Goal: Task Accomplishment & Management: Manage account settings

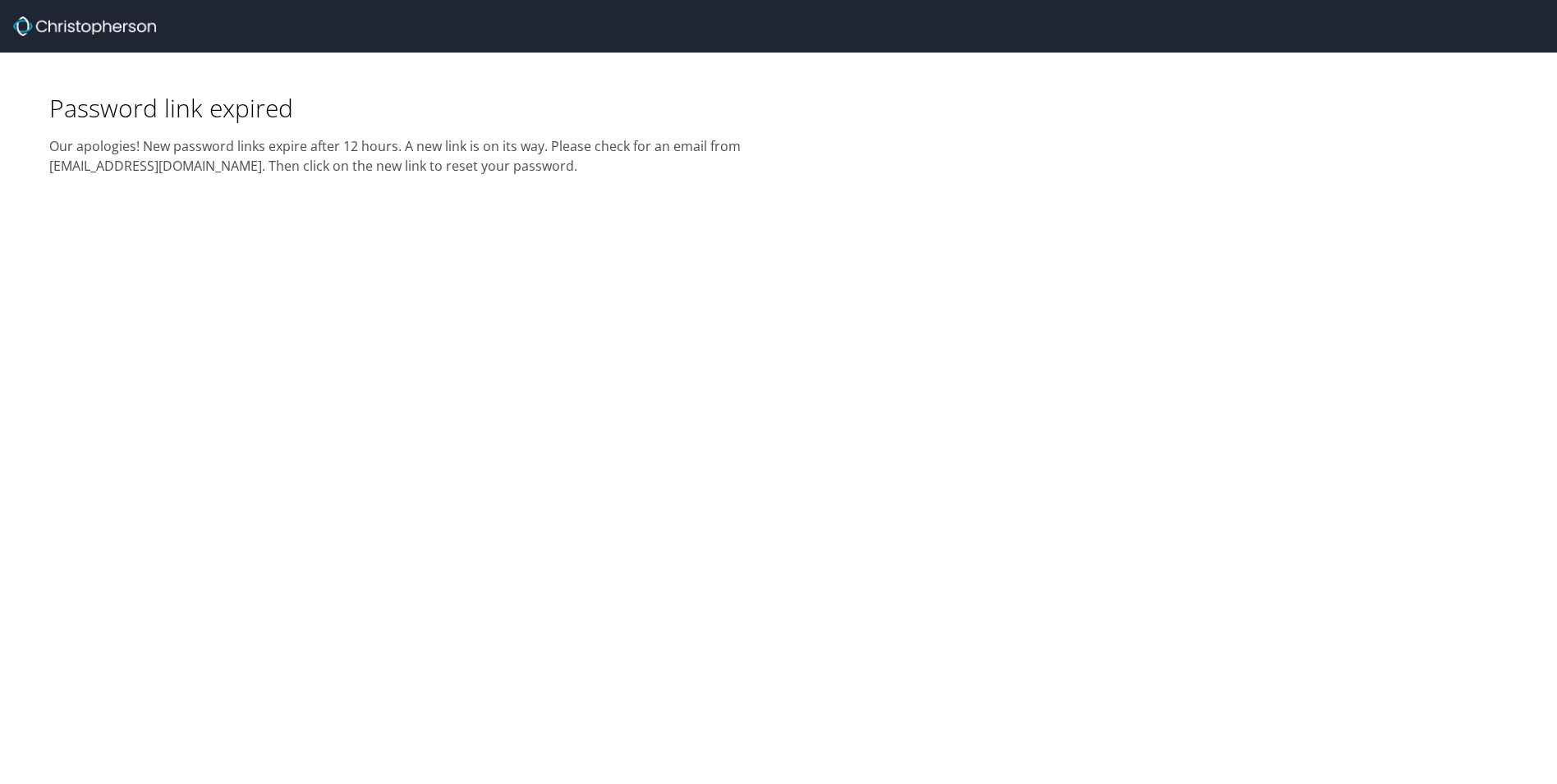
click at [106, 15] on div at bounding box center [784, 26] width 1543 height 52
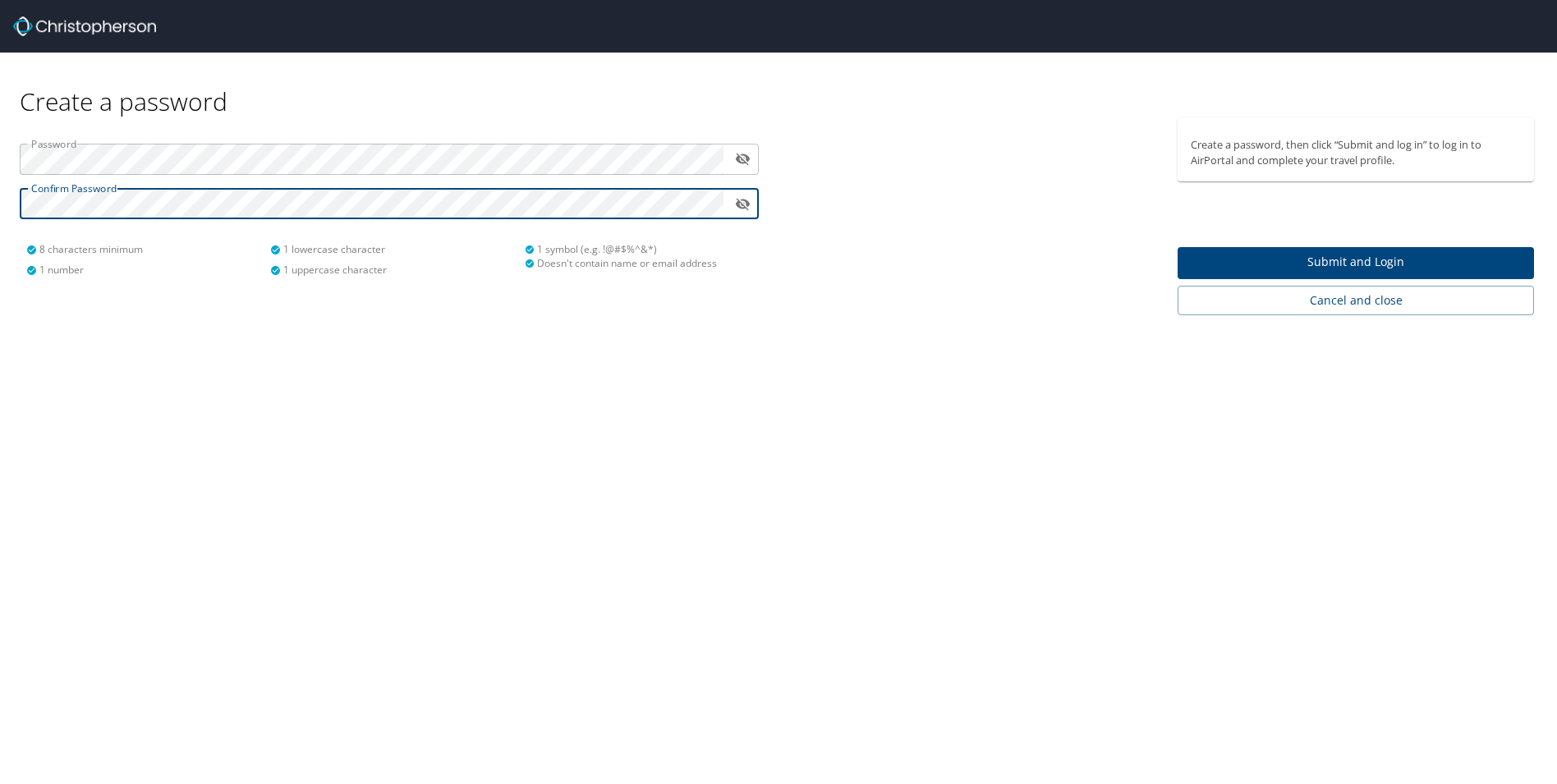
click at [1304, 261] on span "Submit and Login" at bounding box center [1355, 262] width 330 height 20
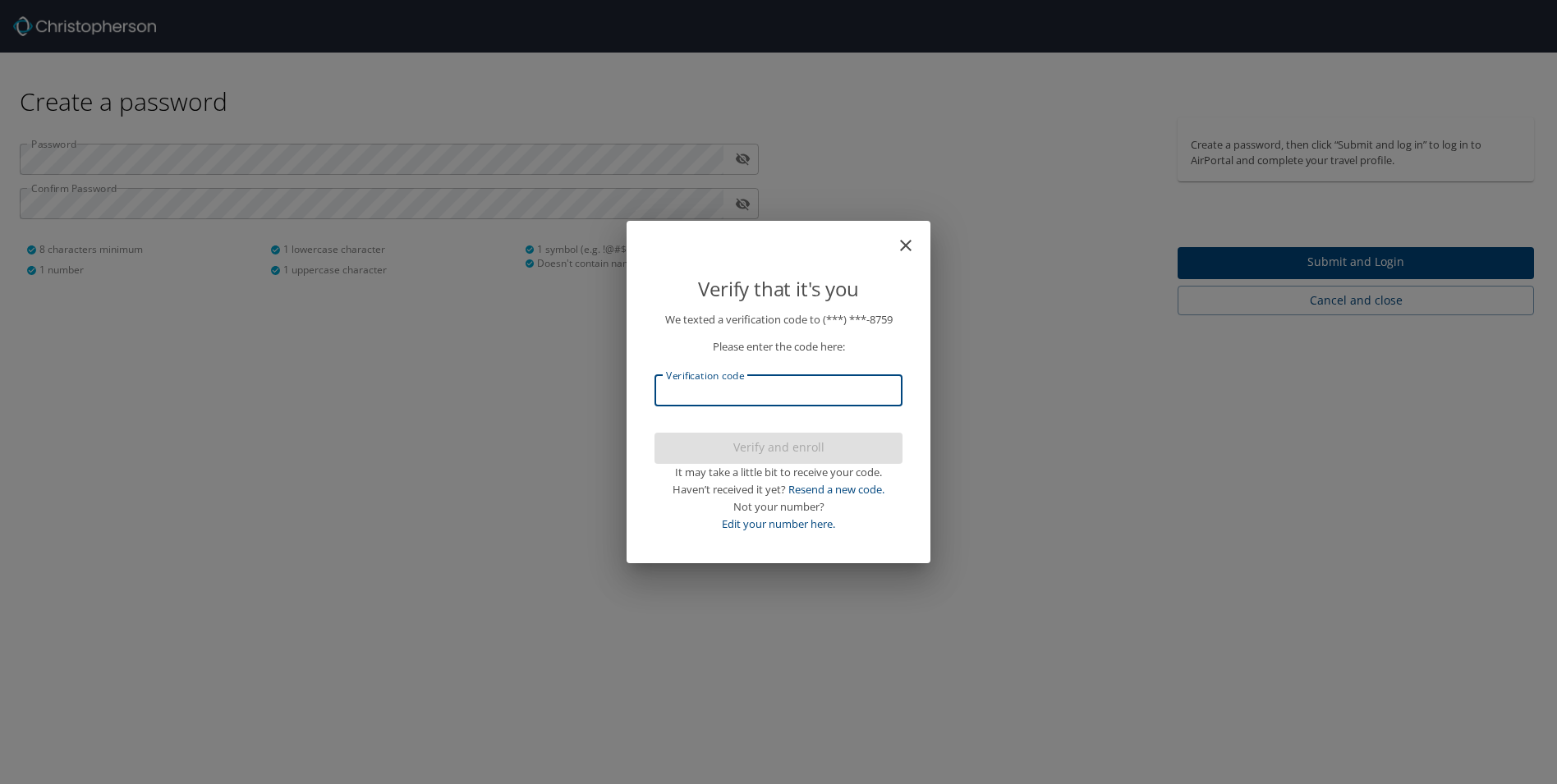
click at [772, 384] on input "Verification code" at bounding box center [778, 390] width 248 height 31
type input "723663"
click at [739, 452] on span "Verify and enroll" at bounding box center [778, 448] width 221 height 20
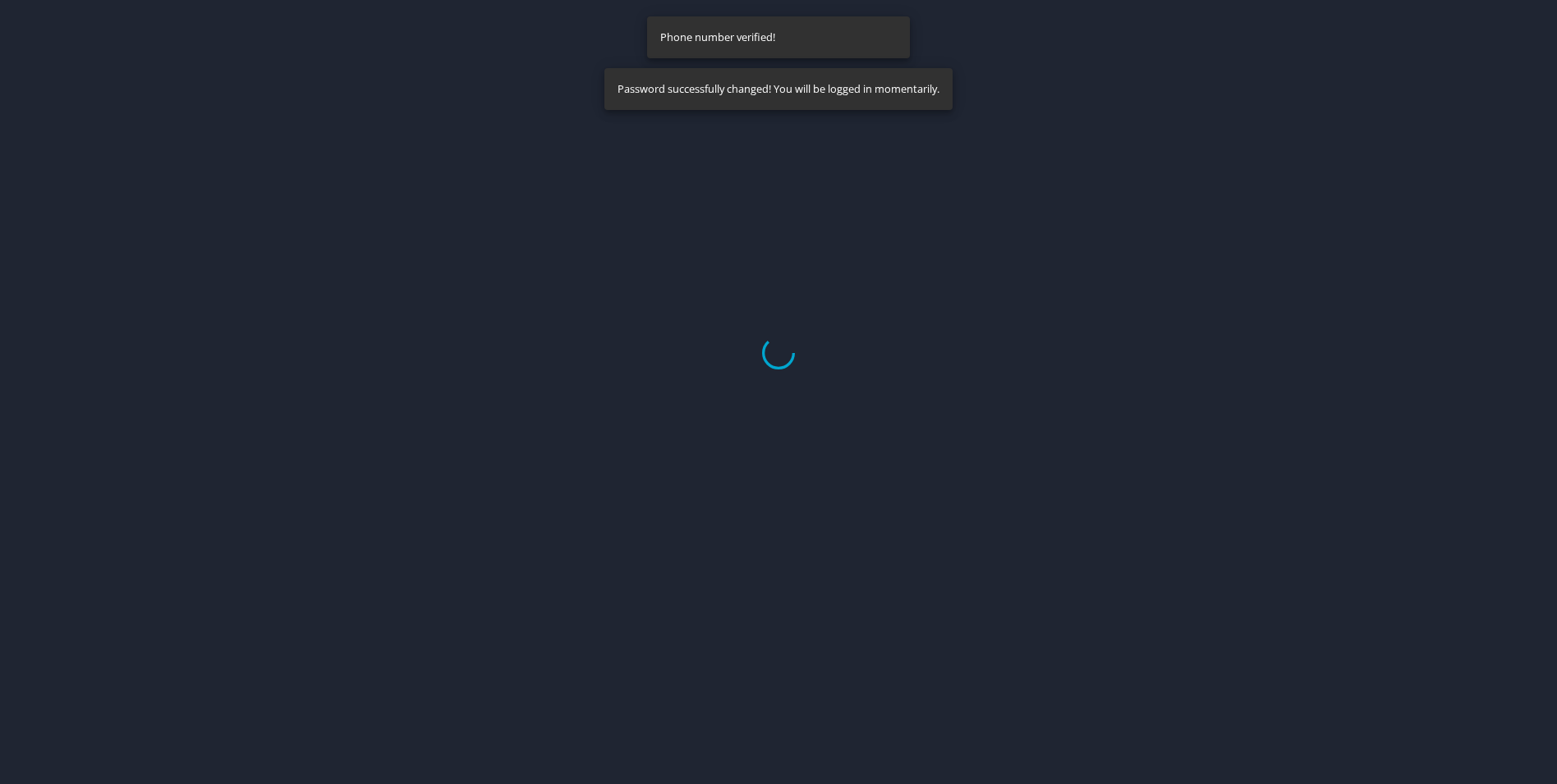
select select "US"
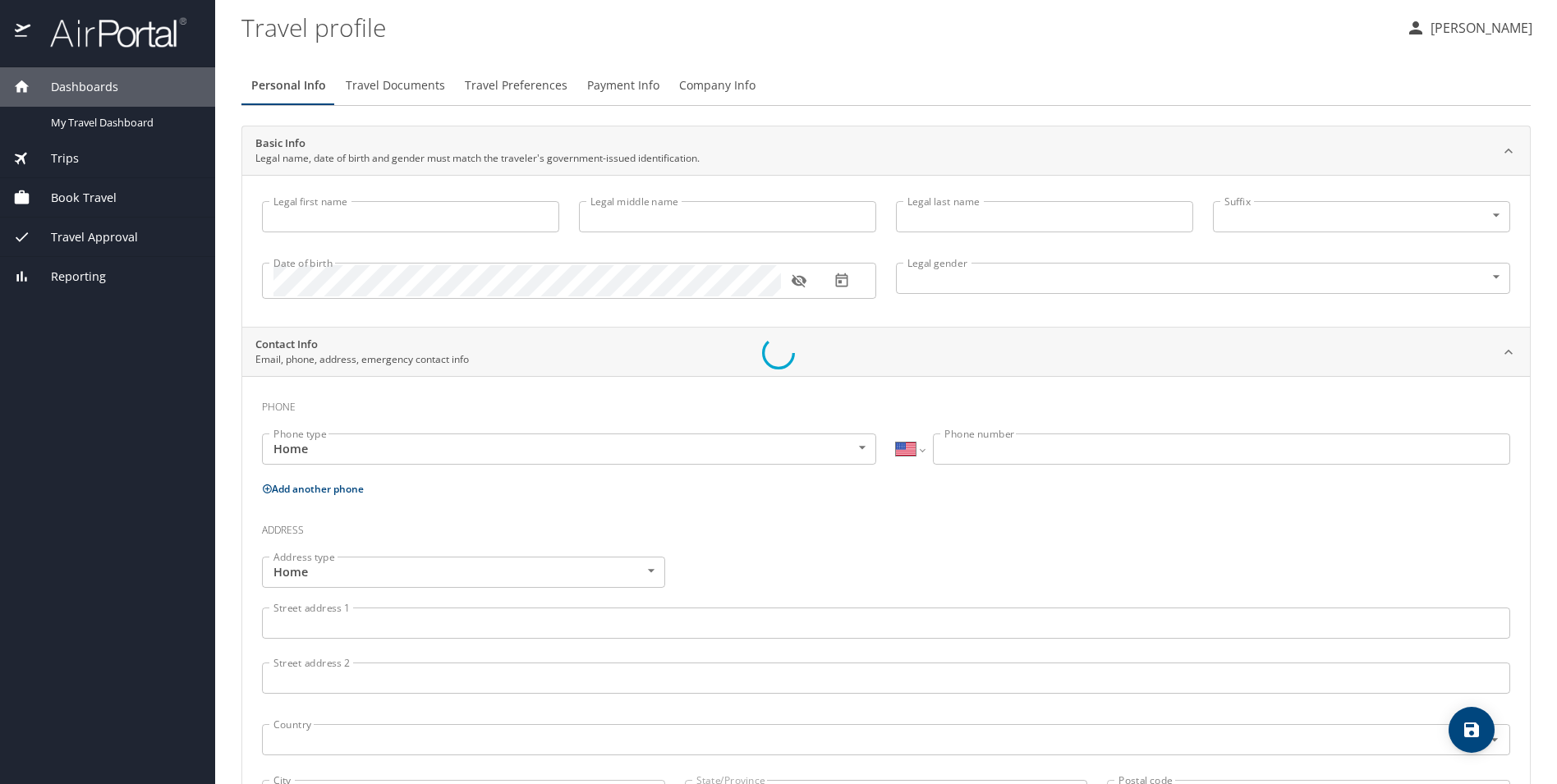
type input "Christopher"
type input "L."
type input "Reeves"
type input "Male"
select select "US"
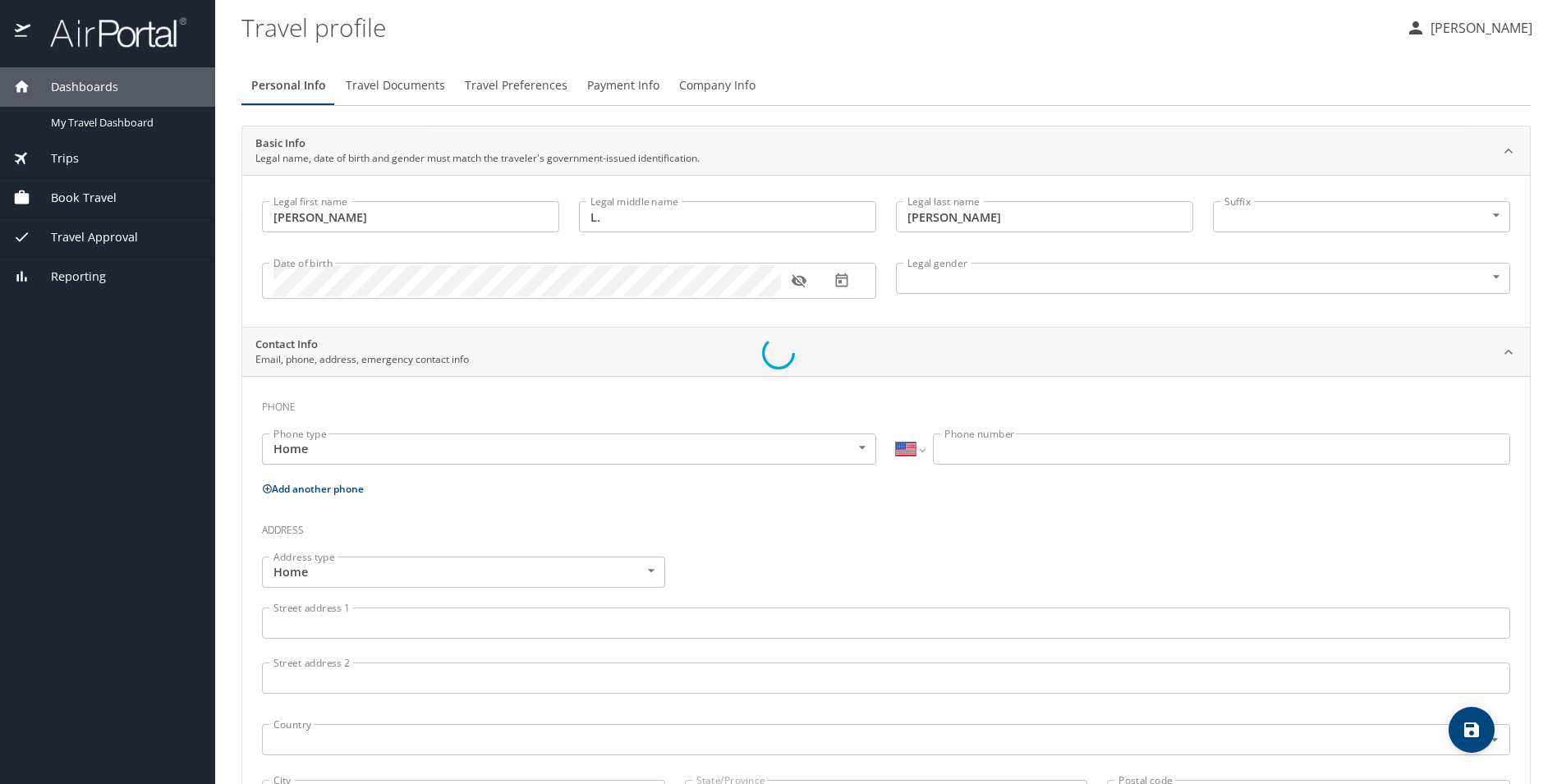
select select "US"
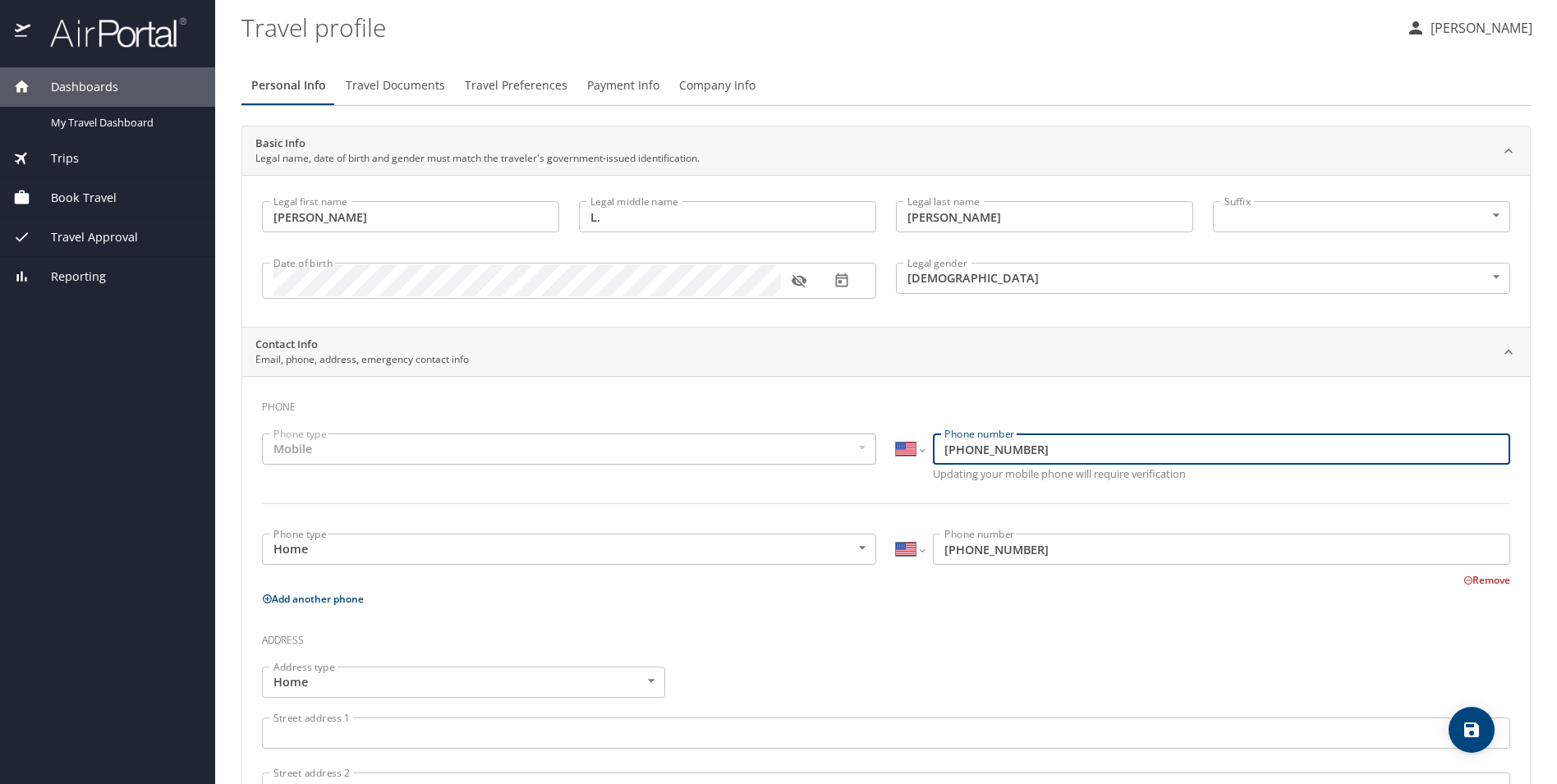
drag, startPoint x: 1040, startPoint y: 448, endPoint x: 931, endPoint y: 450, distance: 109.0
click at [931, 450] on div "International Afghanistan Åland Islands Albania Algeria American Samoa Andorra …" at bounding box center [1203, 449] width 614 height 31
click at [903, 479] on div "International Afghanistan Åland Islands Albania Algeria American Samoa Andorra …" at bounding box center [1202, 458] width 634 height 69
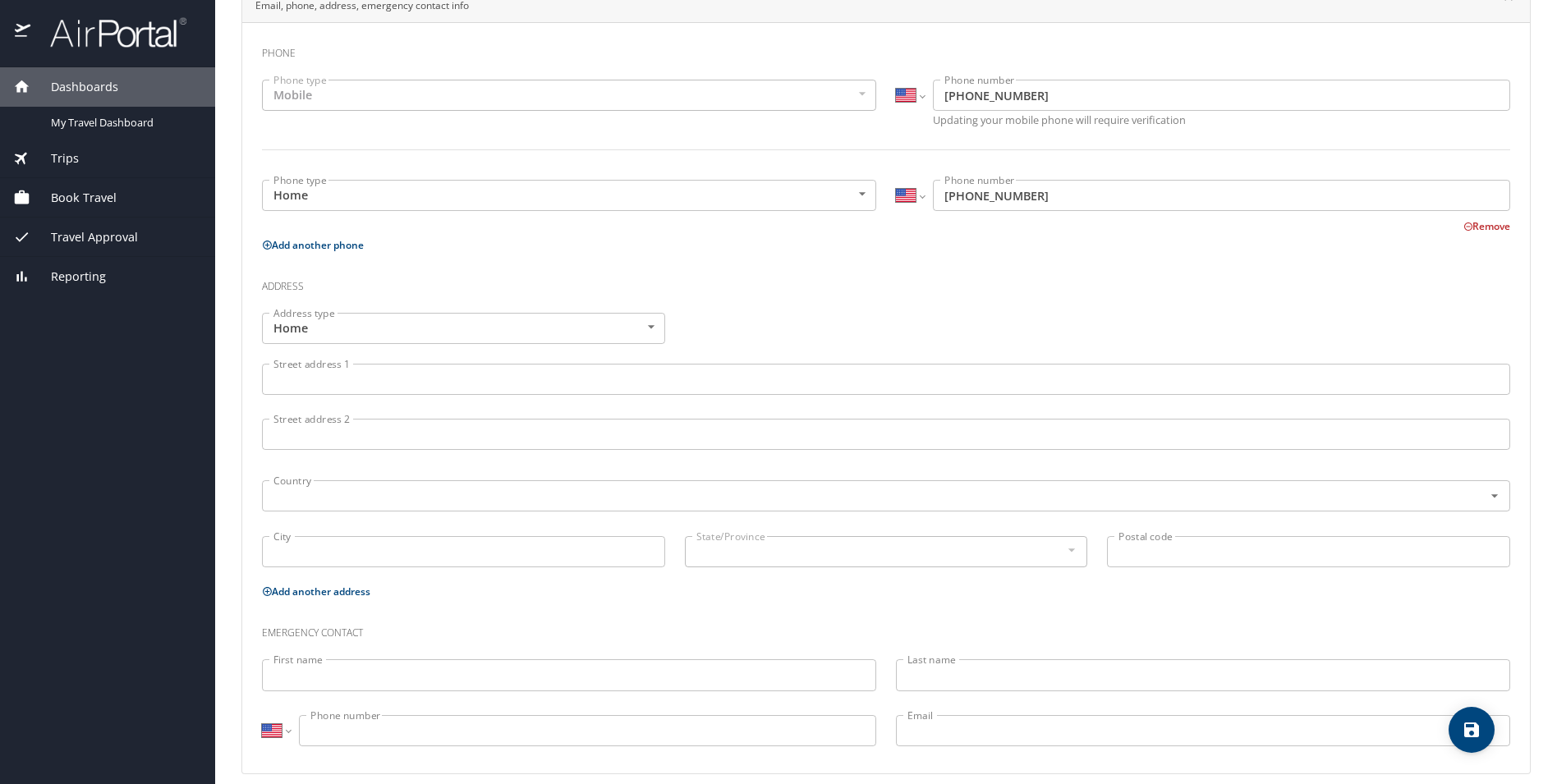
scroll to position [370, 0]
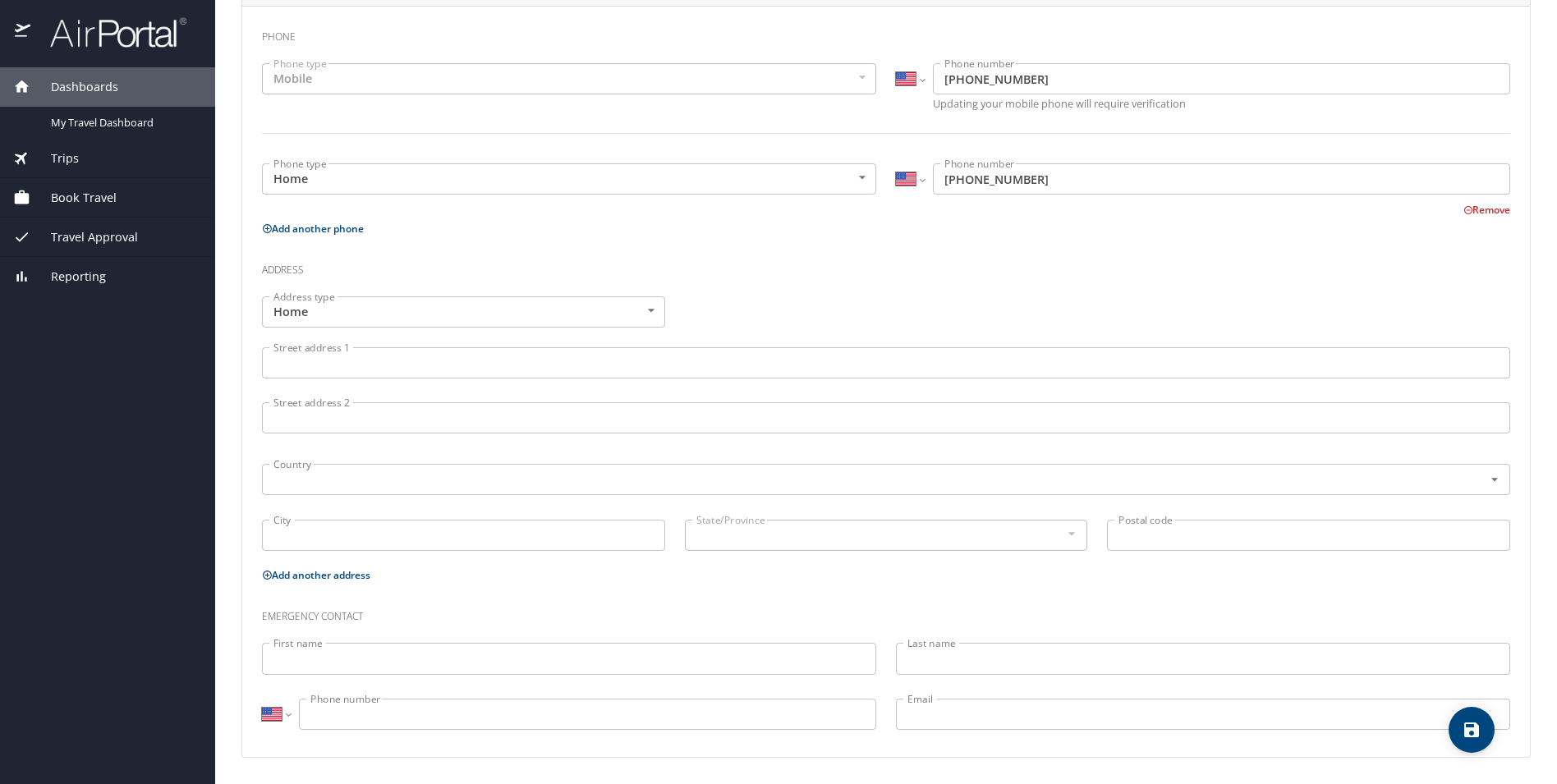
click at [670, 374] on input "Street address 1" at bounding box center [885, 363] width 1248 height 31
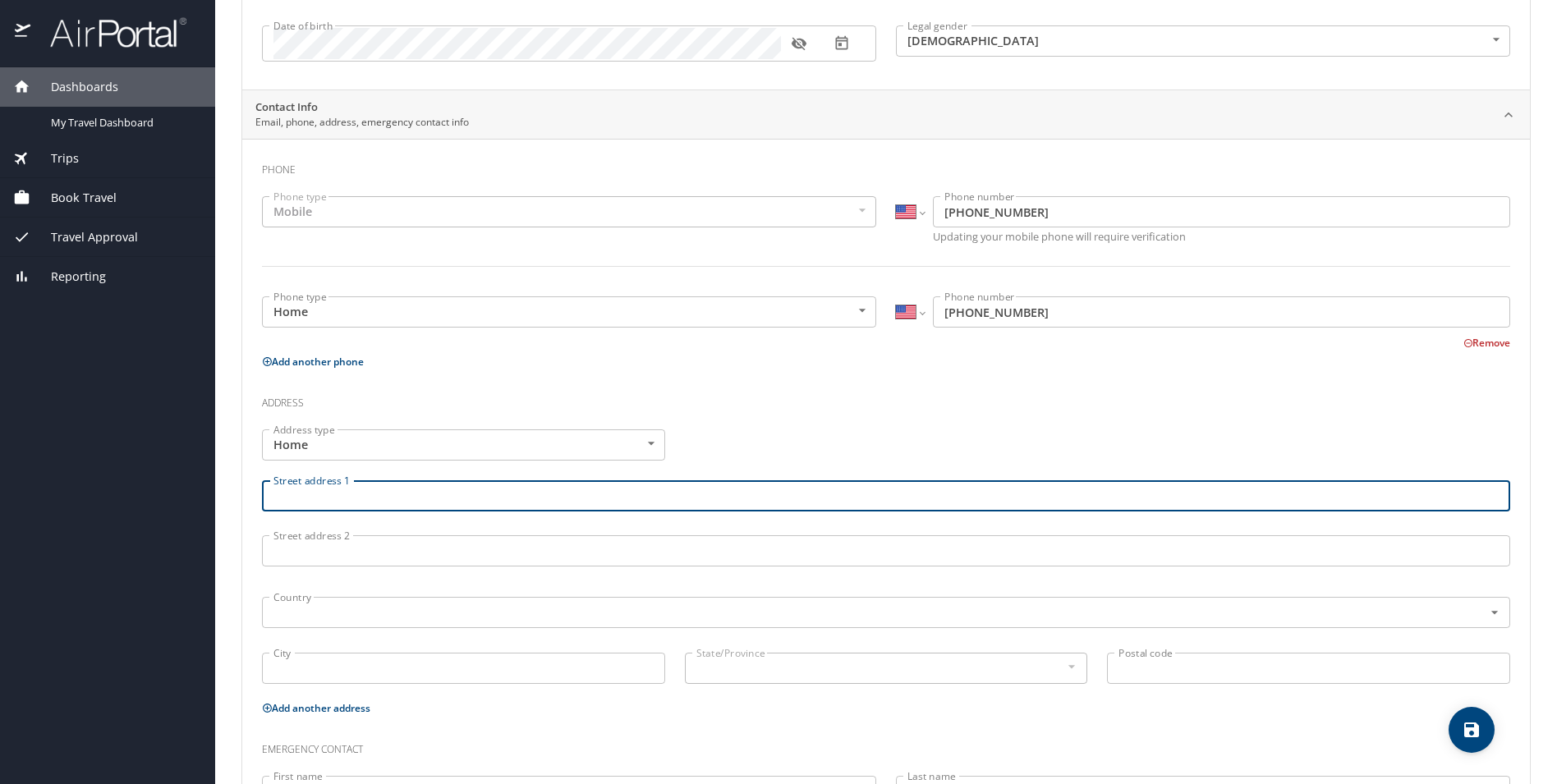
scroll to position [0, 0]
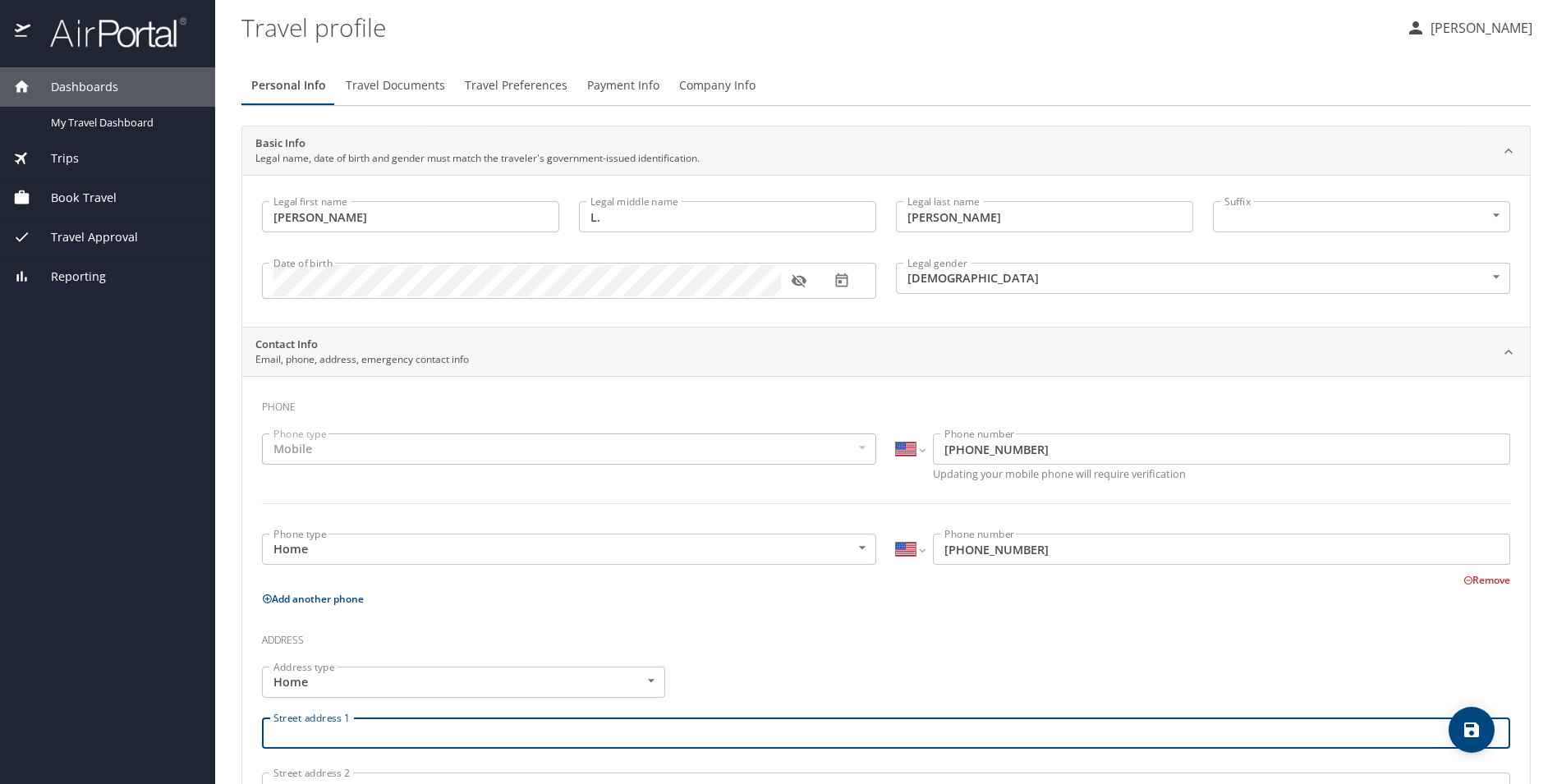
click at [399, 90] on span "Travel Documents" at bounding box center [395, 86] width 100 height 20
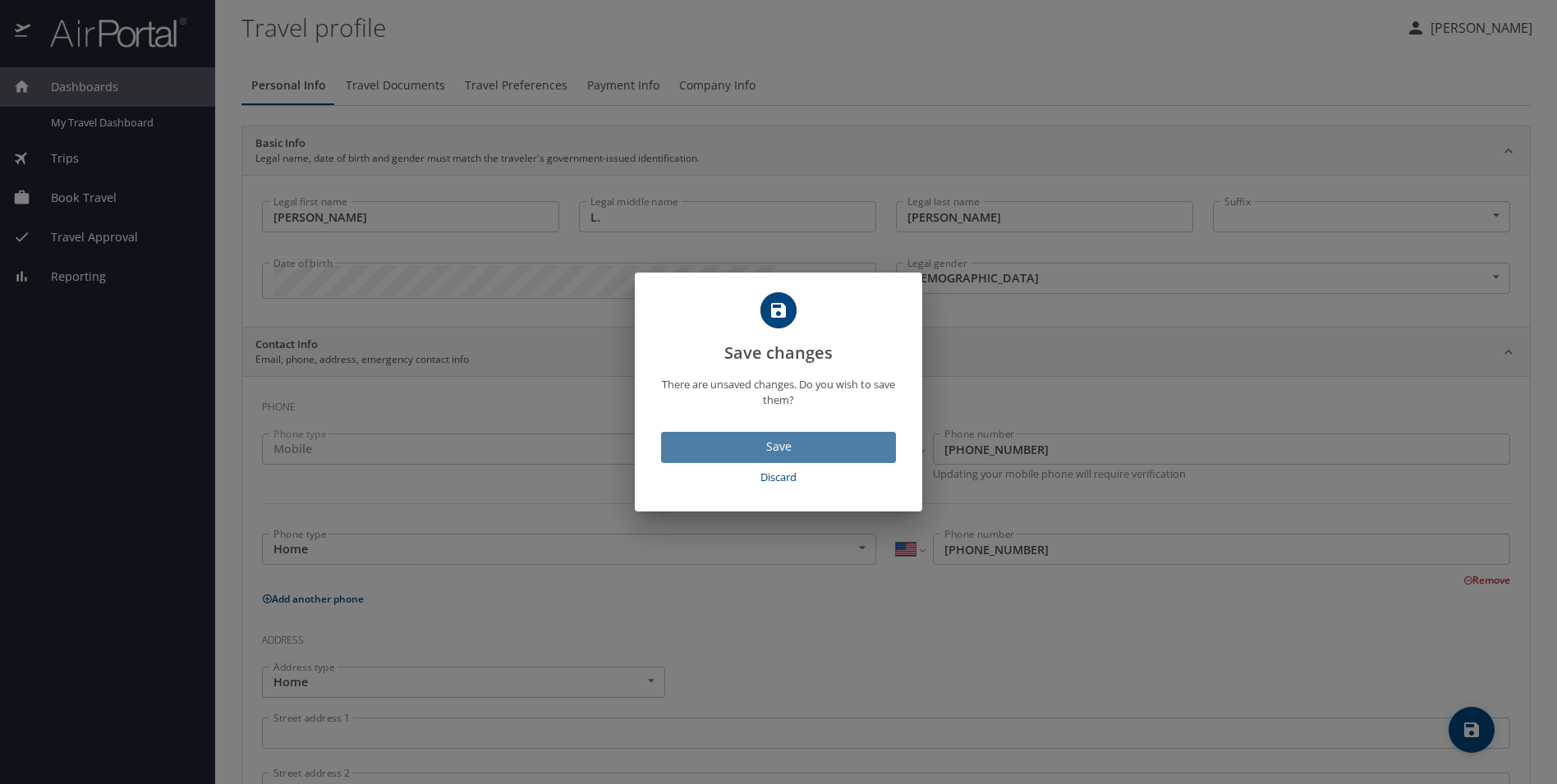
click at [785, 450] on span "Save" at bounding box center [778, 447] width 208 height 20
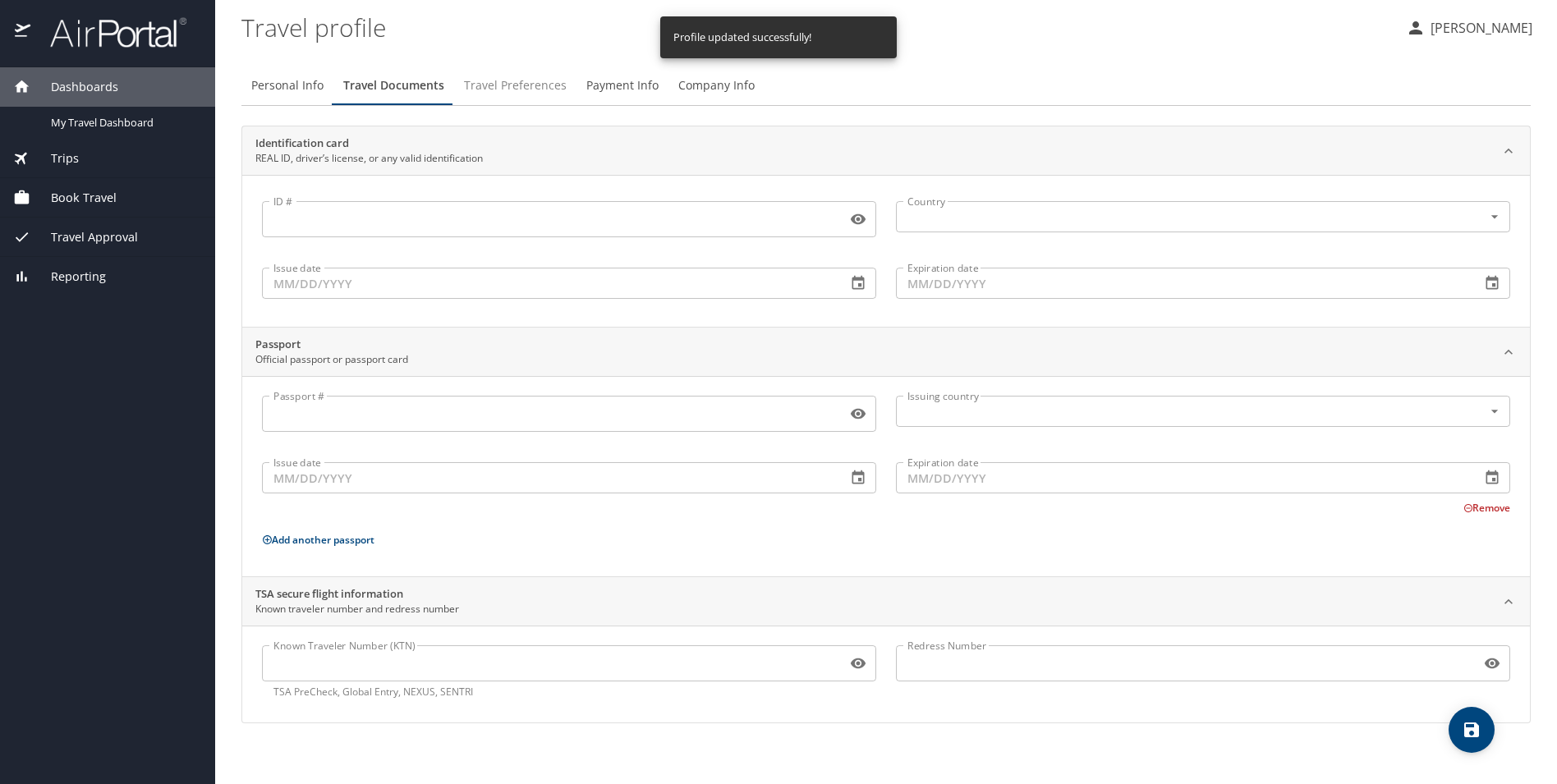
click at [548, 80] on span "Travel Preferences" at bounding box center [515, 86] width 102 height 20
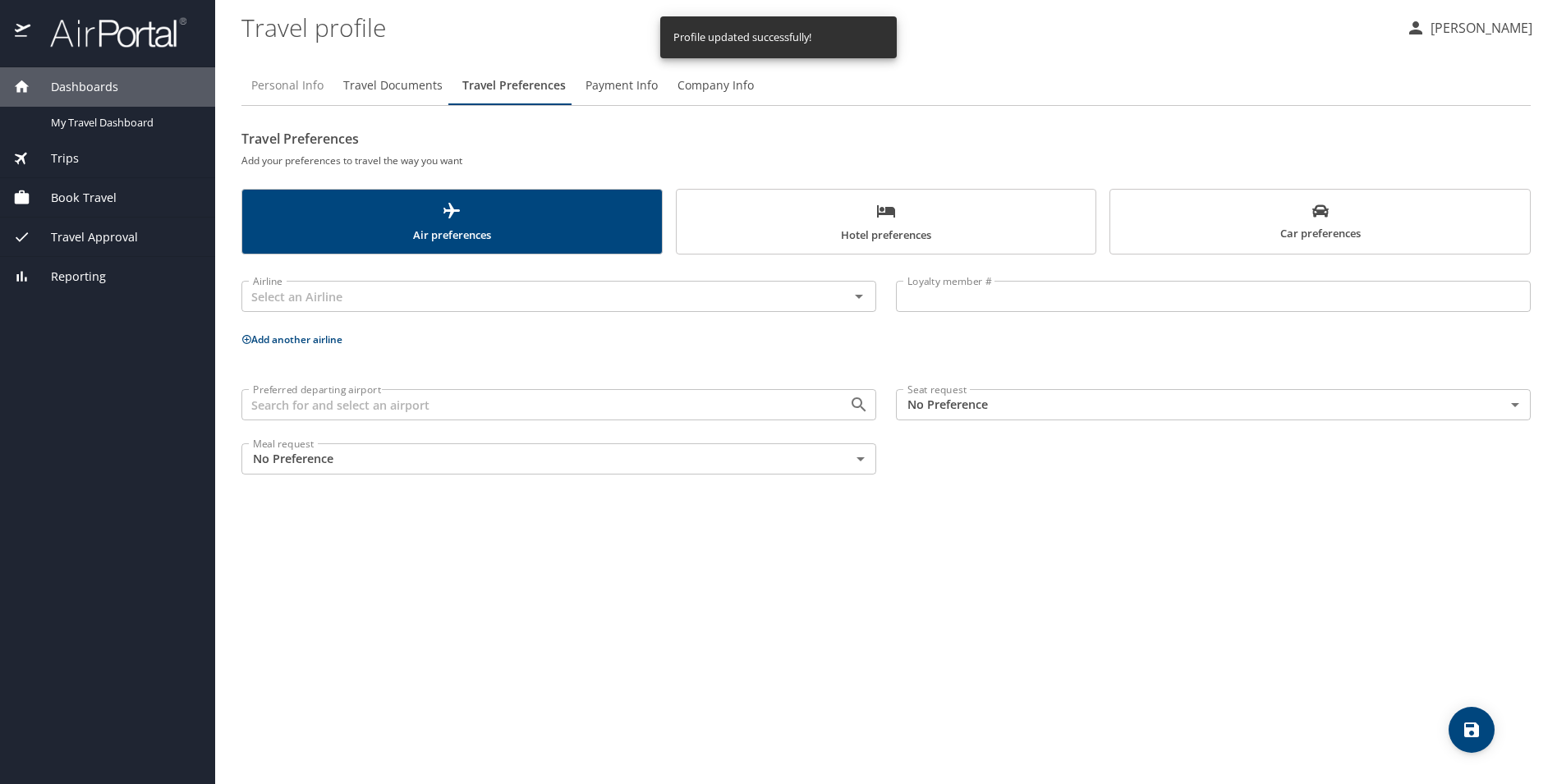
click at [303, 88] on span "Personal Info" at bounding box center [287, 86] width 72 height 20
select select "US"
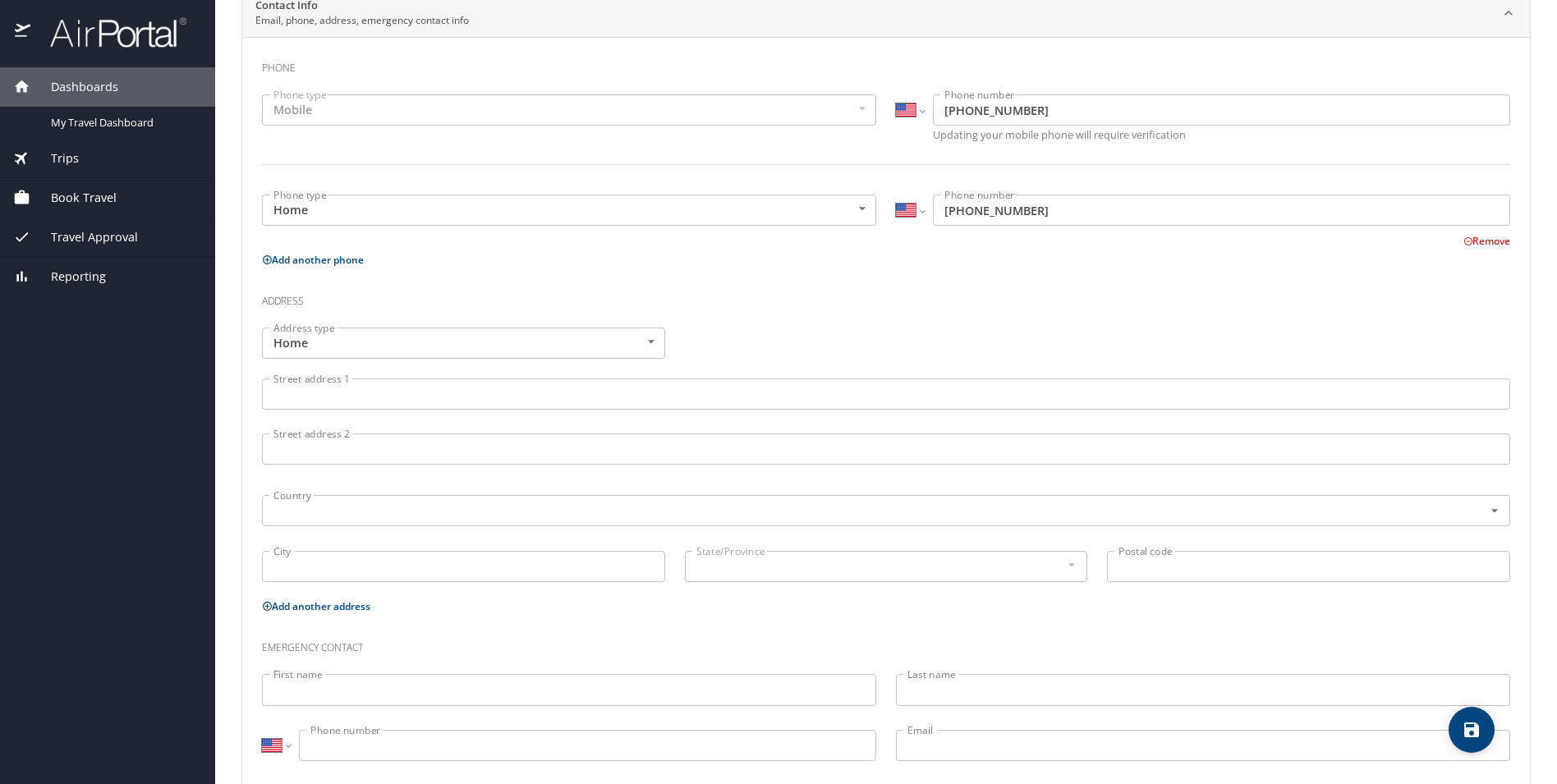
scroll to position [341, 0]
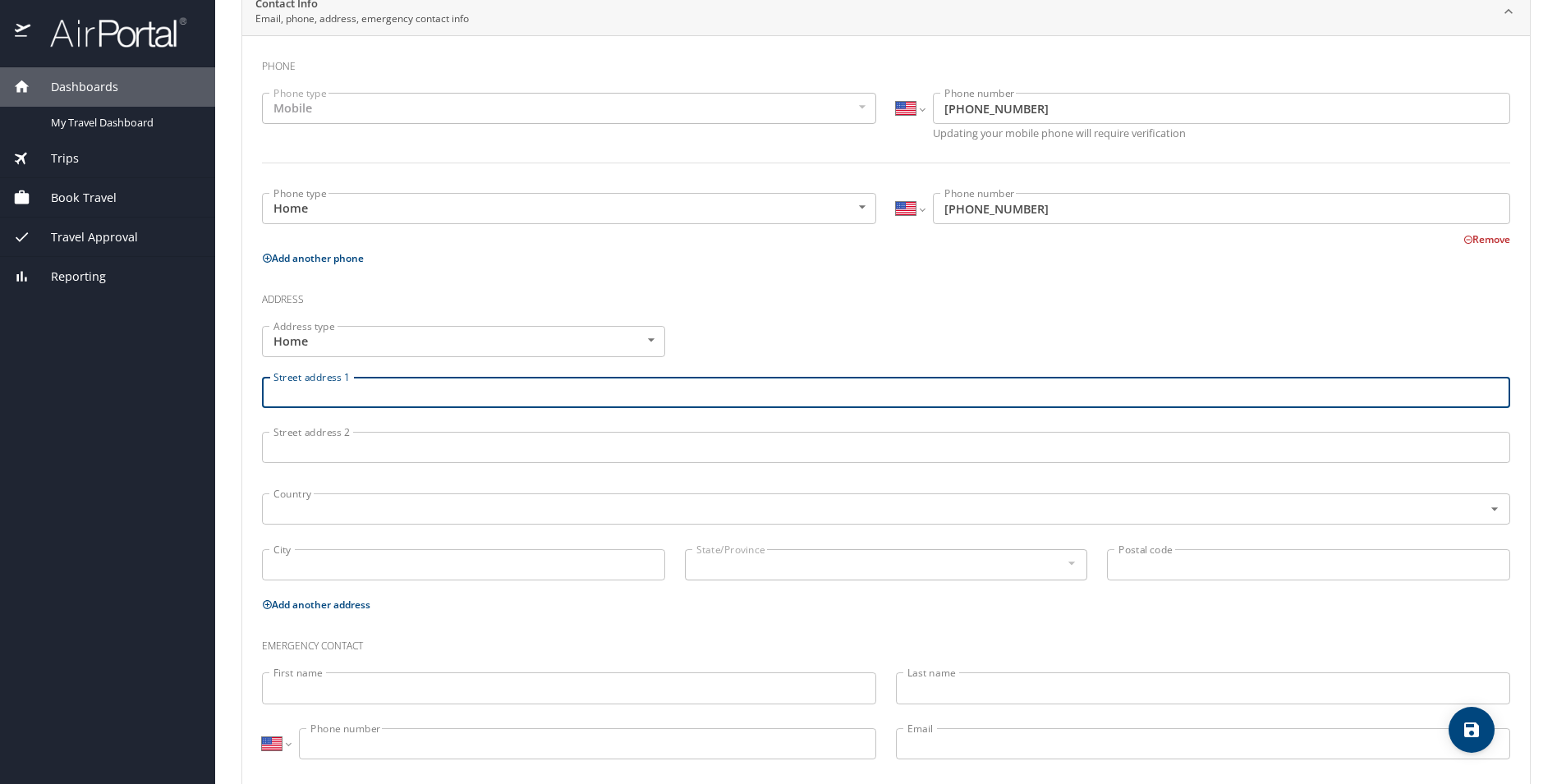
click at [390, 401] on input "Street address 1" at bounding box center [885, 392] width 1248 height 31
type input "149 Edisto Place"
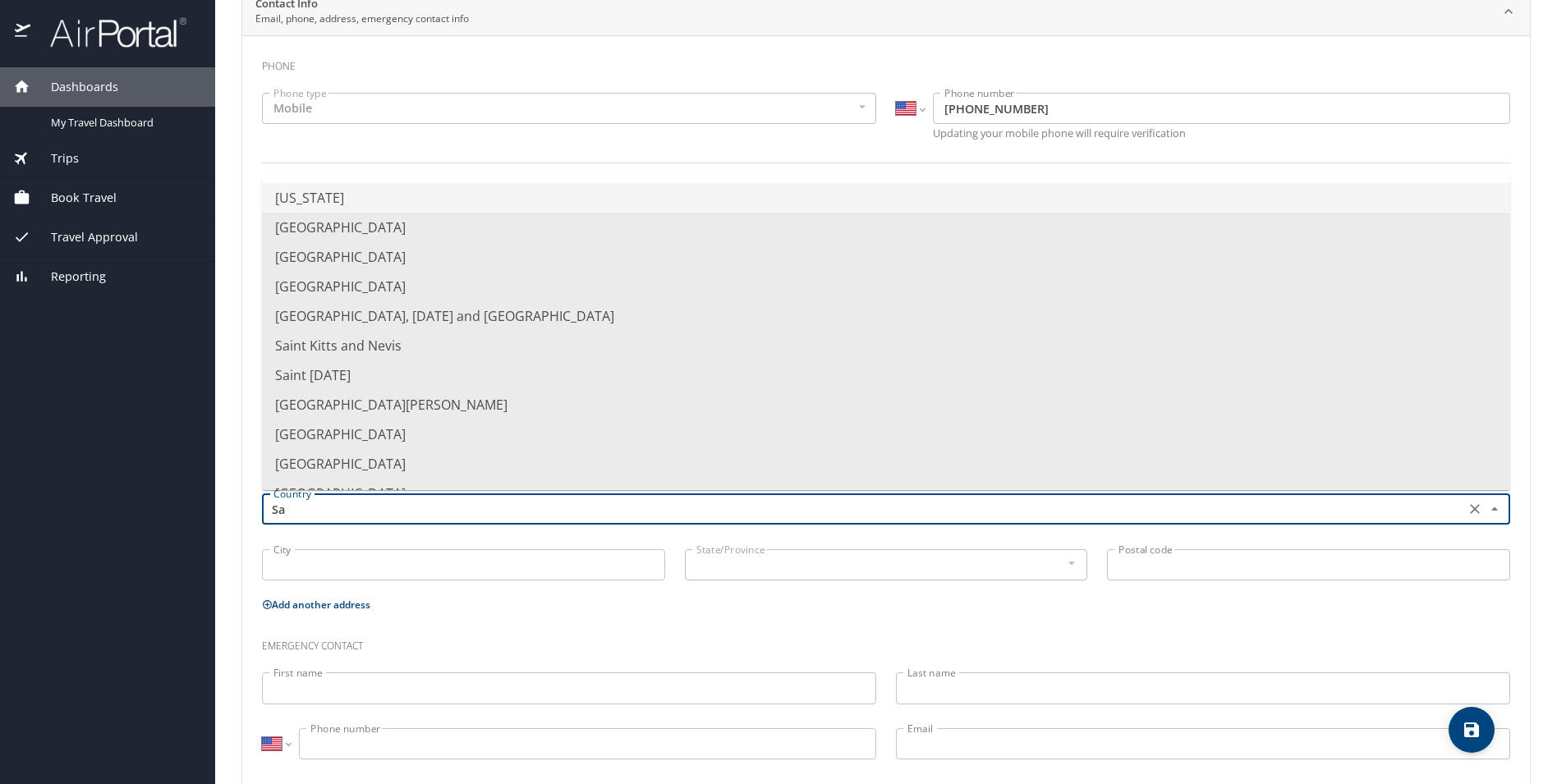
type input "S"
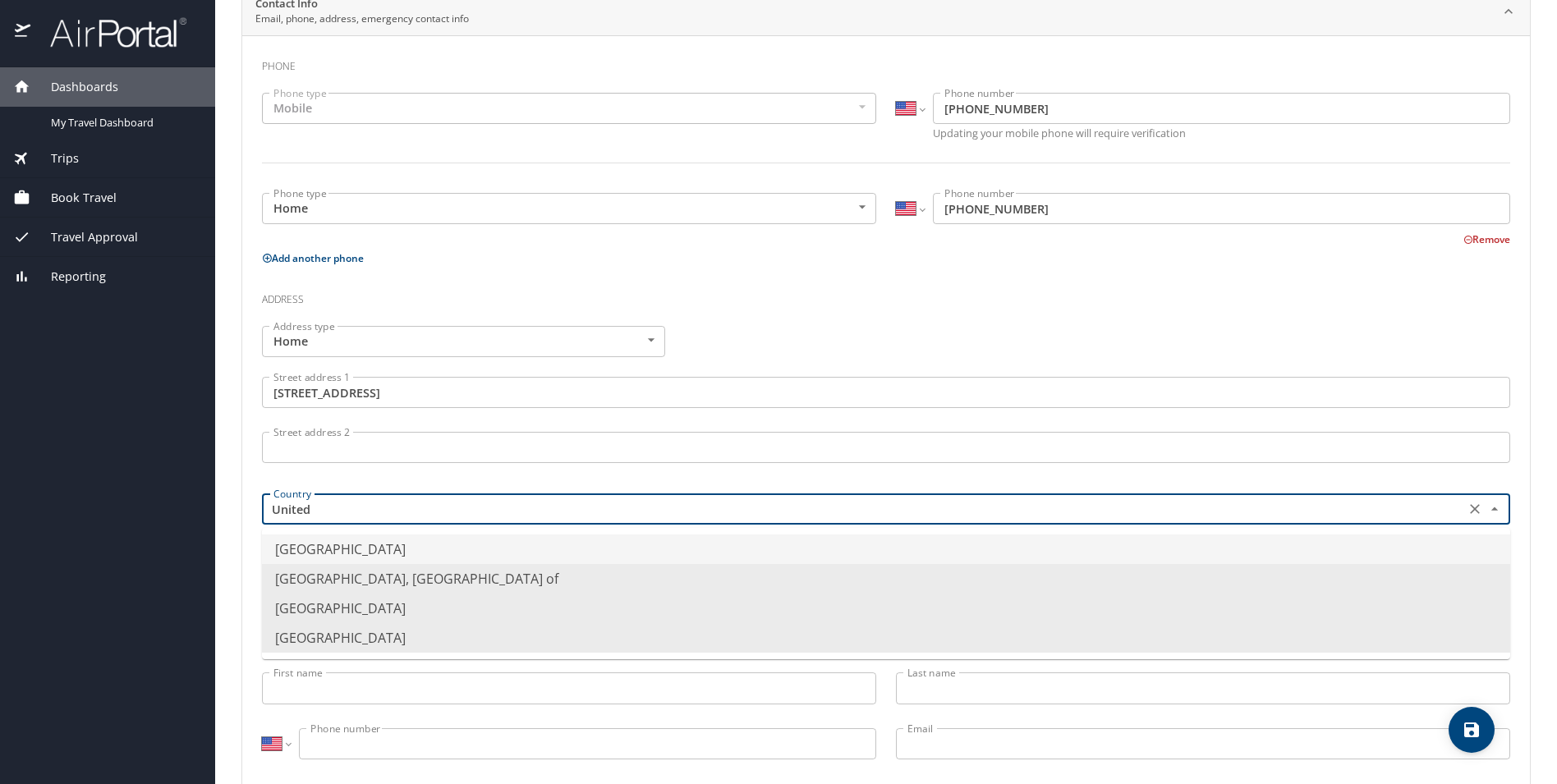
click at [367, 550] on li "United States of America" at bounding box center [885, 549] width 1248 height 29
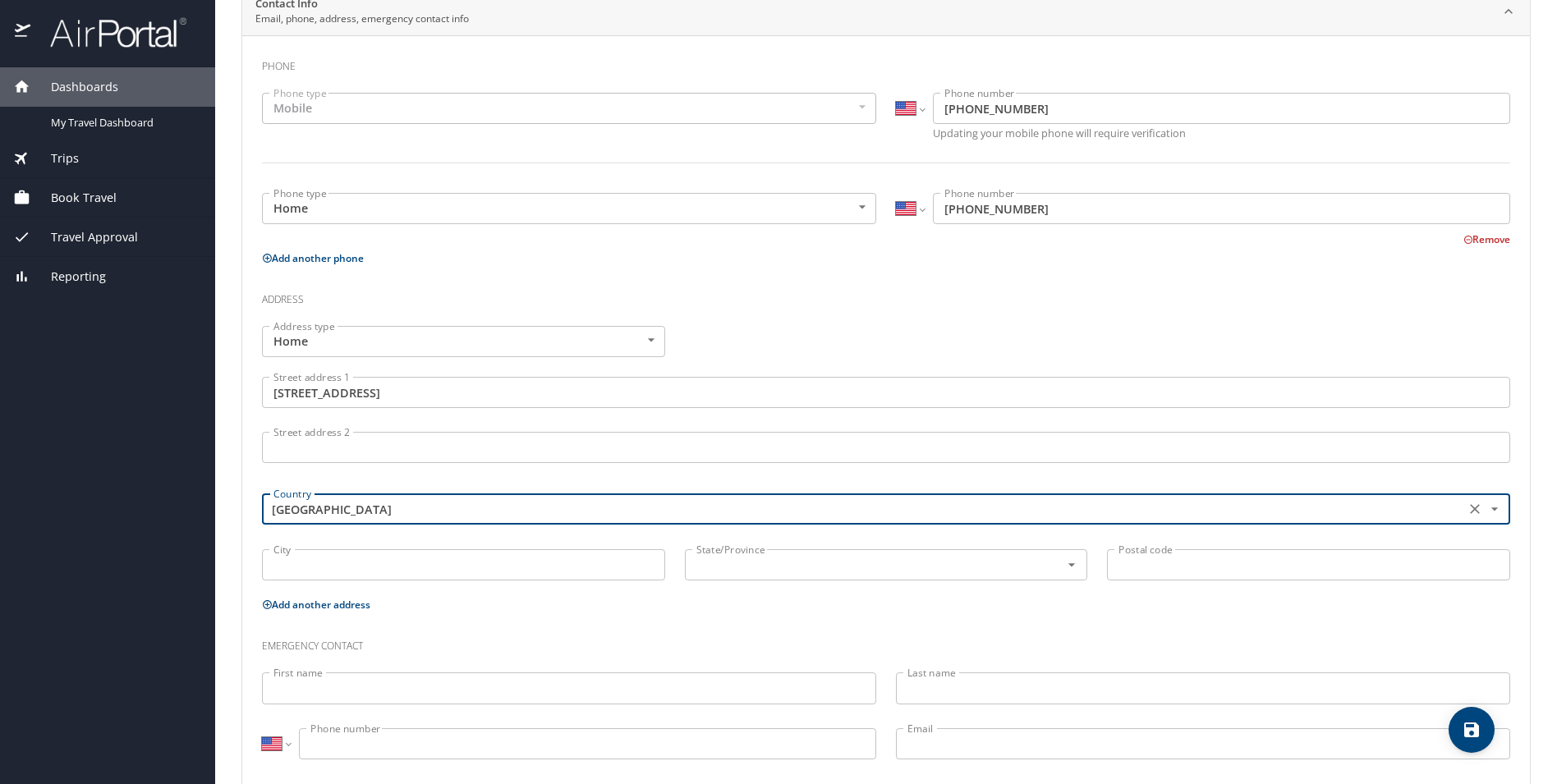
type input "United States of America"
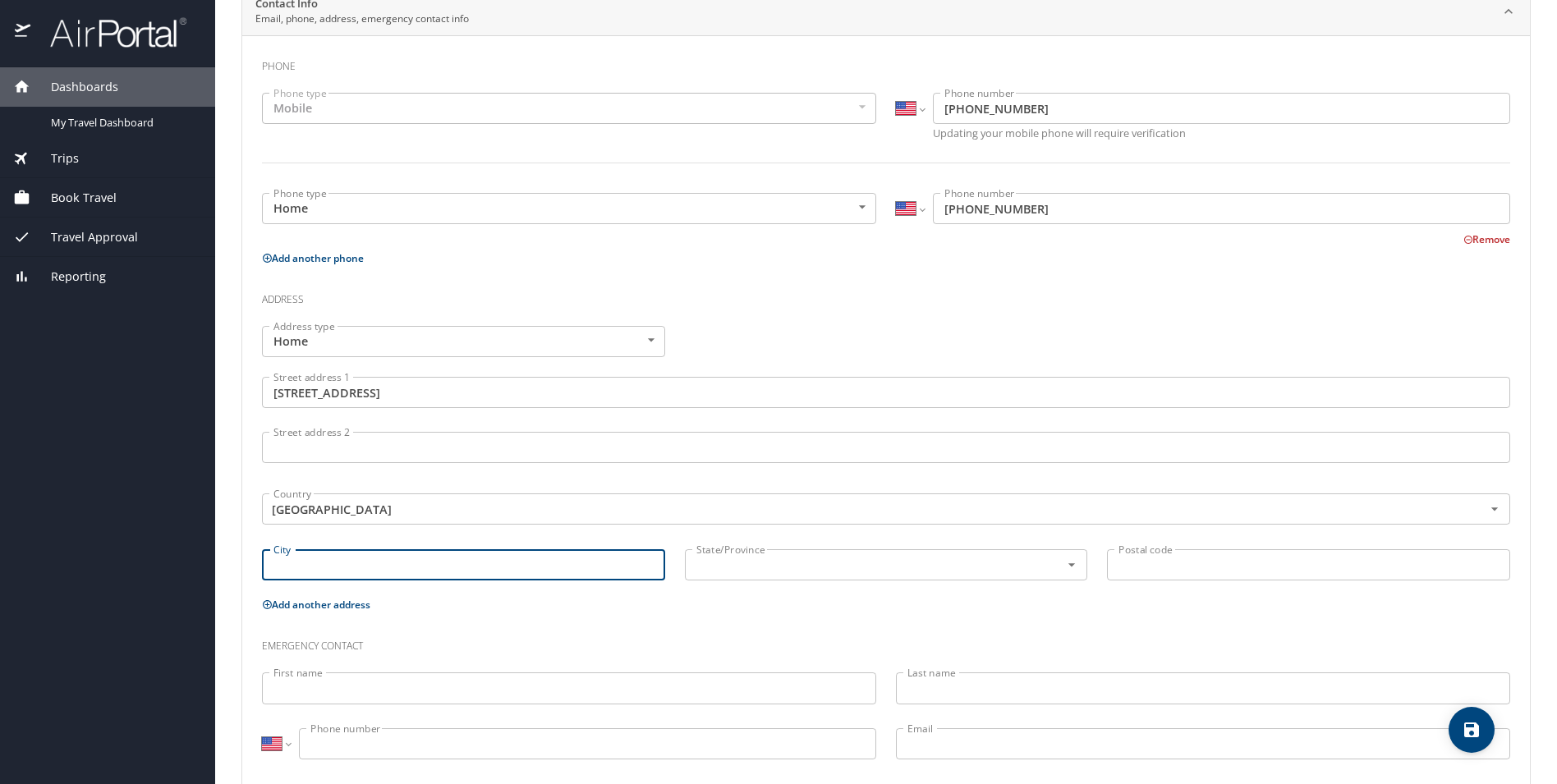
click at [357, 566] on input "City" at bounding box center [463, 565] width 403 height 31
type input "Saint Johns"
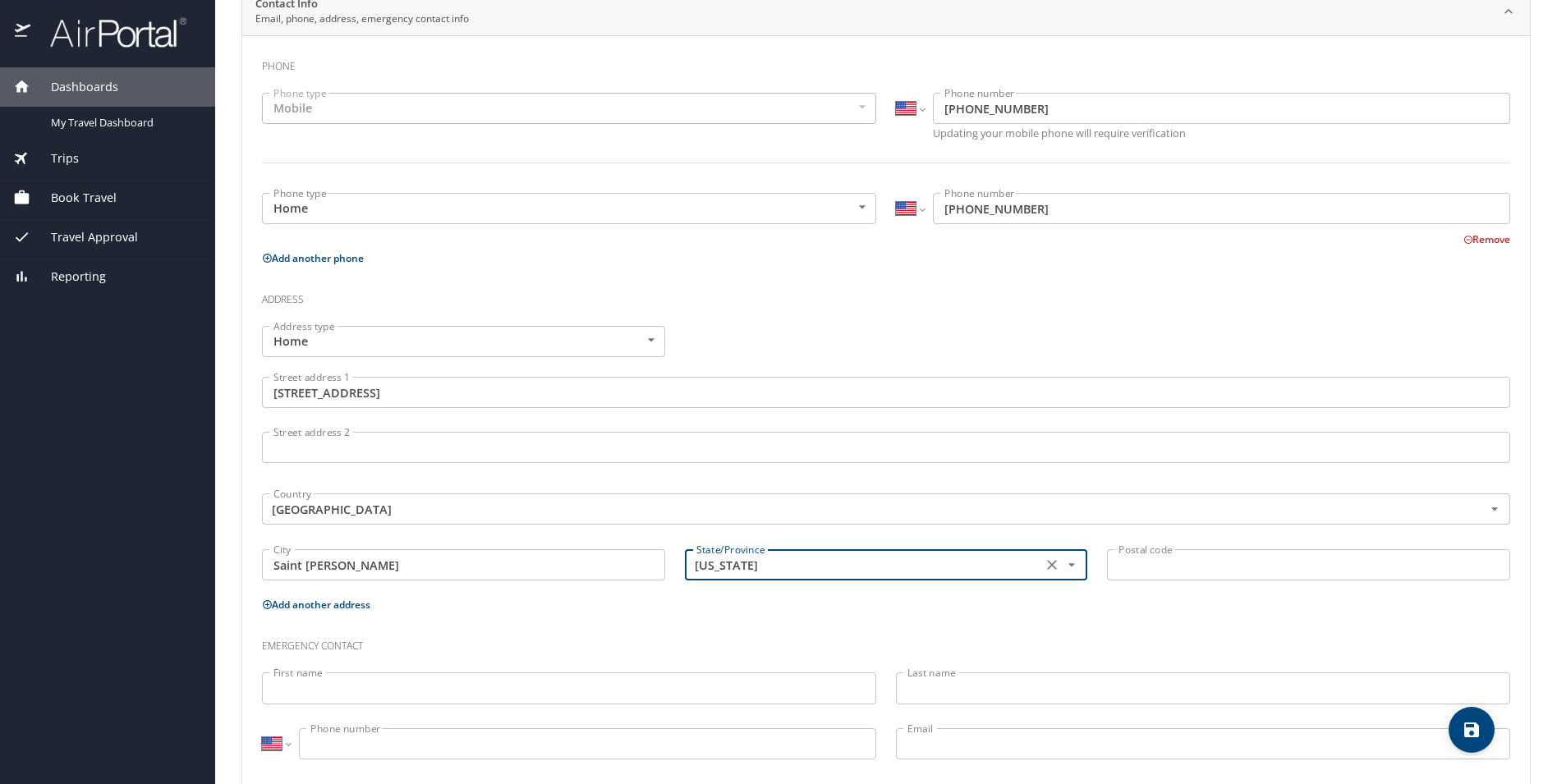
type input "Florida"
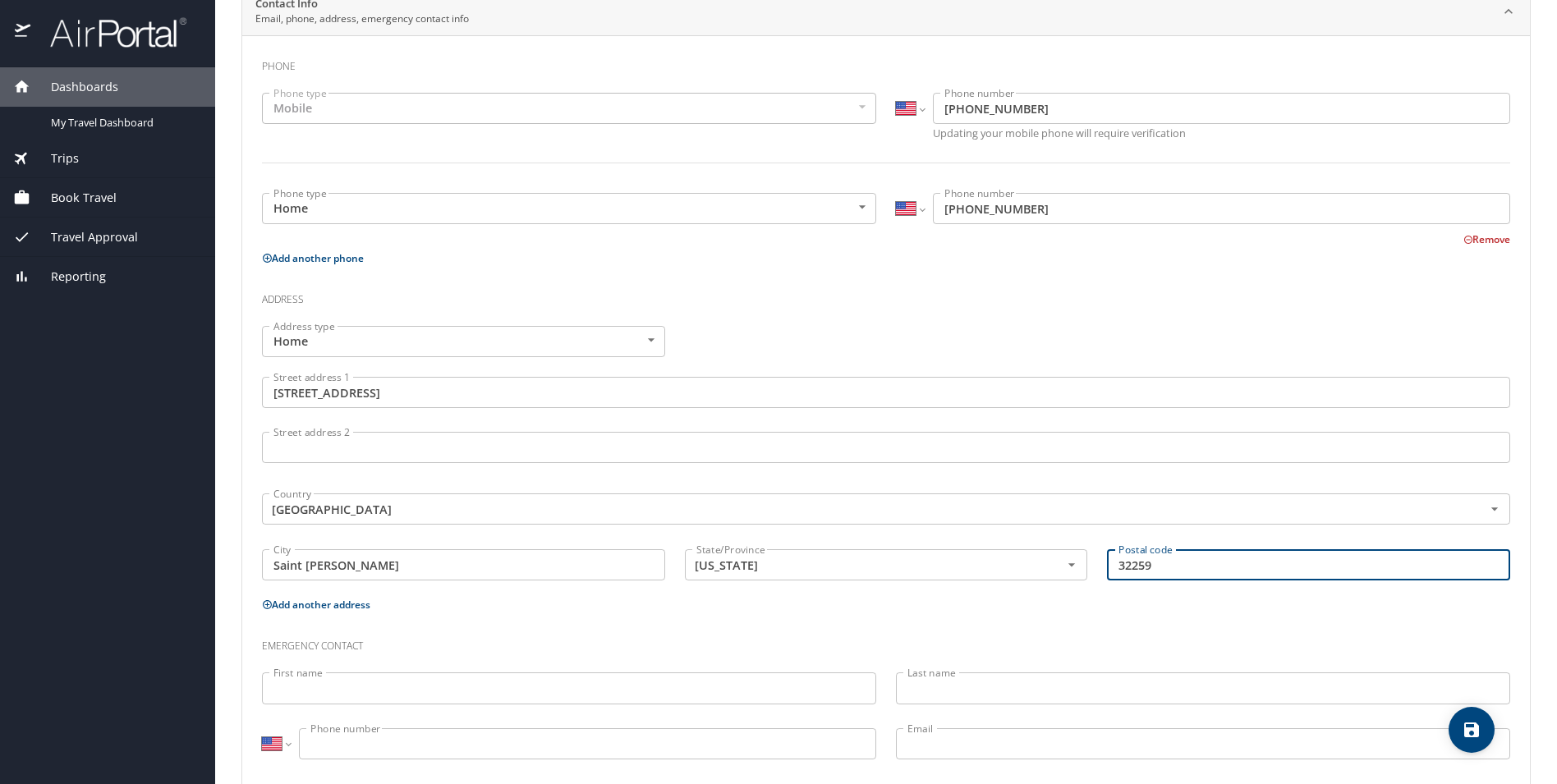
scroll to position [370, 0]
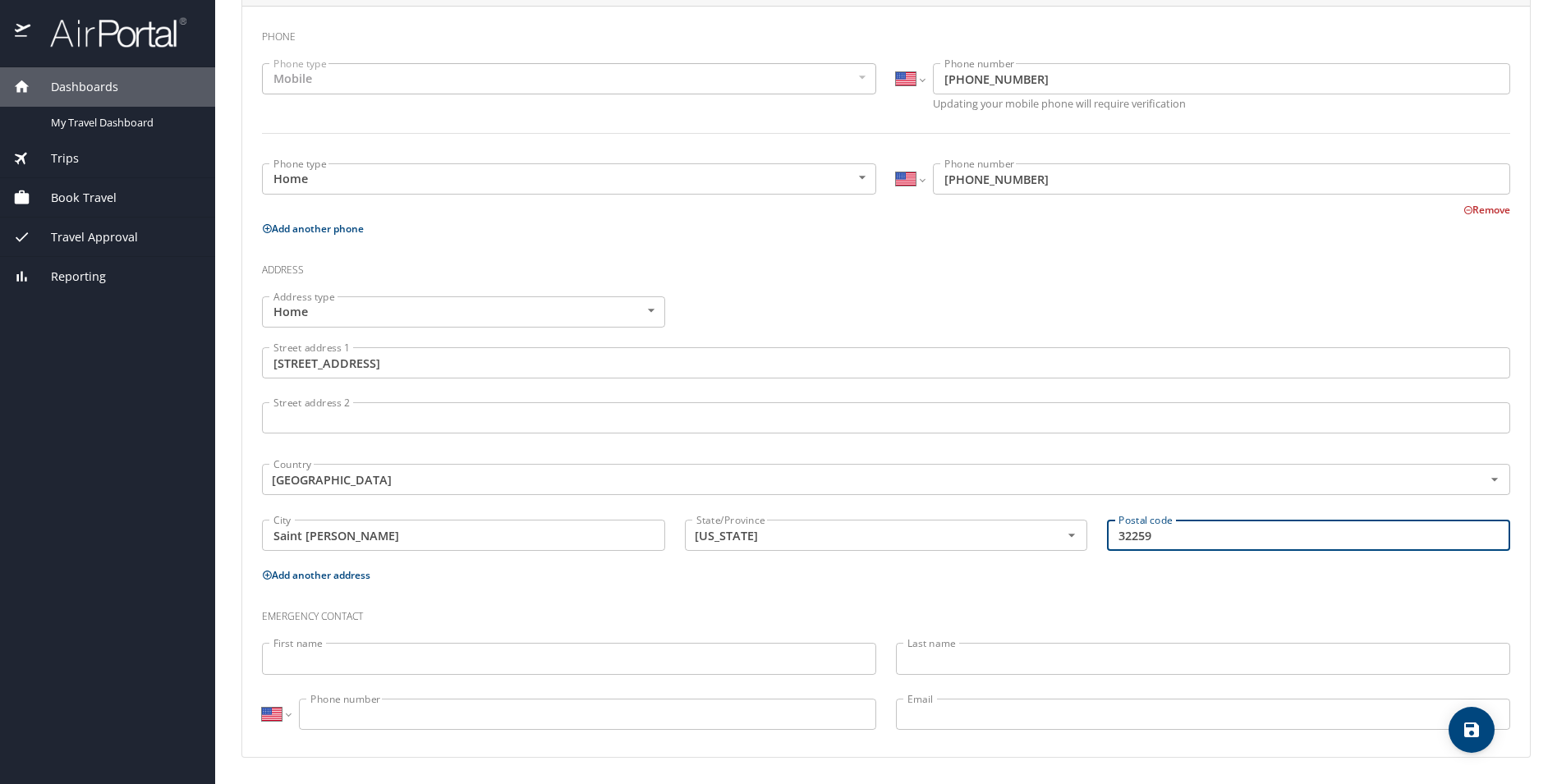
type input "32259"
click at [298, 650] on input "First name" at bounding box center [569, 658] width 614 height 31
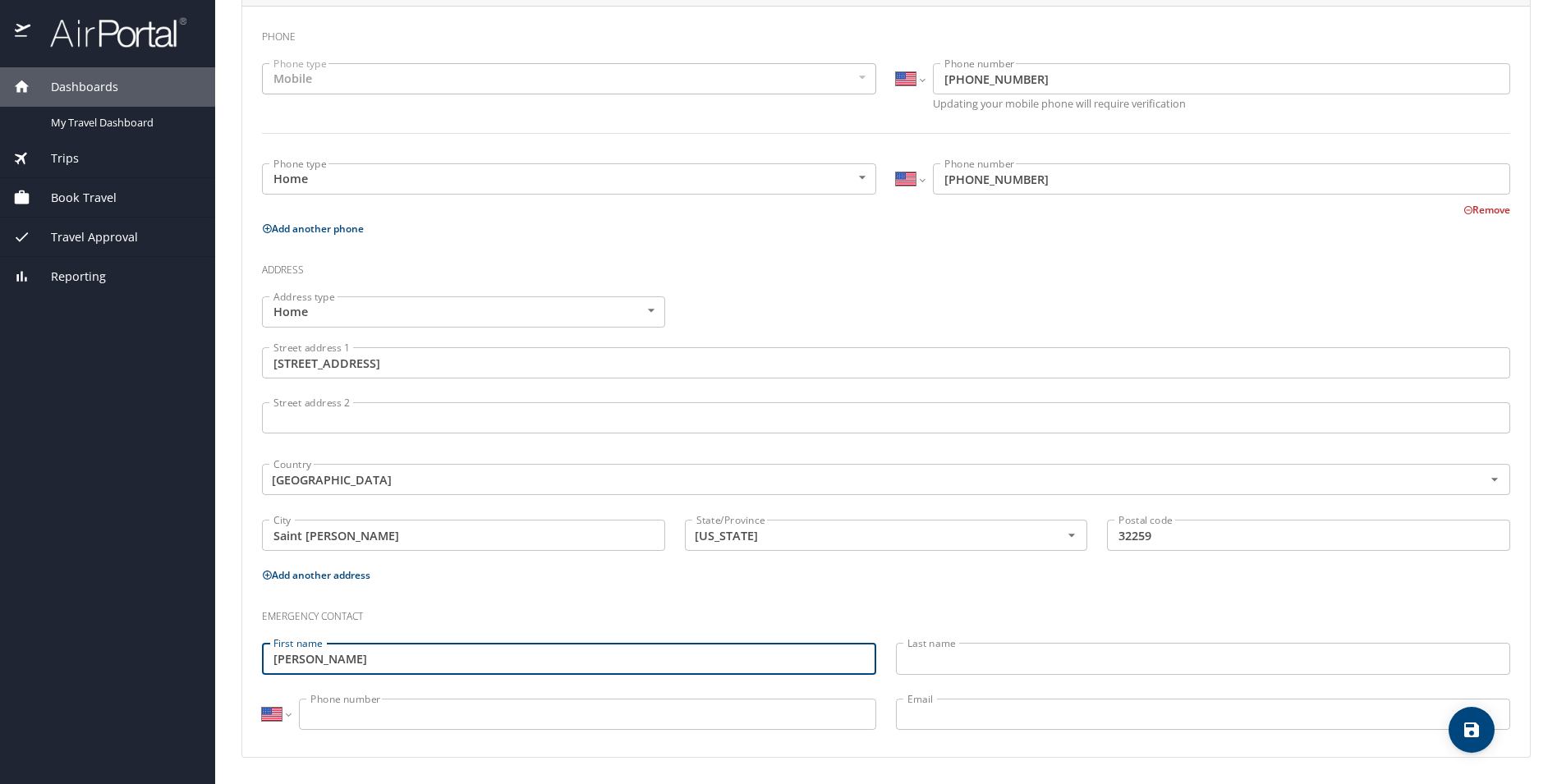
type input "Sandra"
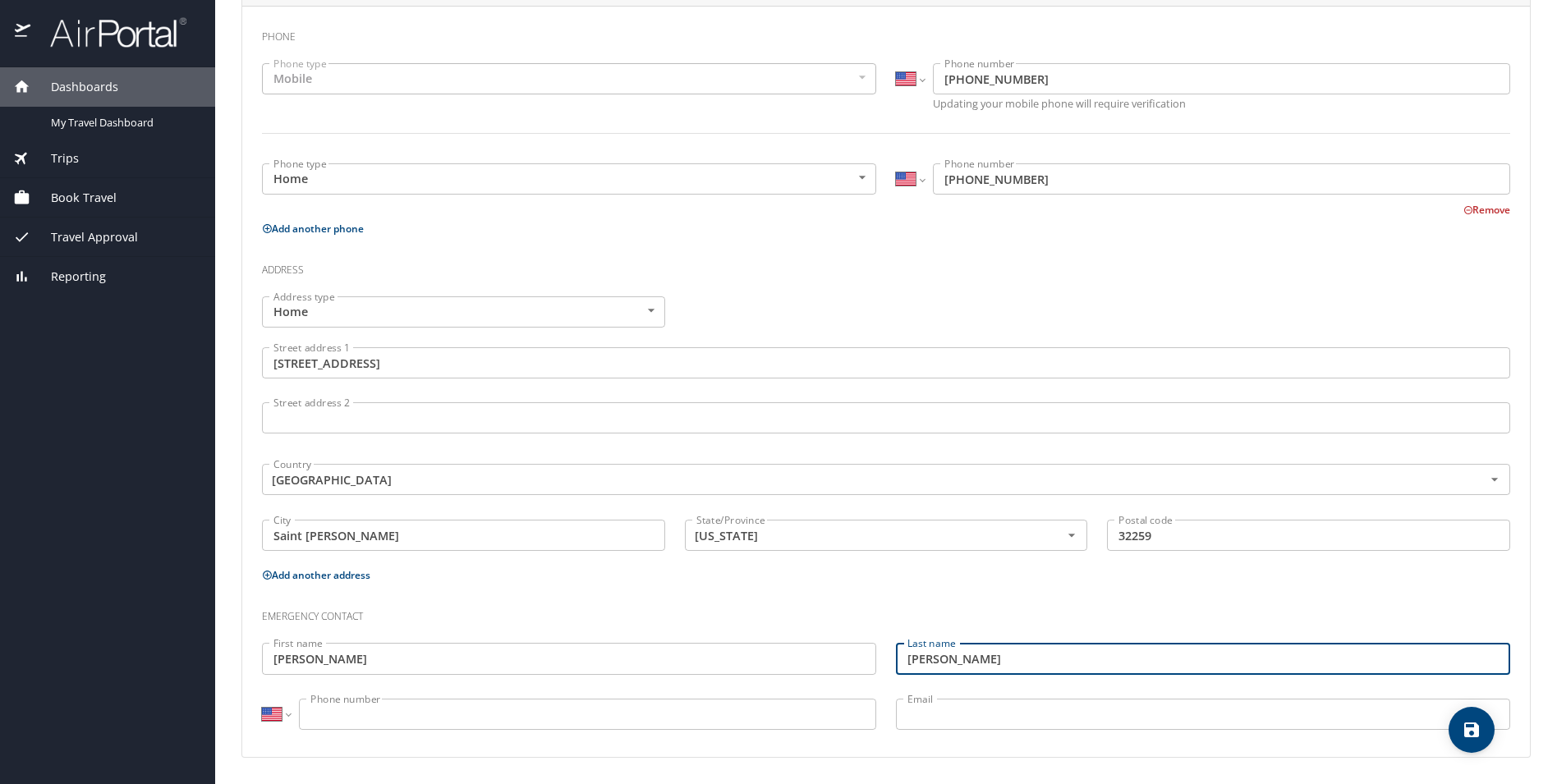
type input "Reeves"
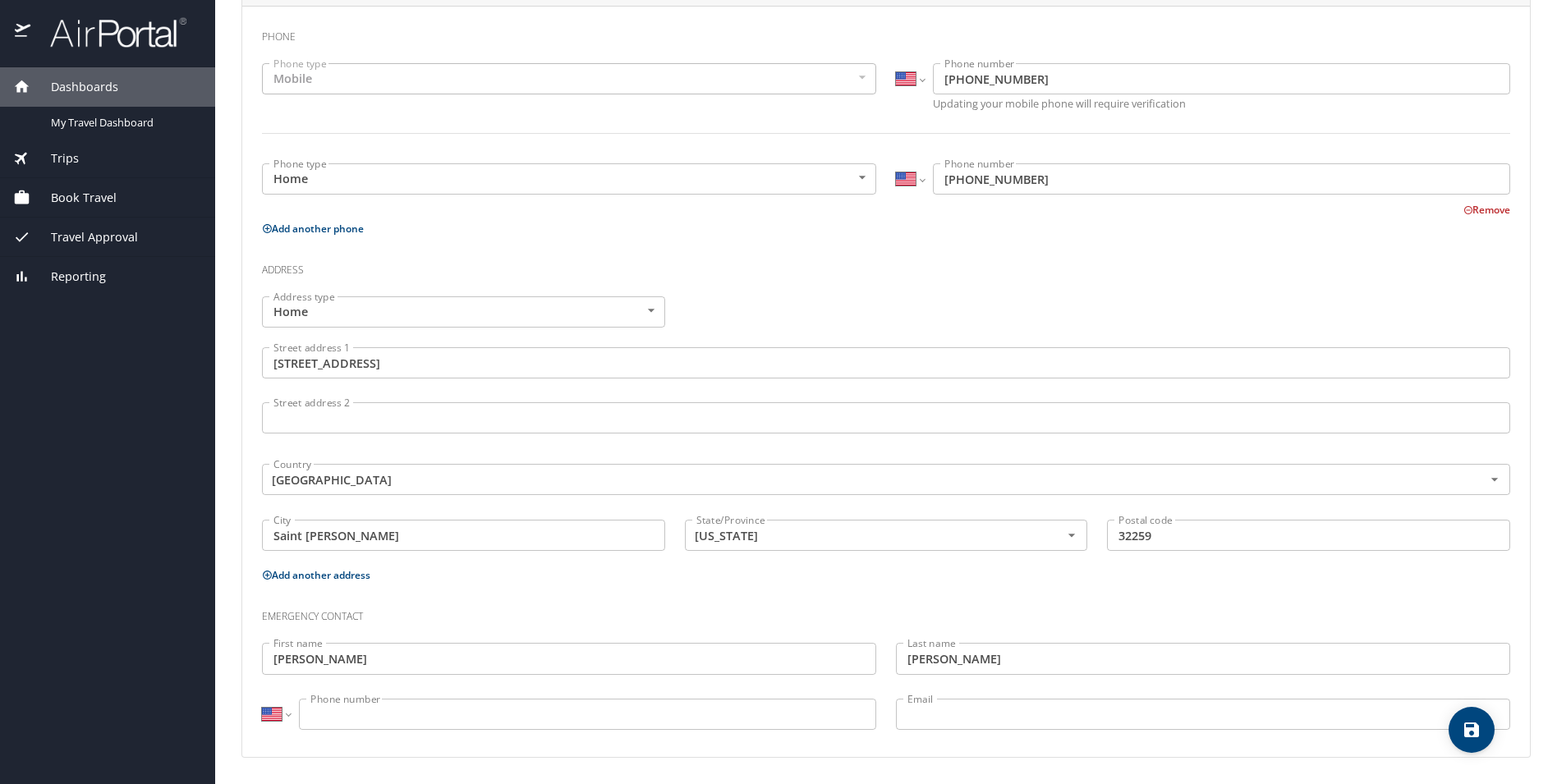
click at [393, 694] on div "International Afghanistan Åland Islands Albania Algeria American Samoa Andorra …" at bounding box center [569, 715] width 634 height 55
click at [383, 709] on input "Phone number" at bounding box center [587, 714] width 577 height 31
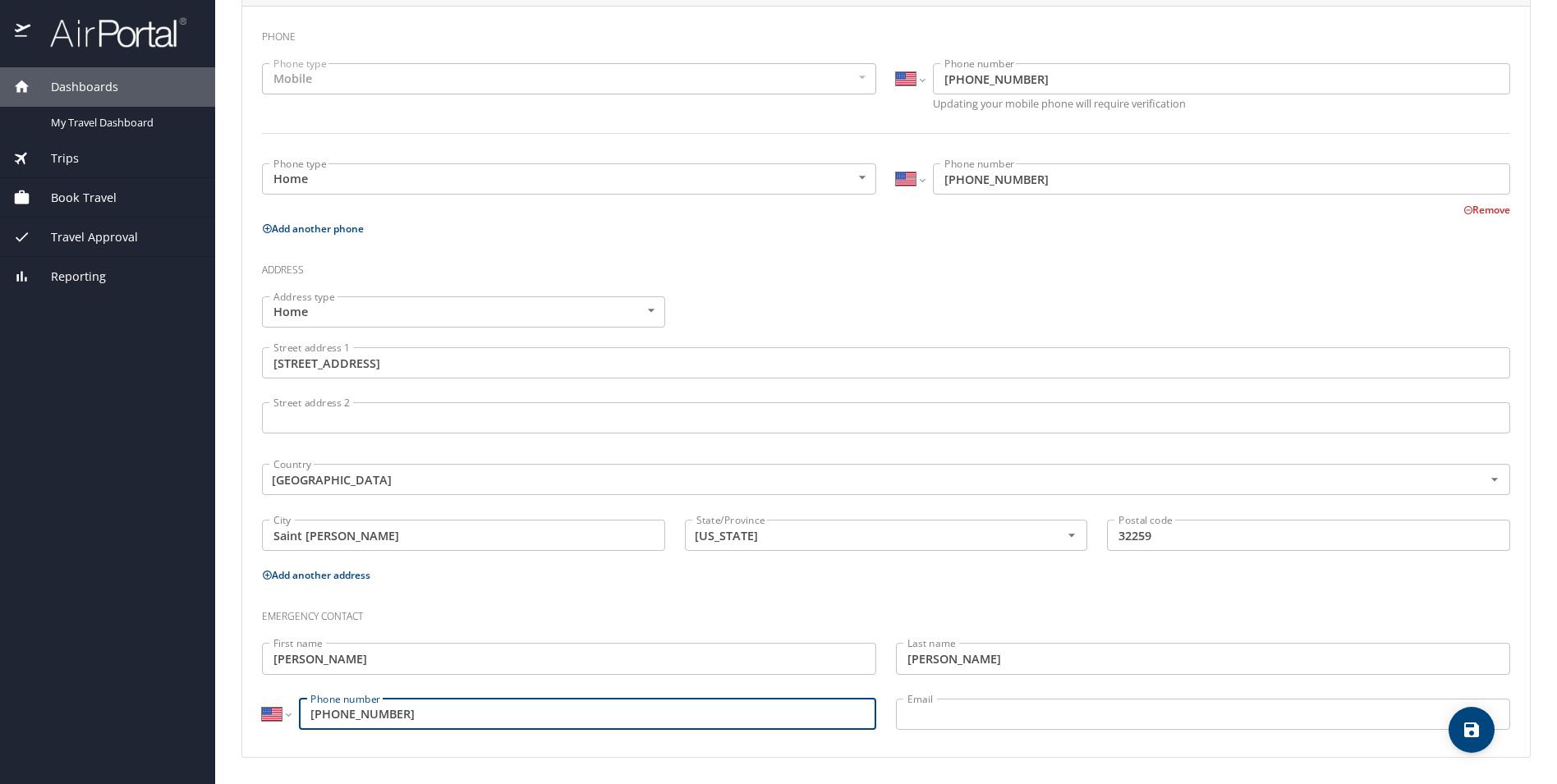
type input "(757) 288-2204"
click at [1477, 729] on icon "save" at bounding box center [1471, 729] width 15 height 15
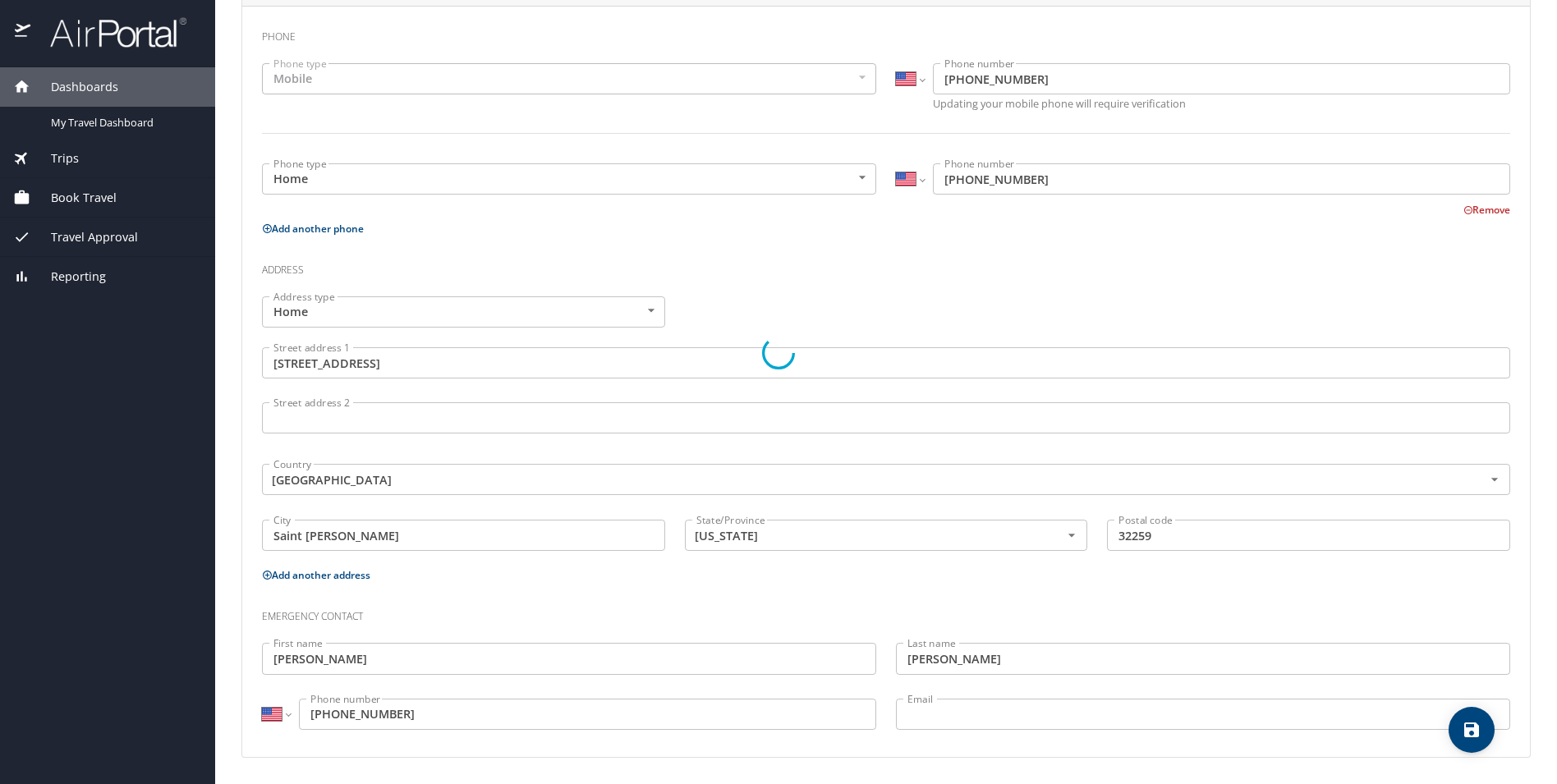
select select "US"
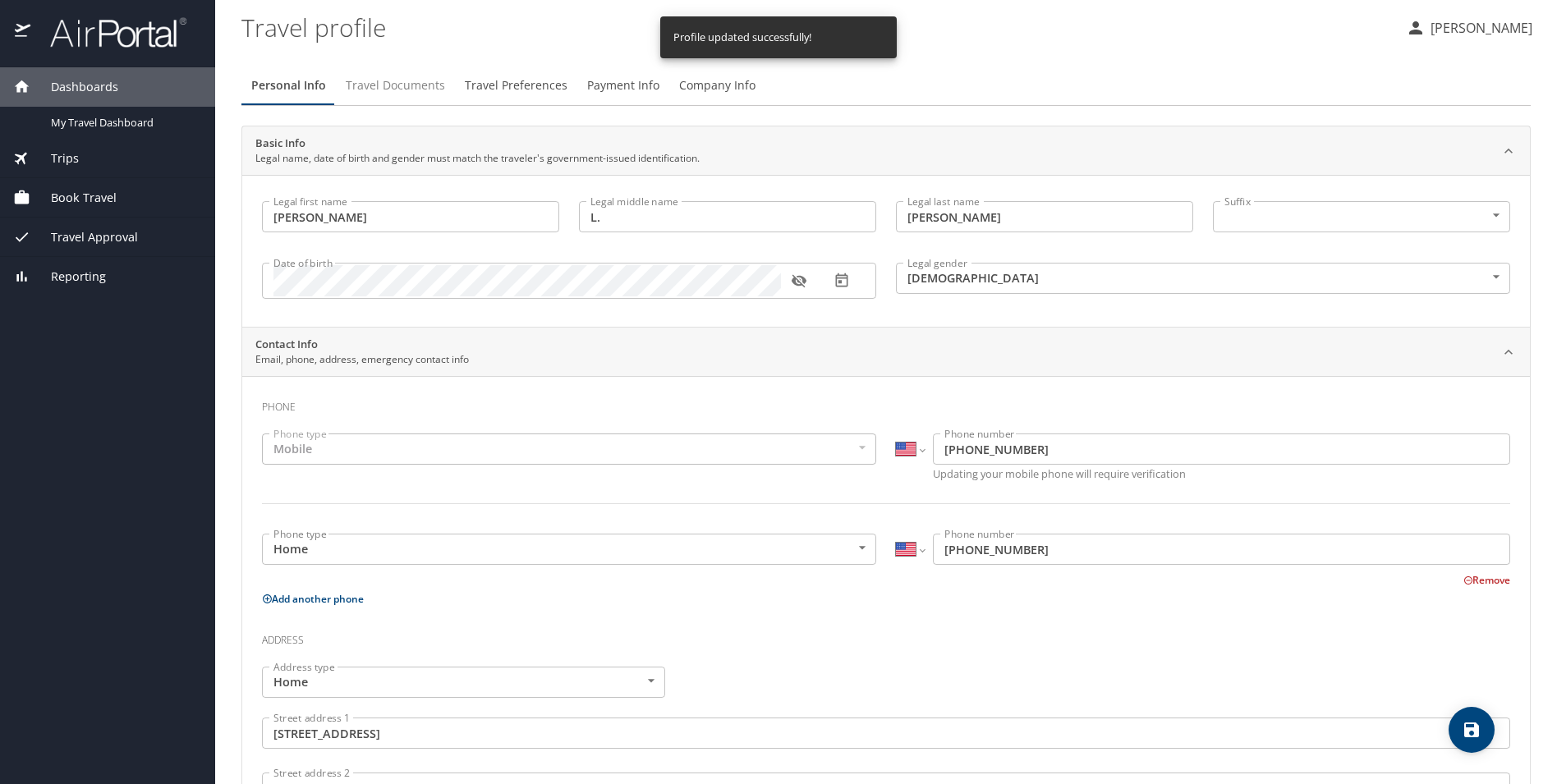
click at [388, 77] on span "Travel Documents" at bounding box center [395, 86] width 100 height 20
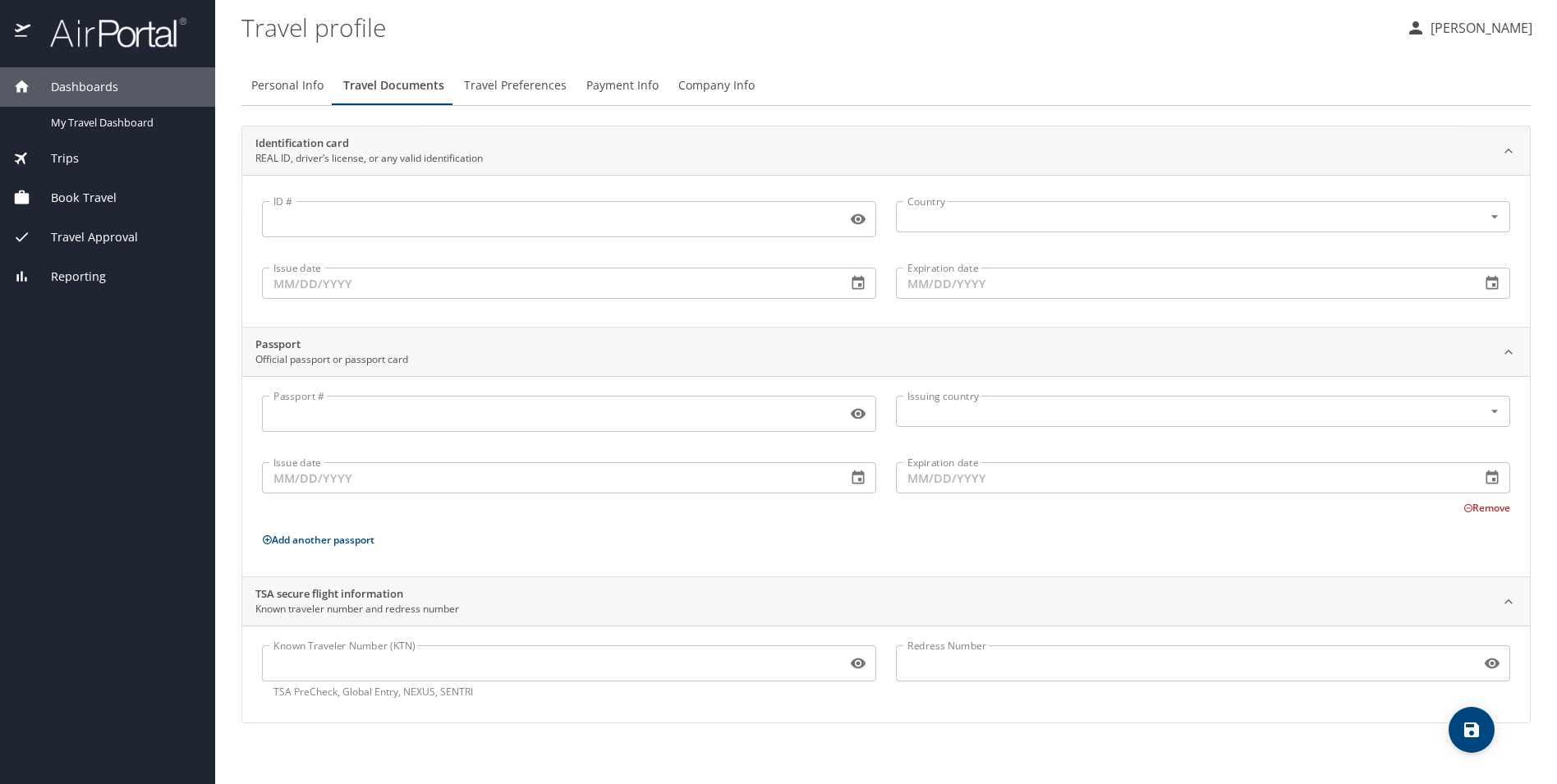
click at [413, 651] on input "Known Traveler Number (KTN)" at bounding box center [550, 663] width 578 height 31
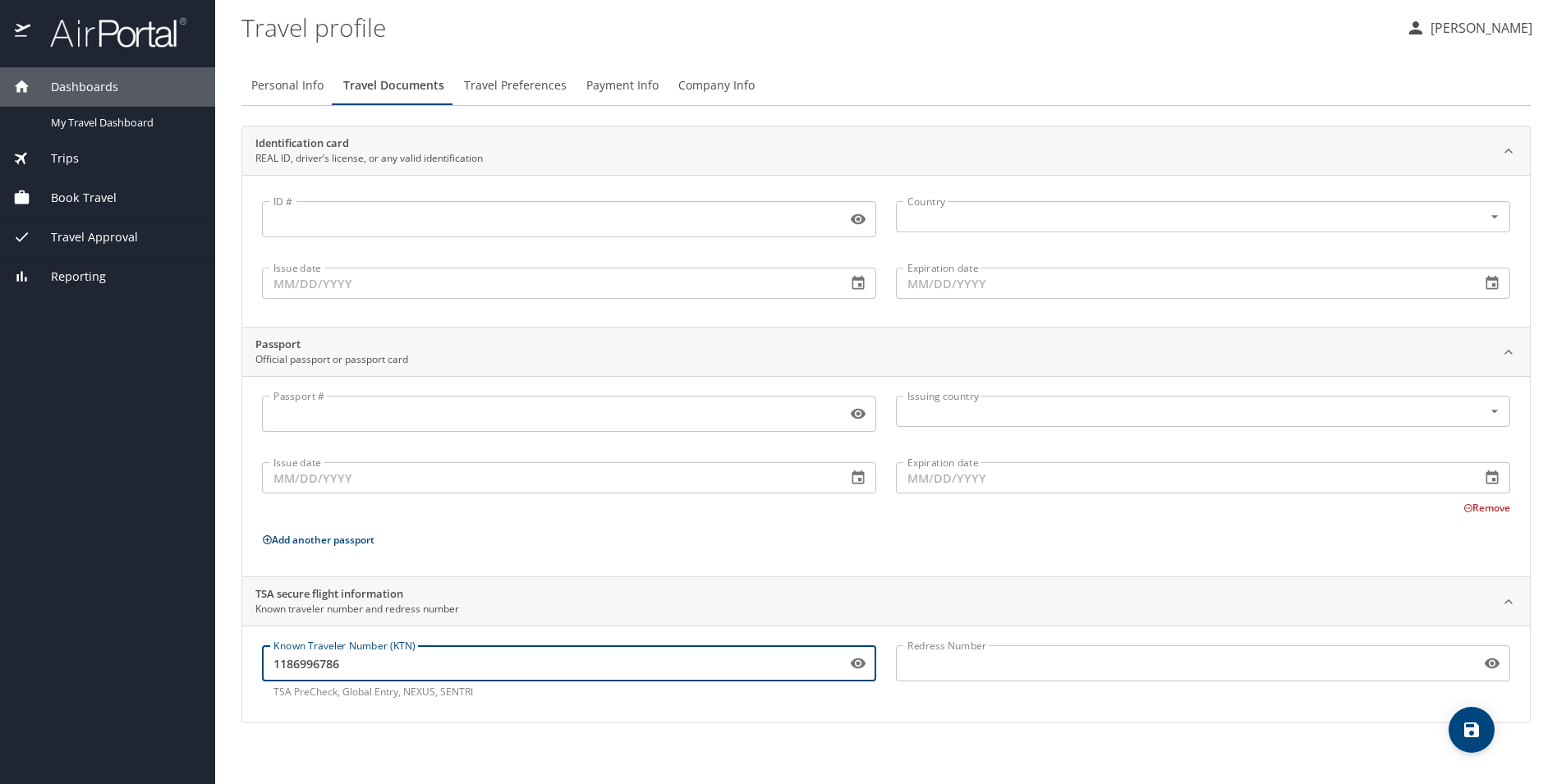
type input "1186996786"
click at [937, 670] on input "Redress Number" at bounding box center [1185, 663] width 578 height 31
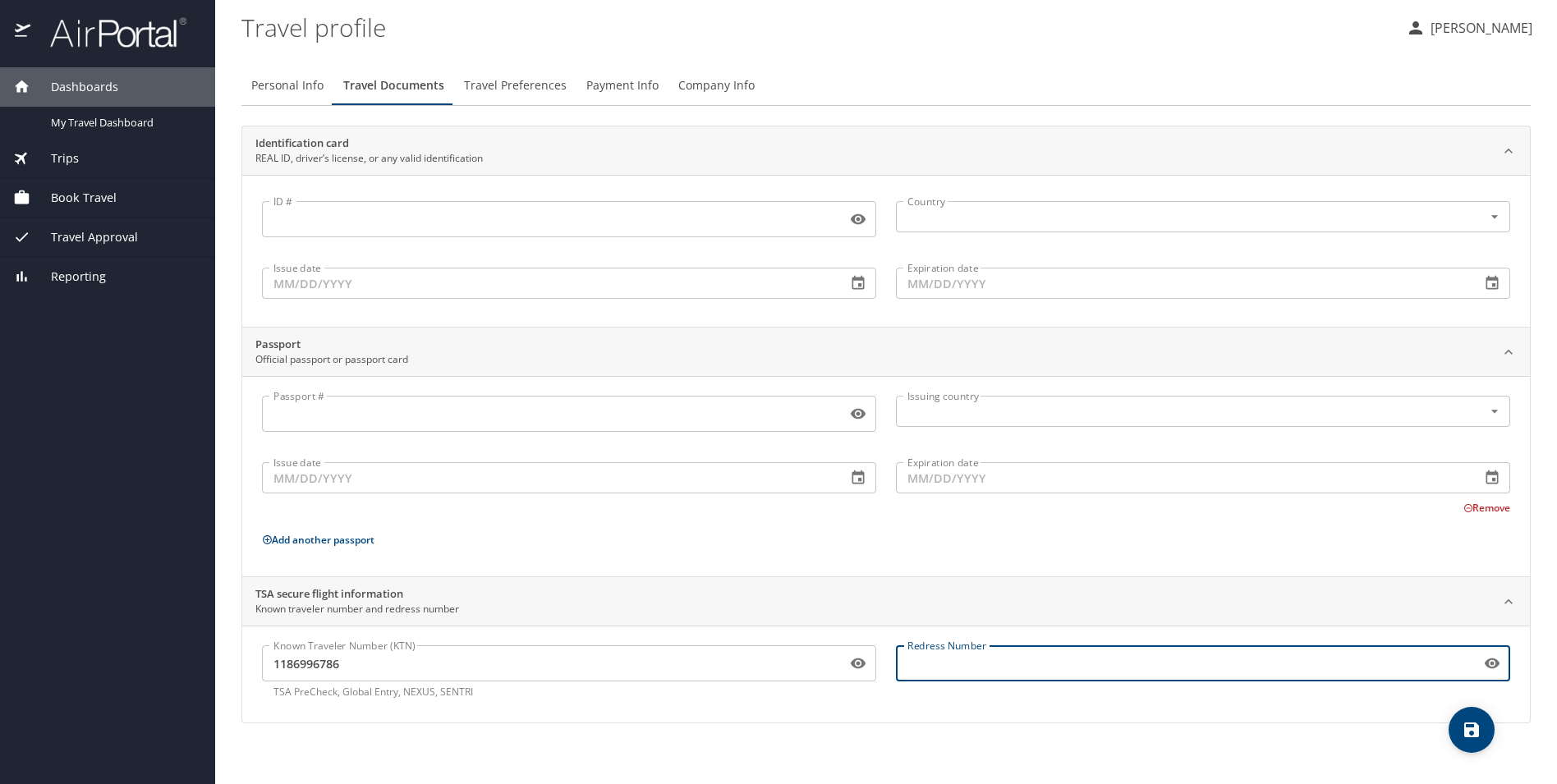
click at [876, 739] on div "Personal Info Travel Documents Travel Preferences Payment Info Company Info Ide…" at bounding box center [886, 418] width 1289 height 731
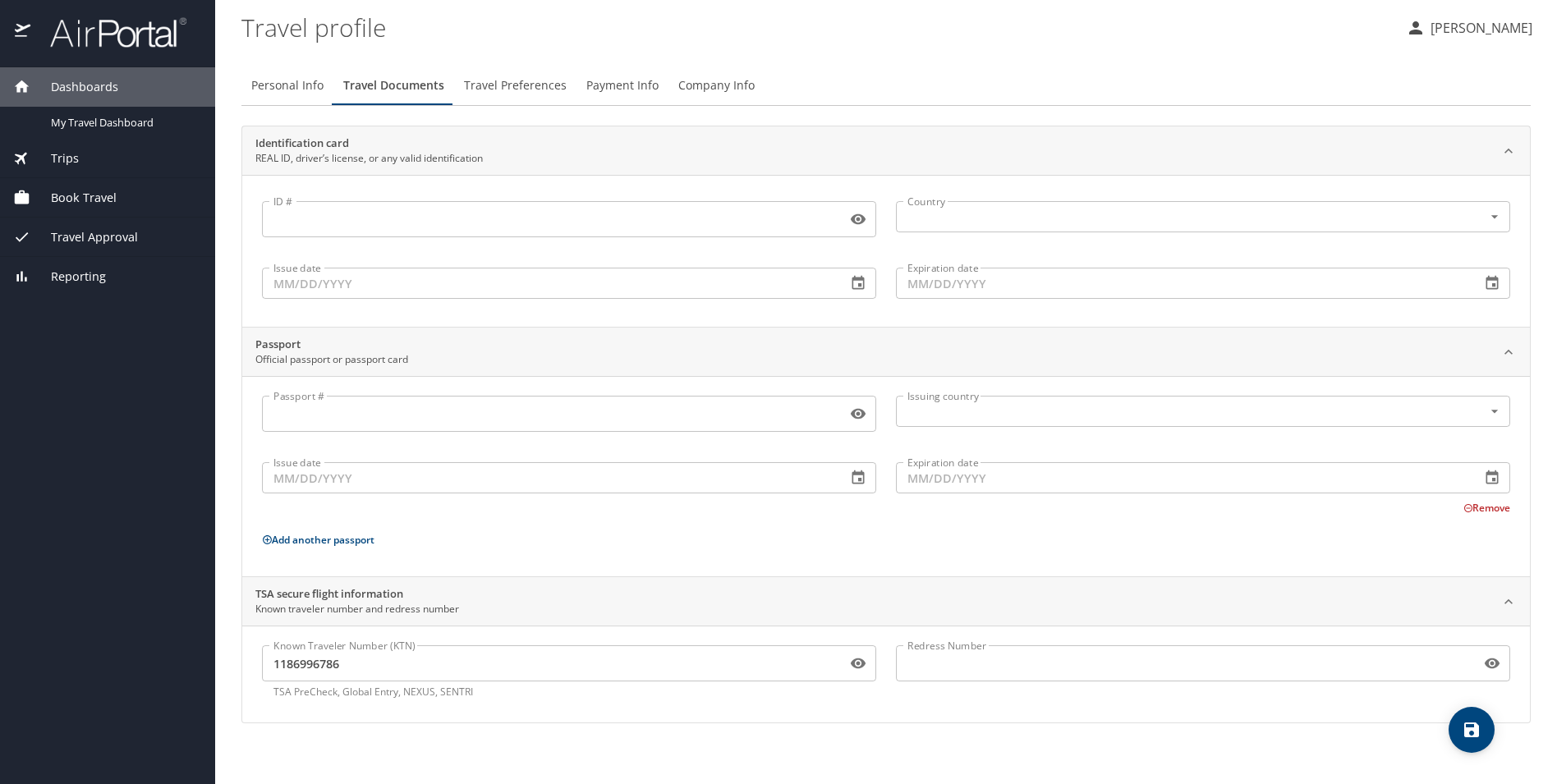
click at [1465, 729] on icon "save" at bounding box center [1471, 729] width 15 height 15
click at [499, 85] on span "Travel Preferences" at bounding box center [515, 86] width 102 height 20
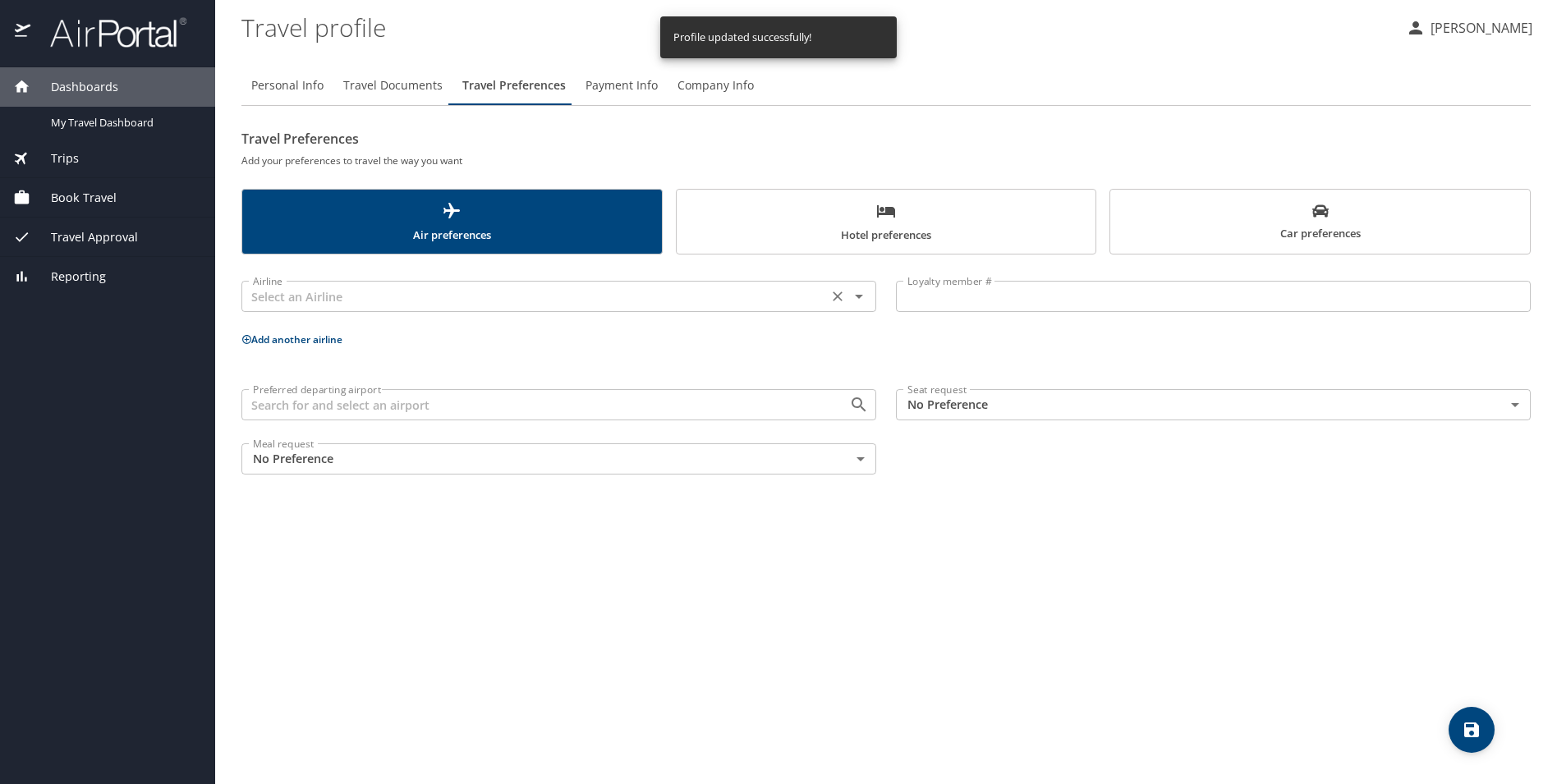
click at [451, 294] on input "text" at bounding box center [534, 296] width 576 height 21
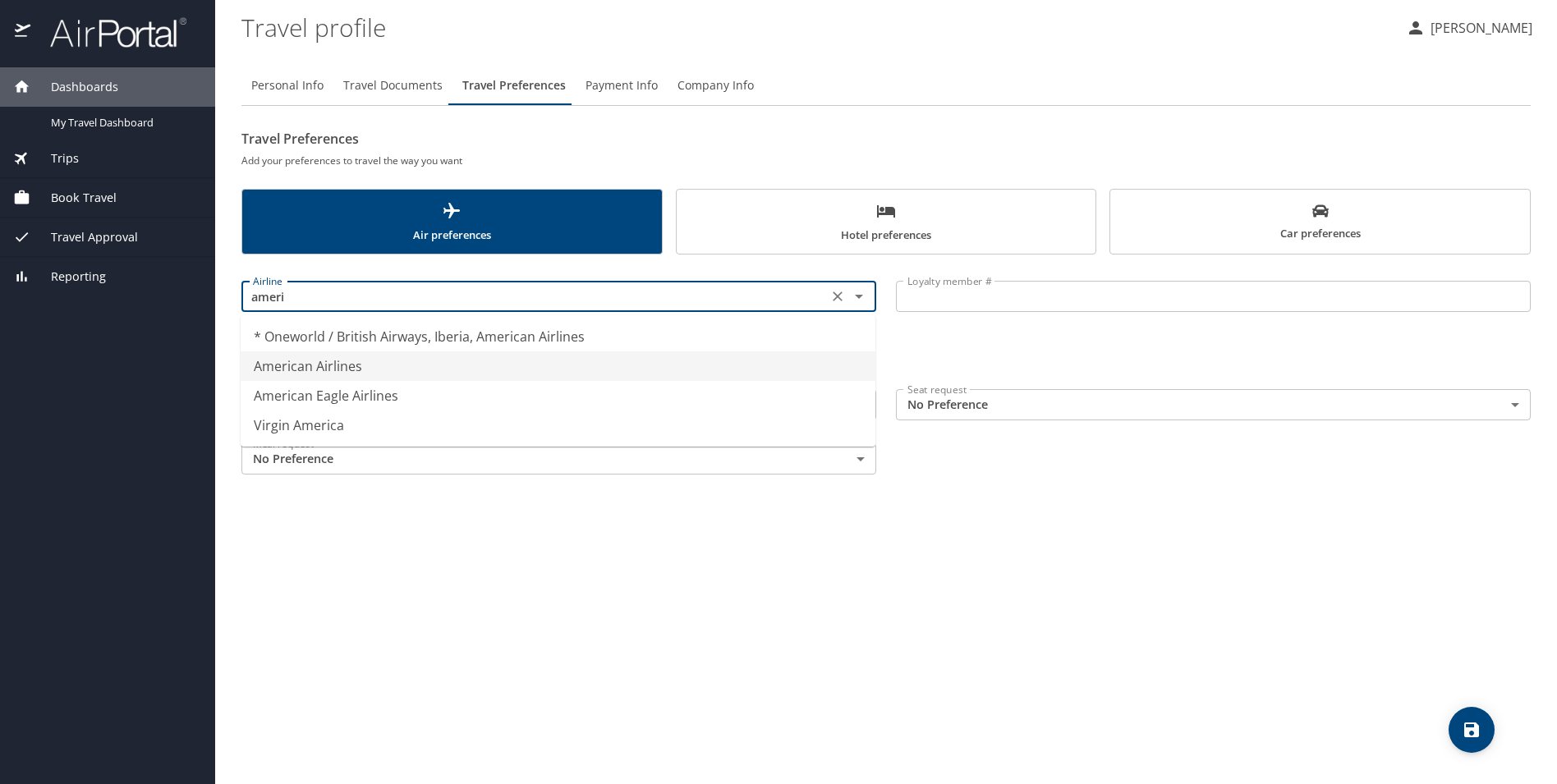
click at [349, 359] on li "American Airlines" at bounding box center [558, 366] width 635 height 29
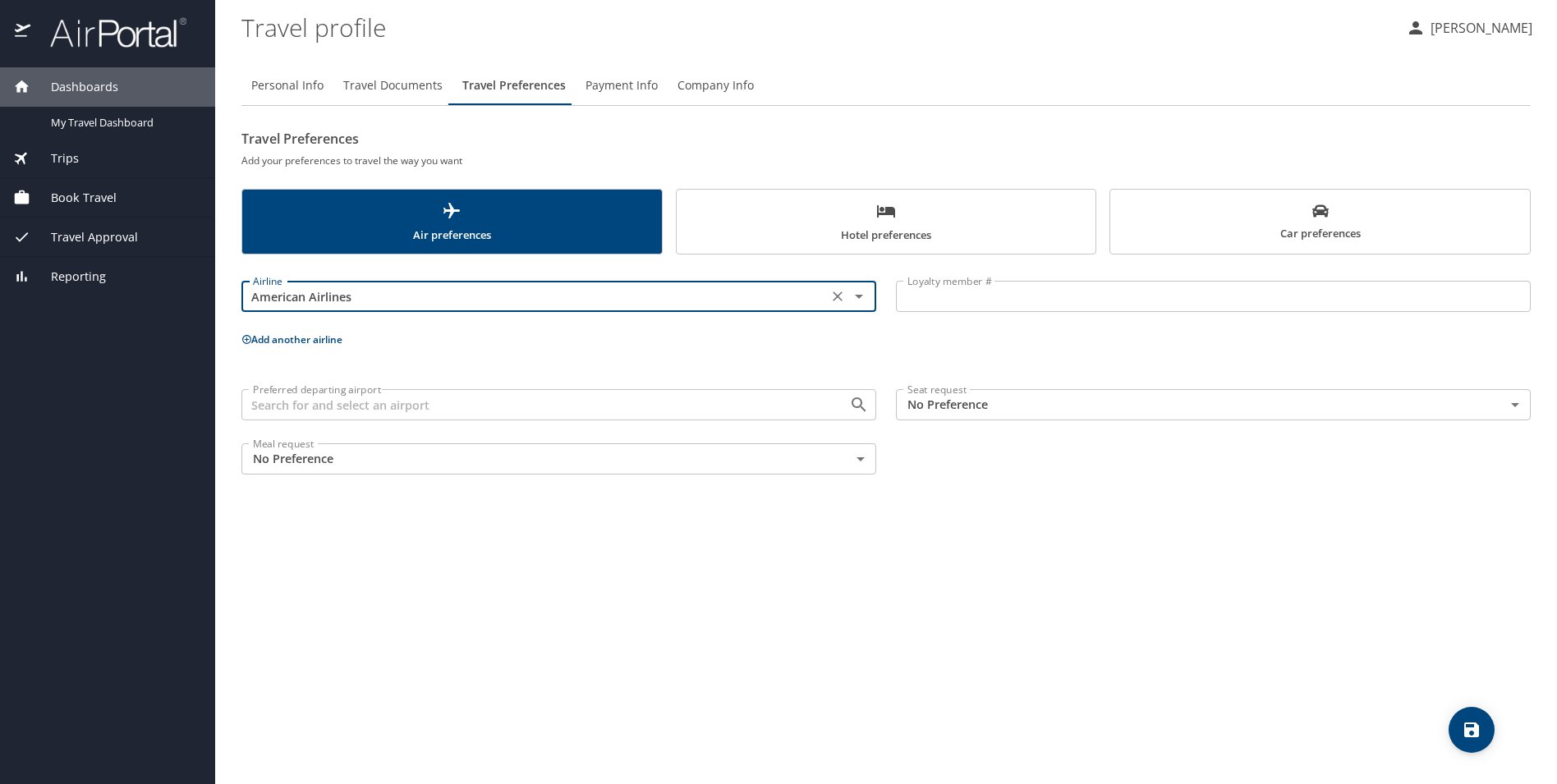
type input "American Airlines"
click at [914, 307] on input "Loyalty member #" at bounding box center [1213, 296] width 635 height 31
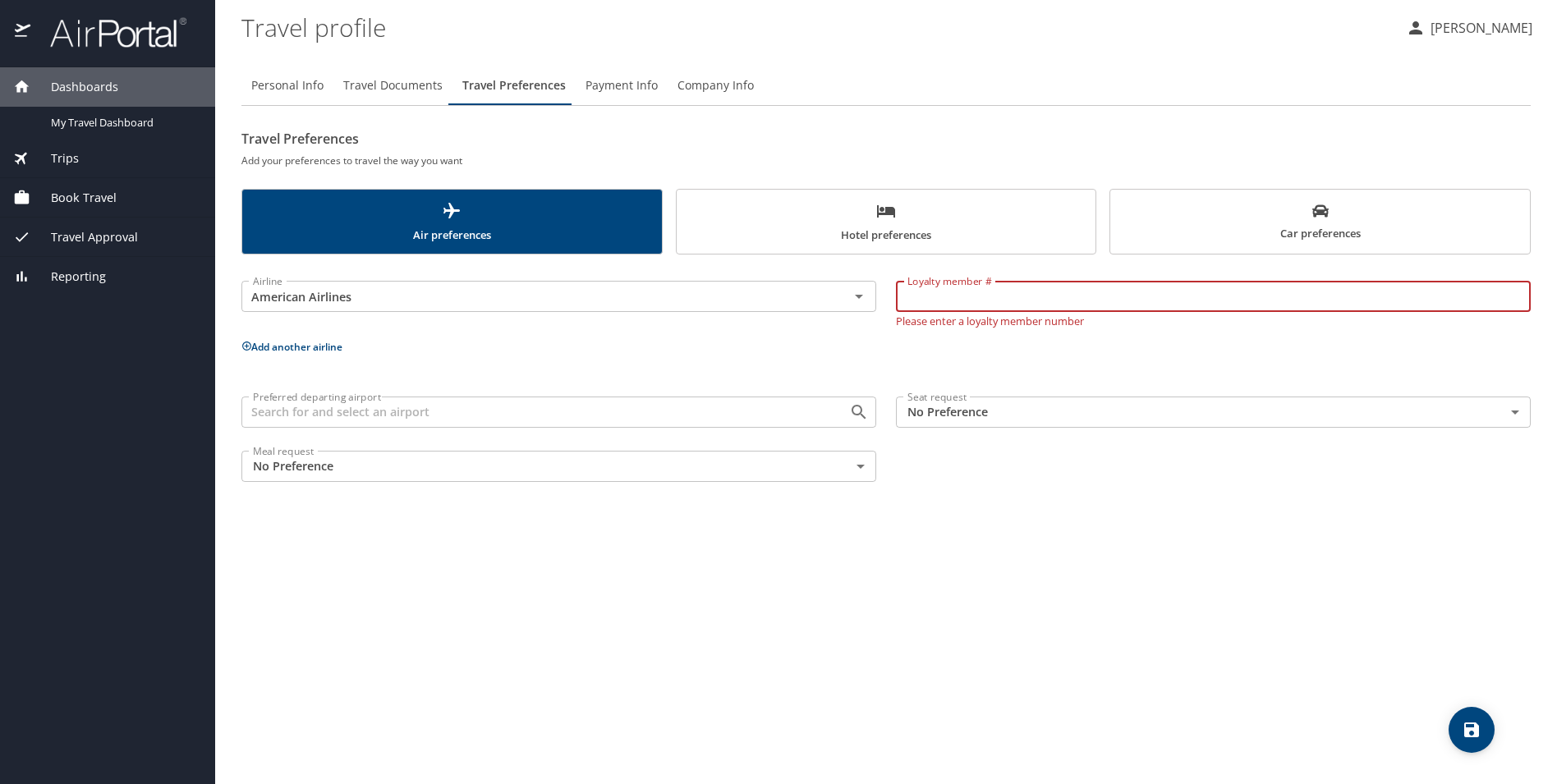
type input "#"
type input "3JR14M8"
click at [954, 480] on div "Preferred departing airport Preferred departing airport Seat request No Prefere…" at bounding box center [886, 439] width 1309 height 105
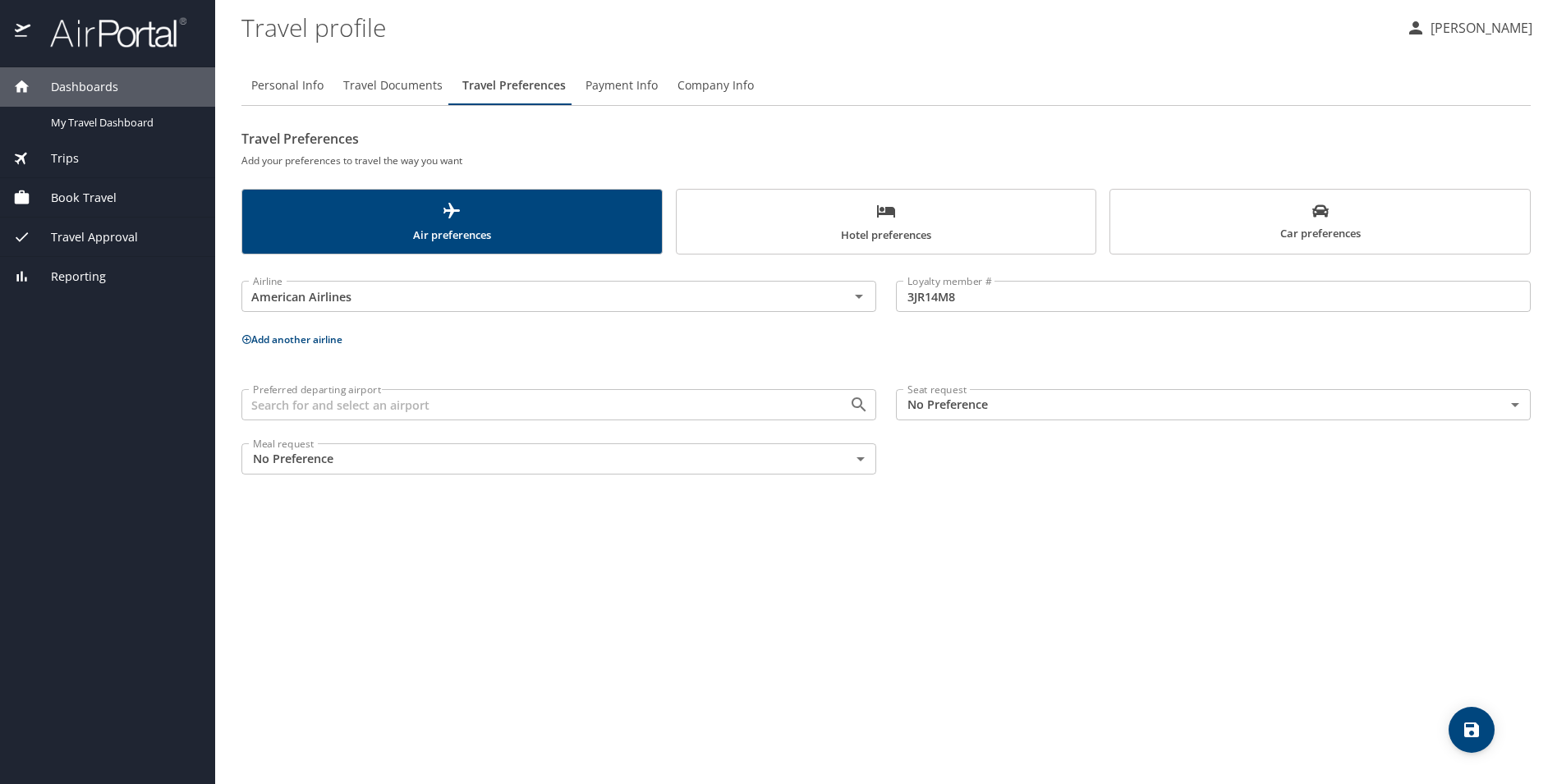
click at [695, 408] on input "Preferred departing airport" at bounding box center [534, 404] width 576 height 21
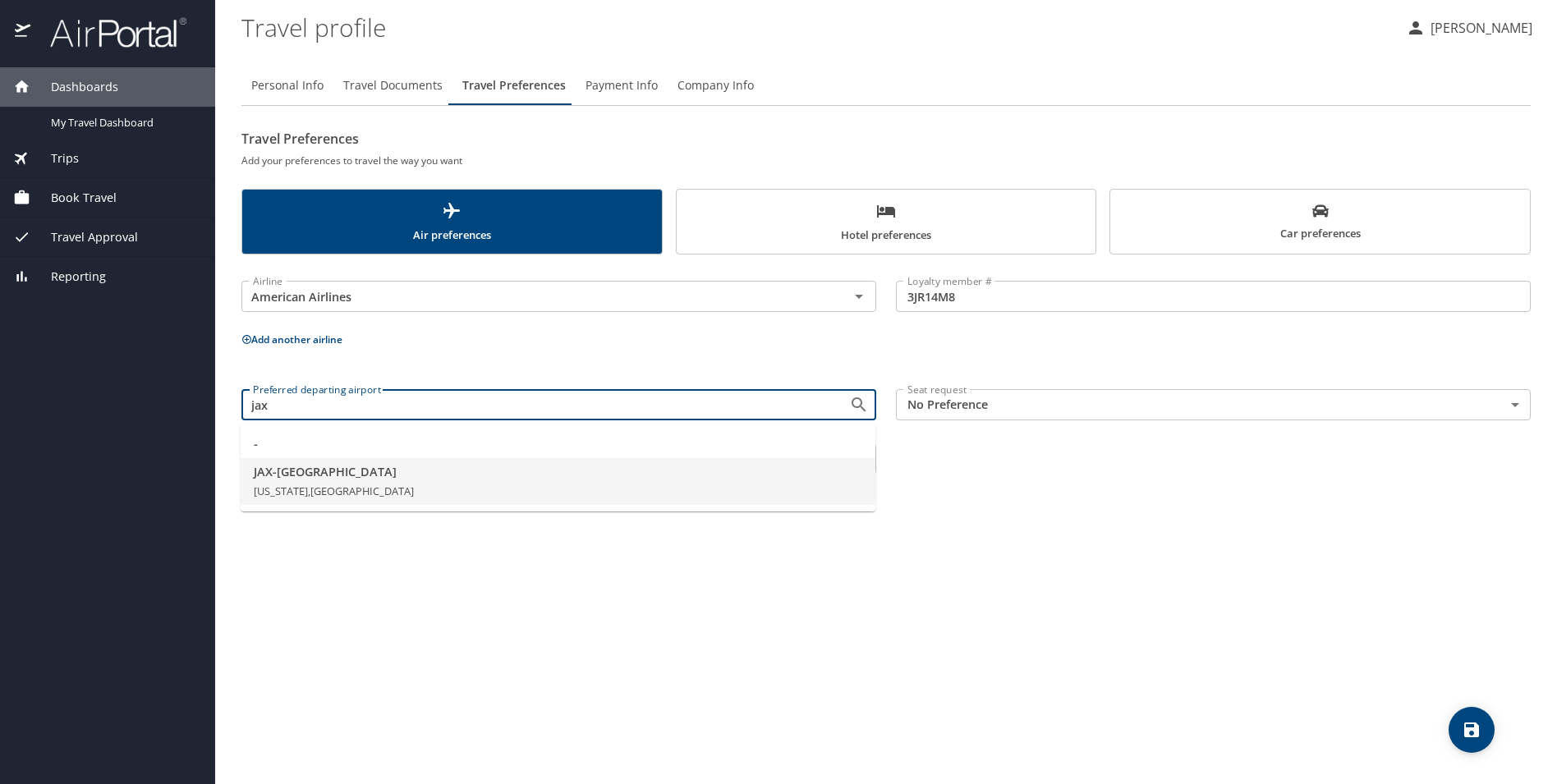
click at [358, 478] on span "JAX - Jacksonville" at bounding box center [558, 472] width 608 height 18
type input "JAX - Jacksonville"
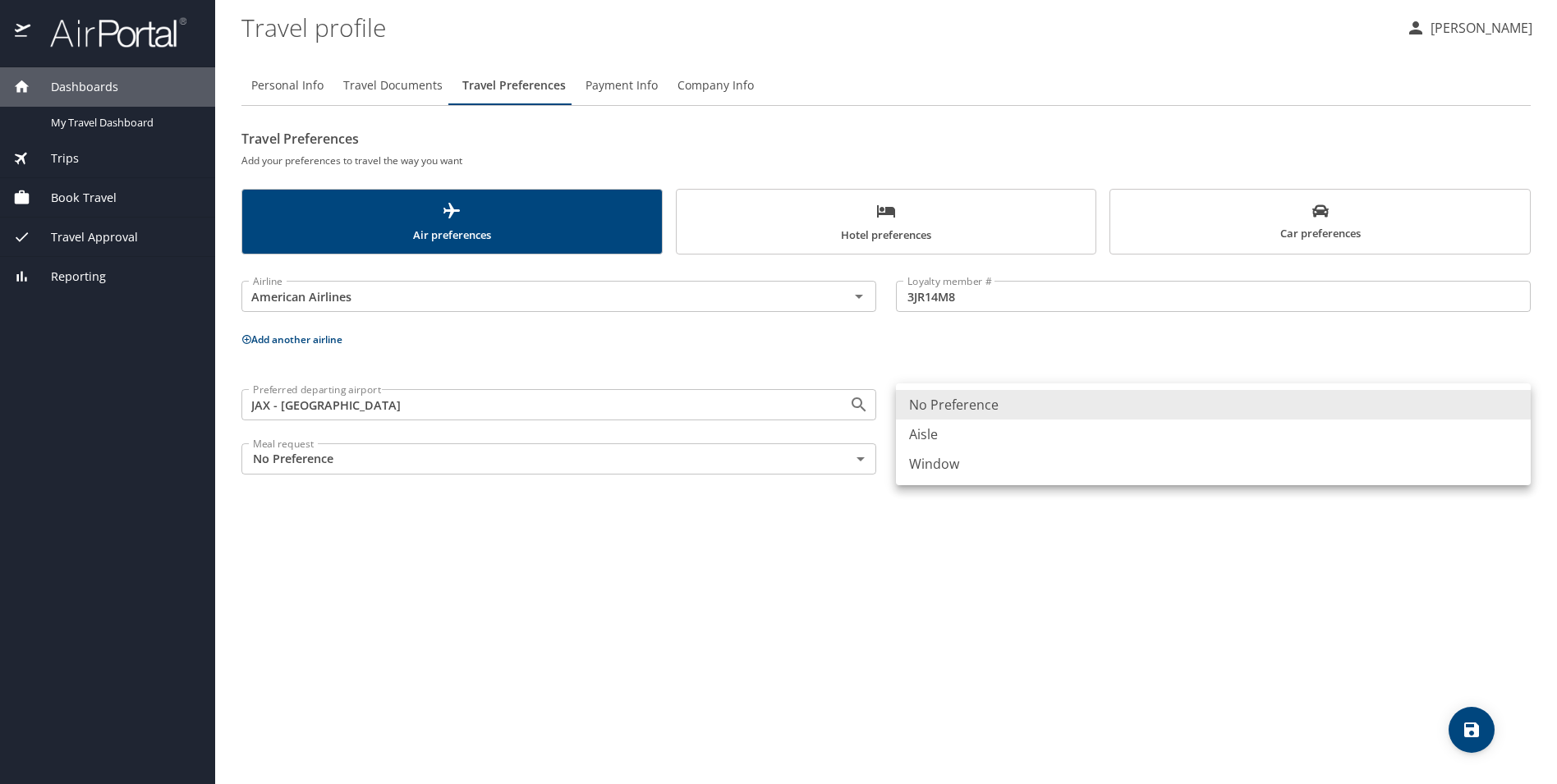
click at [976, 398] on body "Dashboards My Travel Dashboard Trips Current / Future Trips Past Trips Trips Mi…" at bounding box center [778, 392] width 1557 height 784
click at [941, 430] on li "Aisle" at bounding box center [1213, 434] width 635 height 29
type input "Aisle"
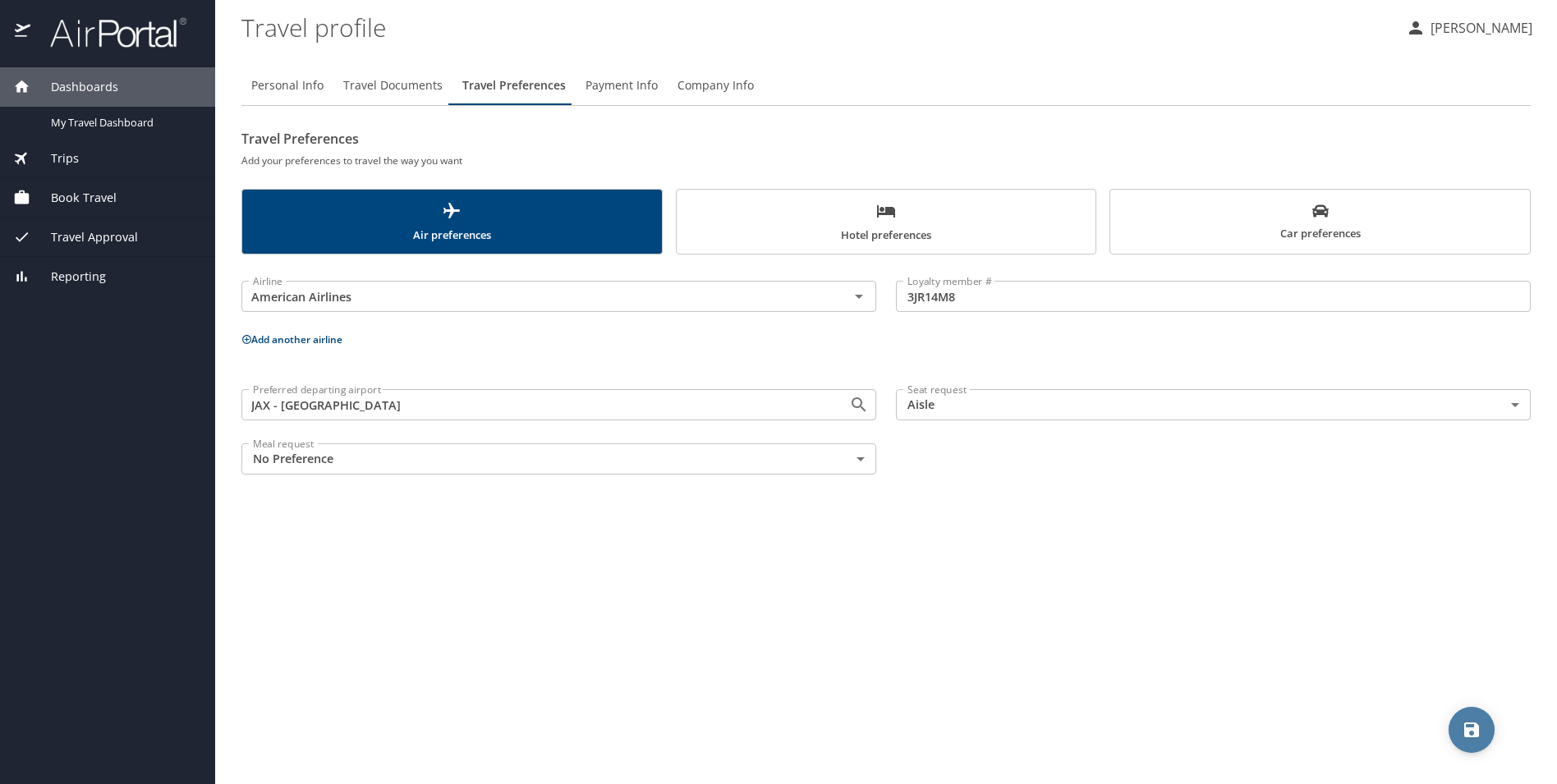
click at [1466, 731] on icon "save" at bounding box center [1471, 729] width 15 height 15
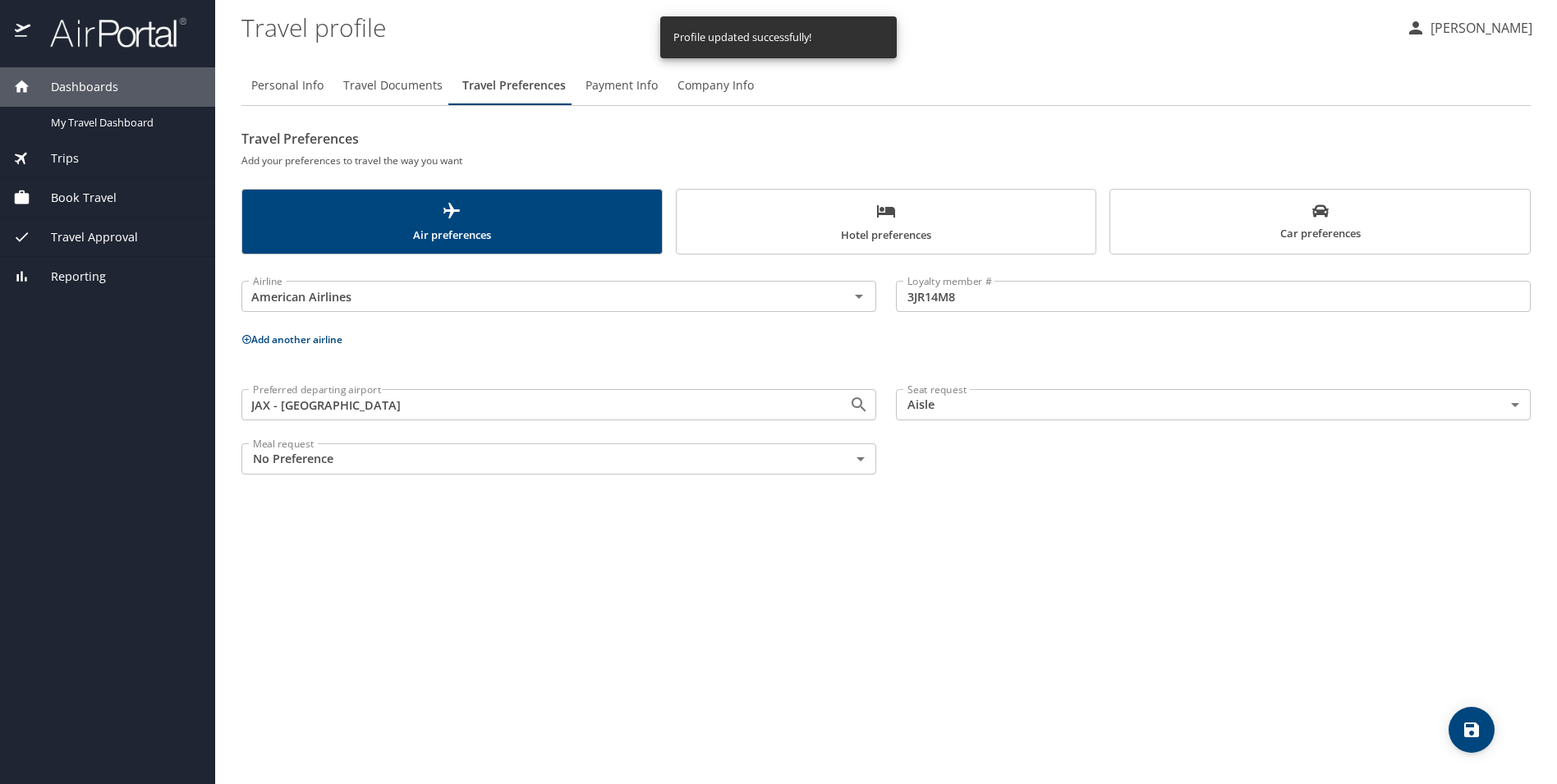
click at [603, 78] on span "Payment Info" at bounding box center [621, 86] width 72 height 20
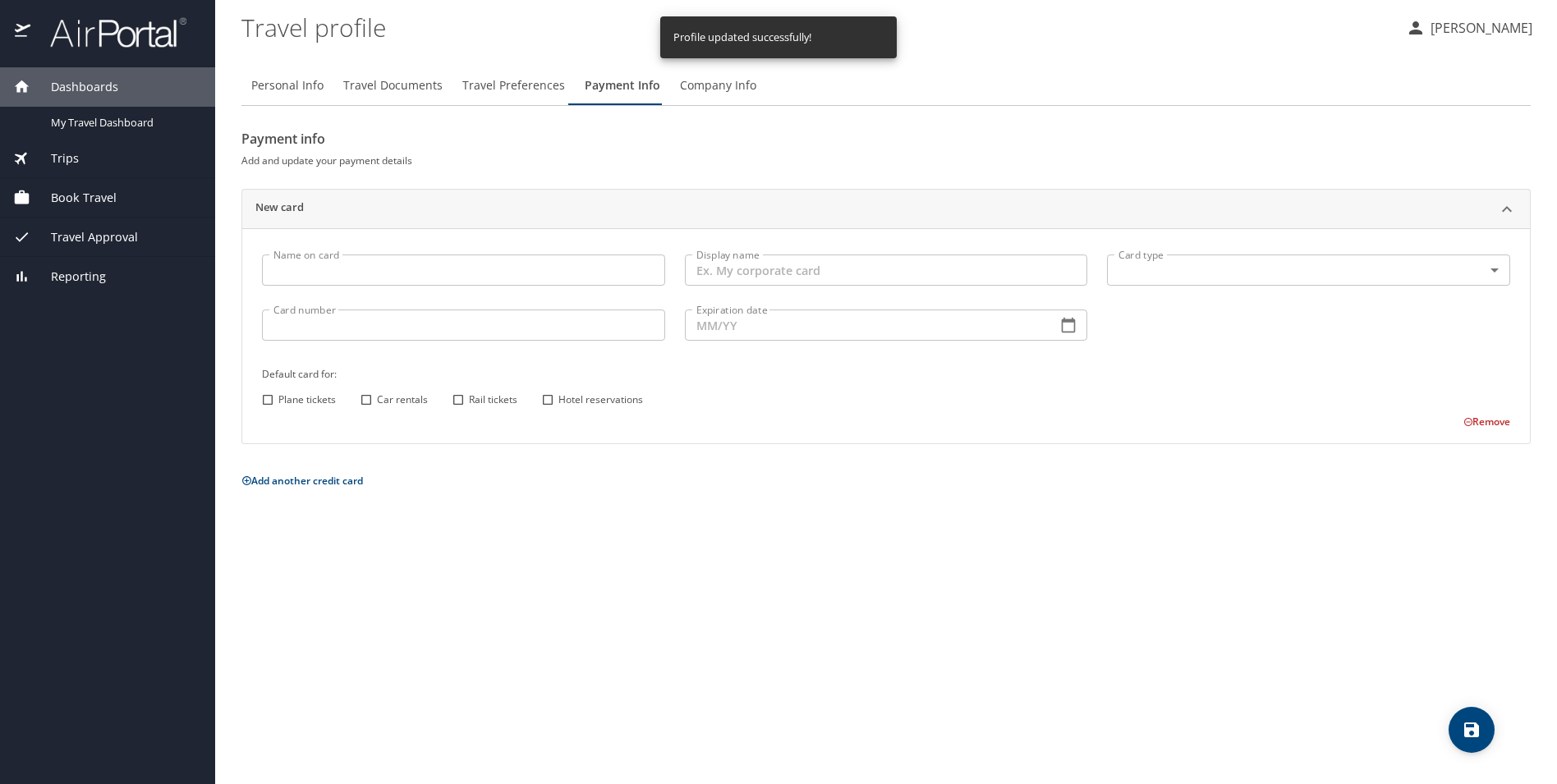
click at [516, 270] on input "Name on card" at bounding box center [463, 270] width 403 height 31
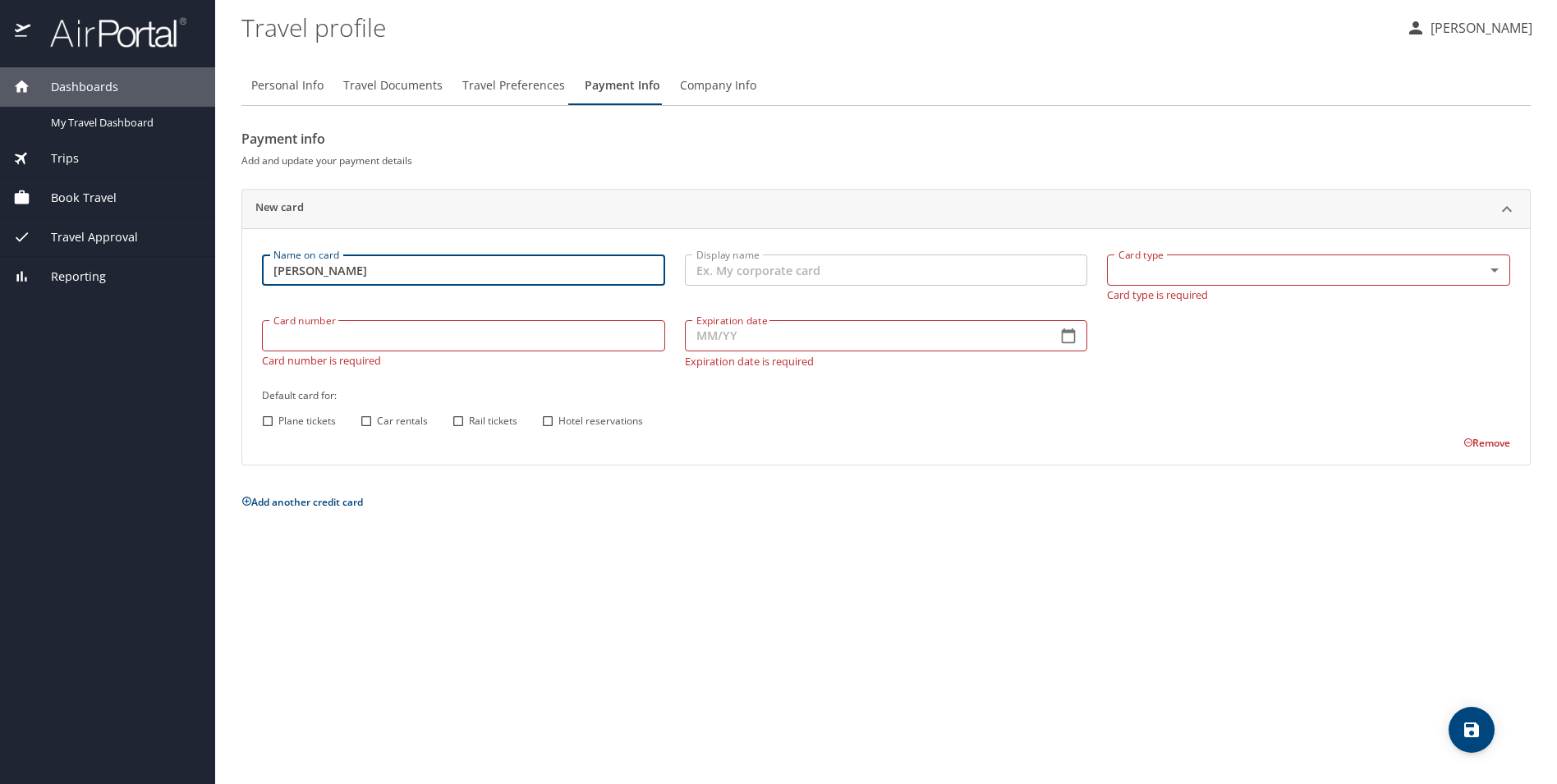
type input "Christopher L Reeves"
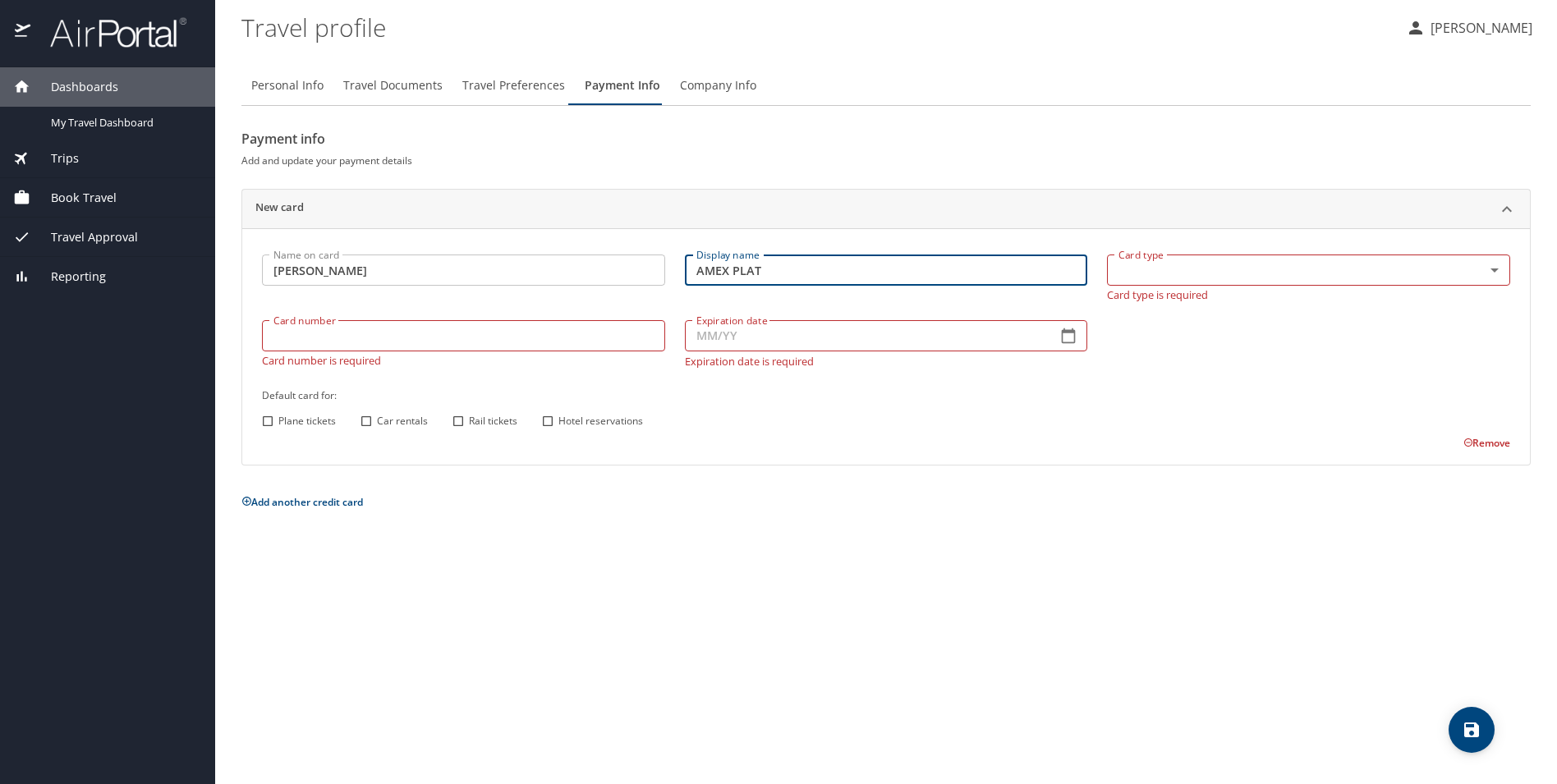
type input "AMEX PLAT"
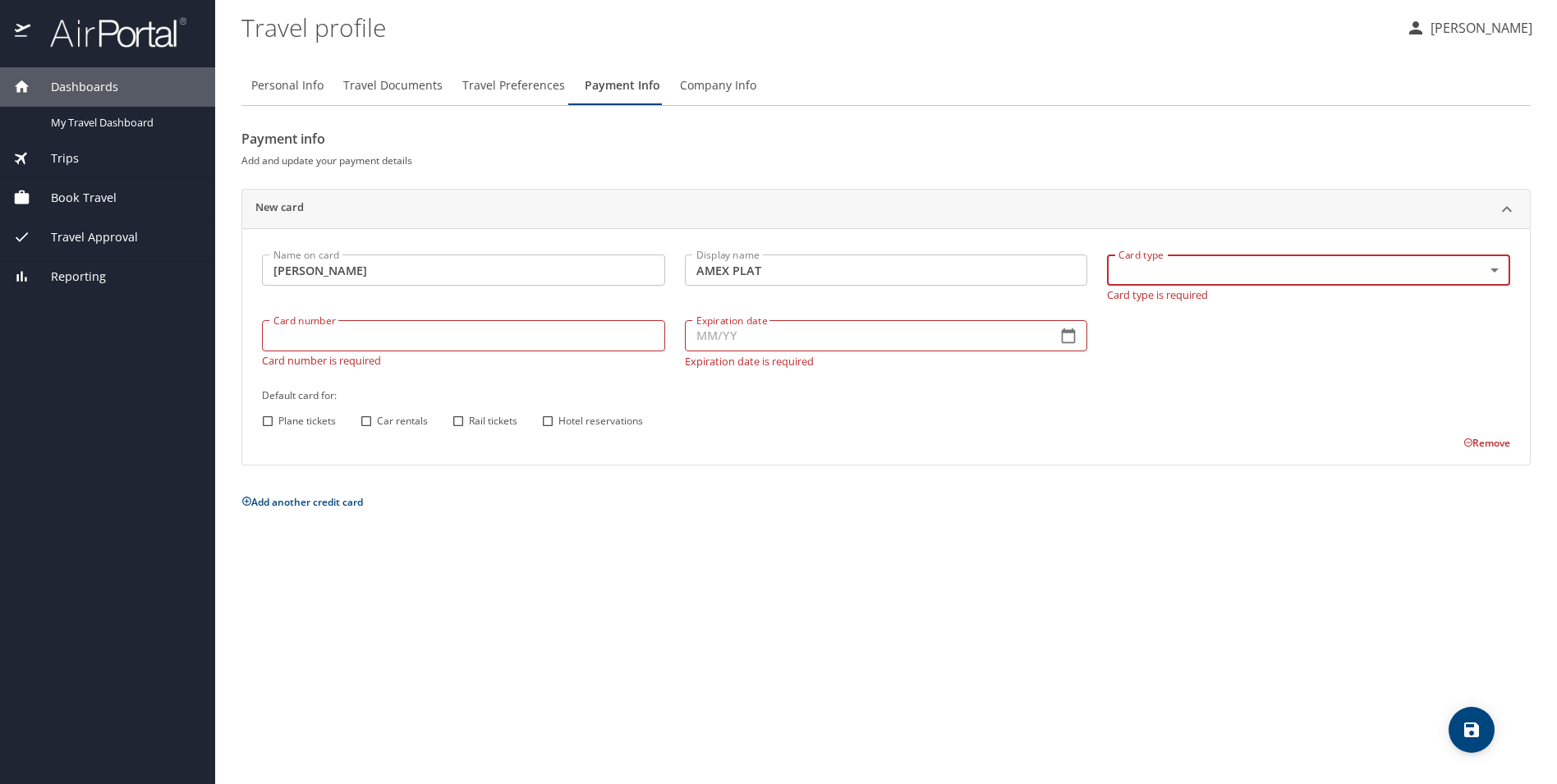
click at [1186, 262] on body "Dashboards My Travel Dashboard Trips Current / Future Trips Past Trips Trips Mi…" at bounding box center [778, 392] width 1557 height 784
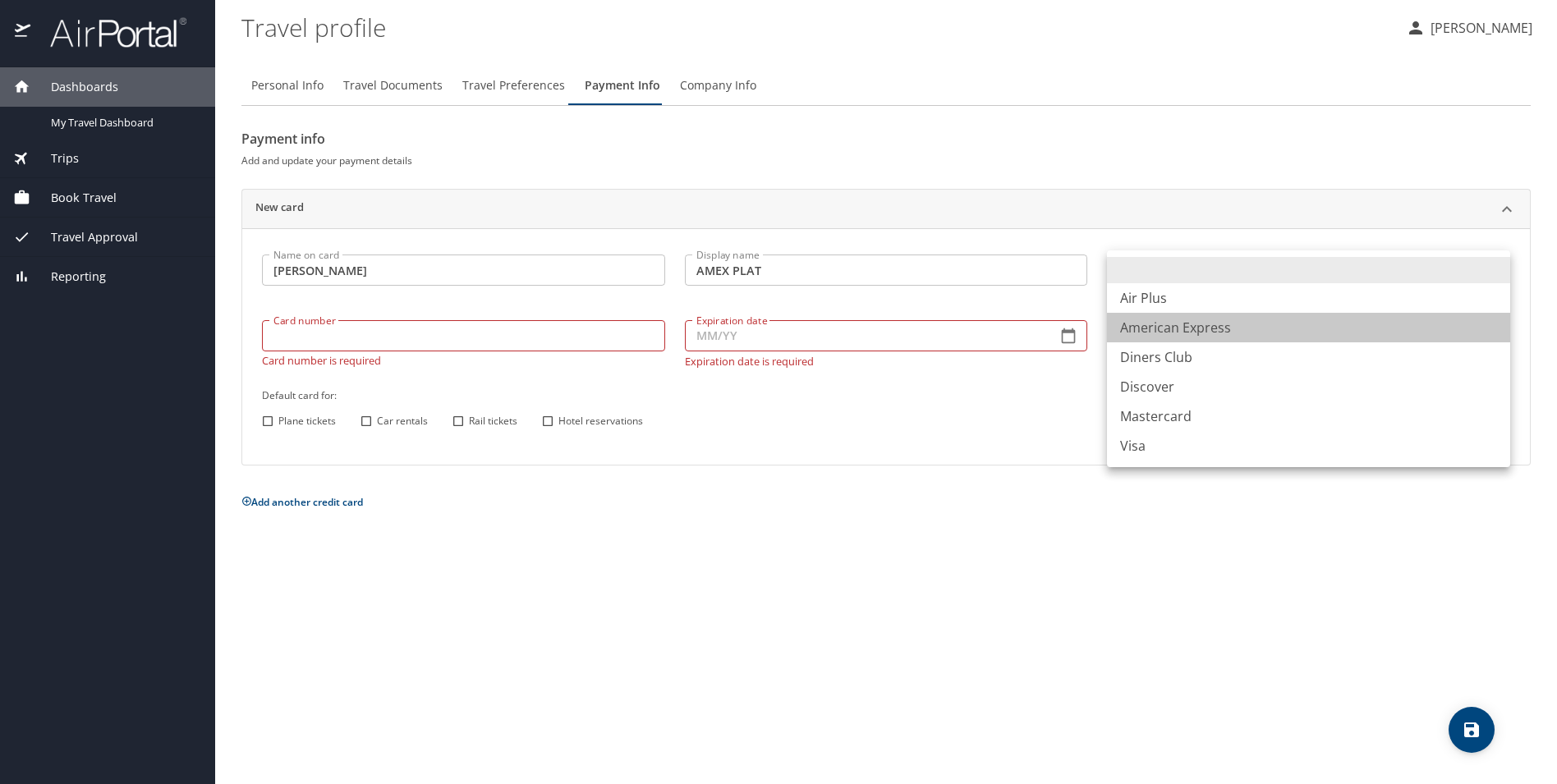
click at [1169, 326] on li "American Express" at bounding box center [1308, 327] width 403 height 29
type input "AX"
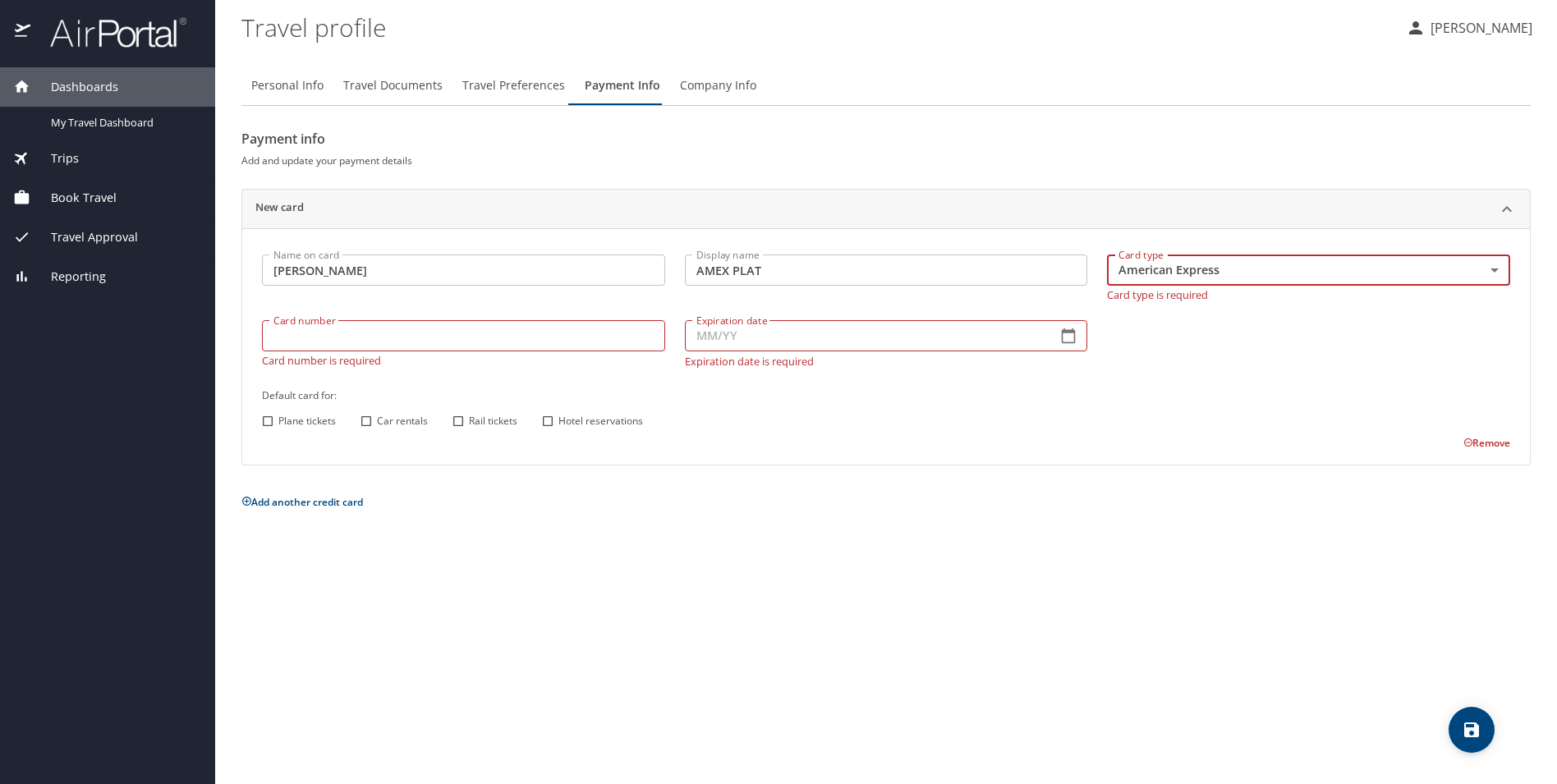
click at [455, 349] on div "Card number Card number Card number is required" at bounding box center [464, 343] width 423 height 67
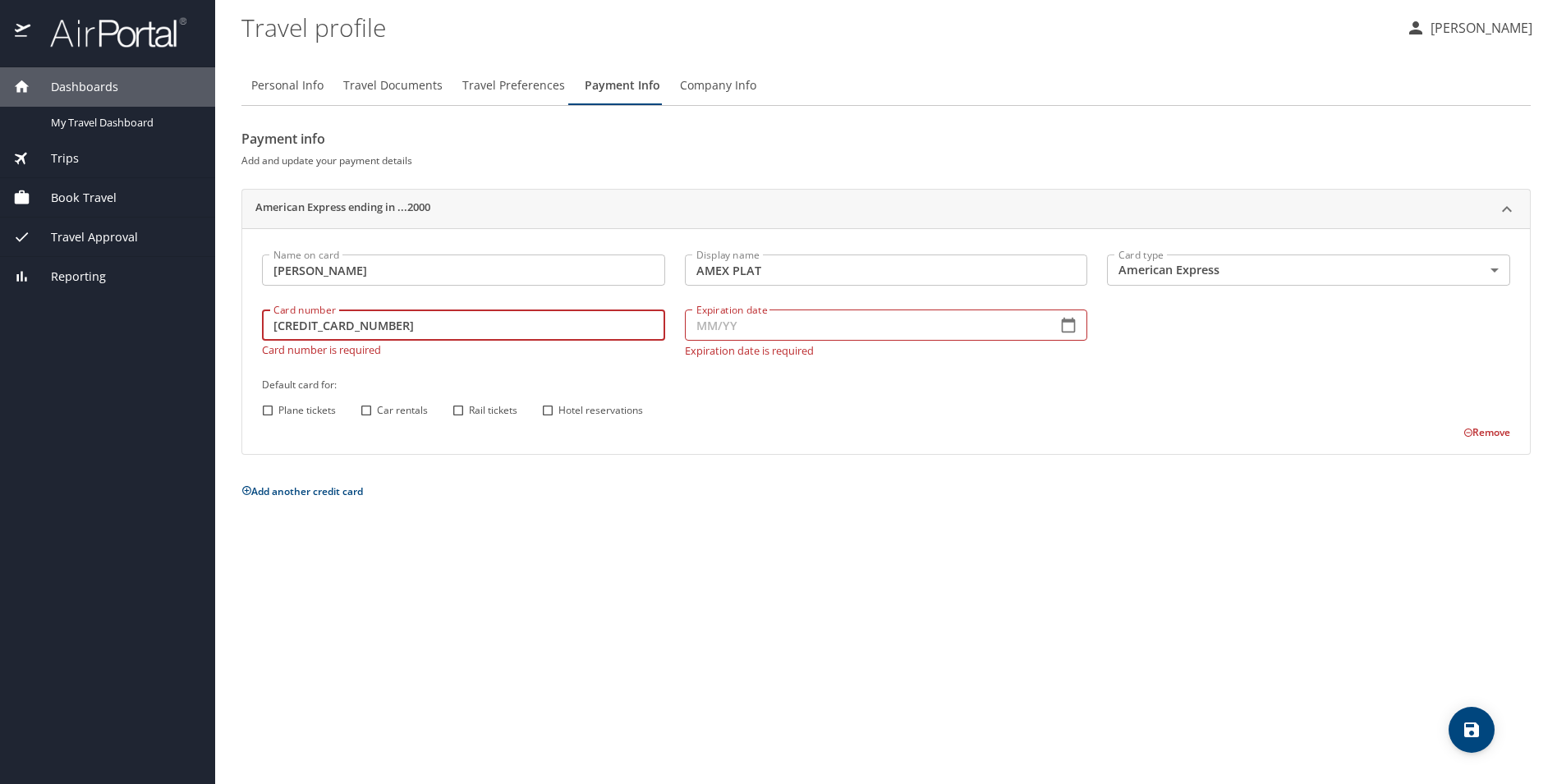
type input "371307520562000"
click at [688, 333] on input "Expiration date" at bounding box center [864, 325] width 359 height 31
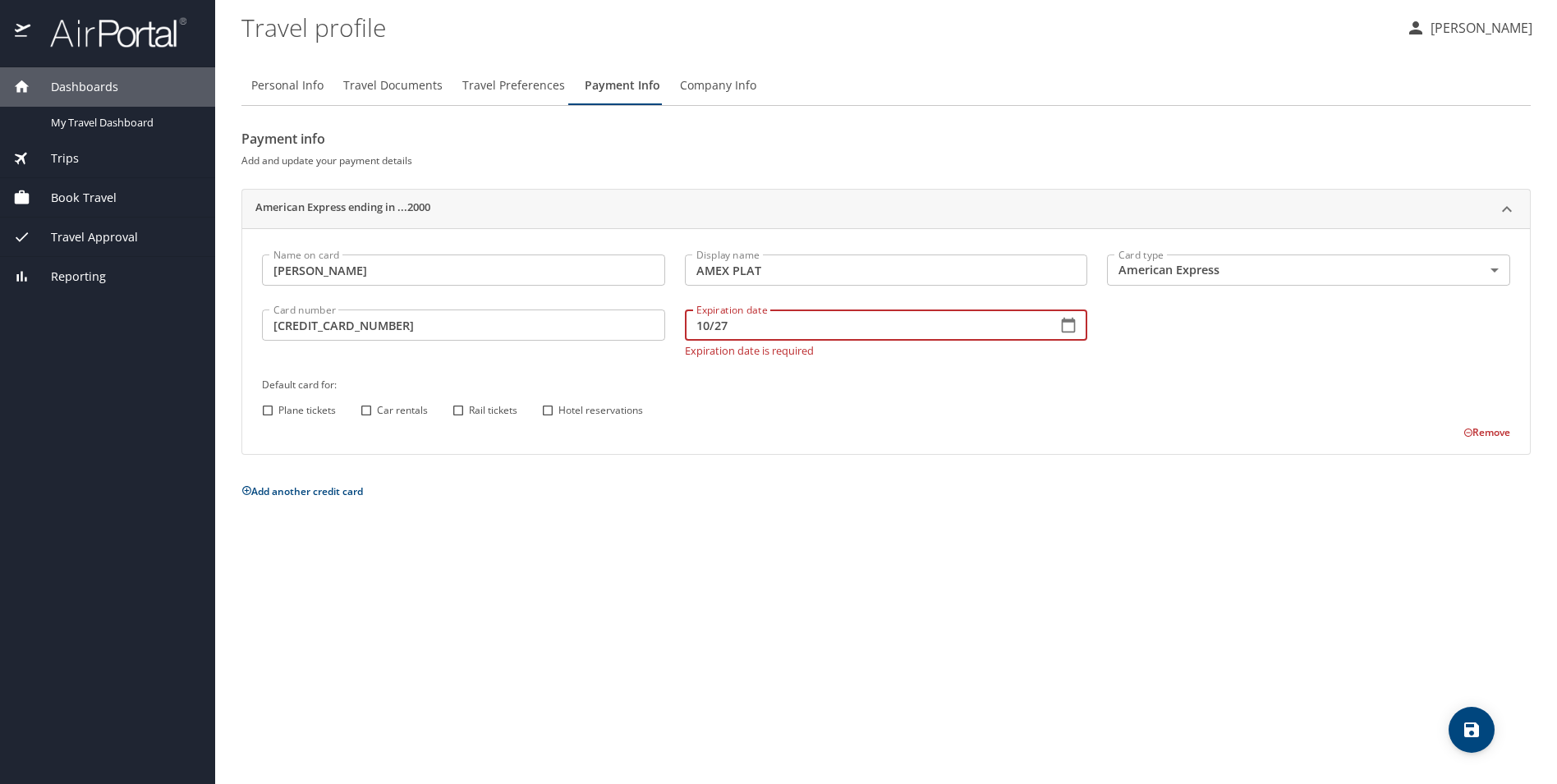
type input "10/27"
click at [750, 395] on div "Default card for: Plane tickets Car rentals Rail tickets Hotel reservations" at bounding box center [886, 398] width 1268 height 65
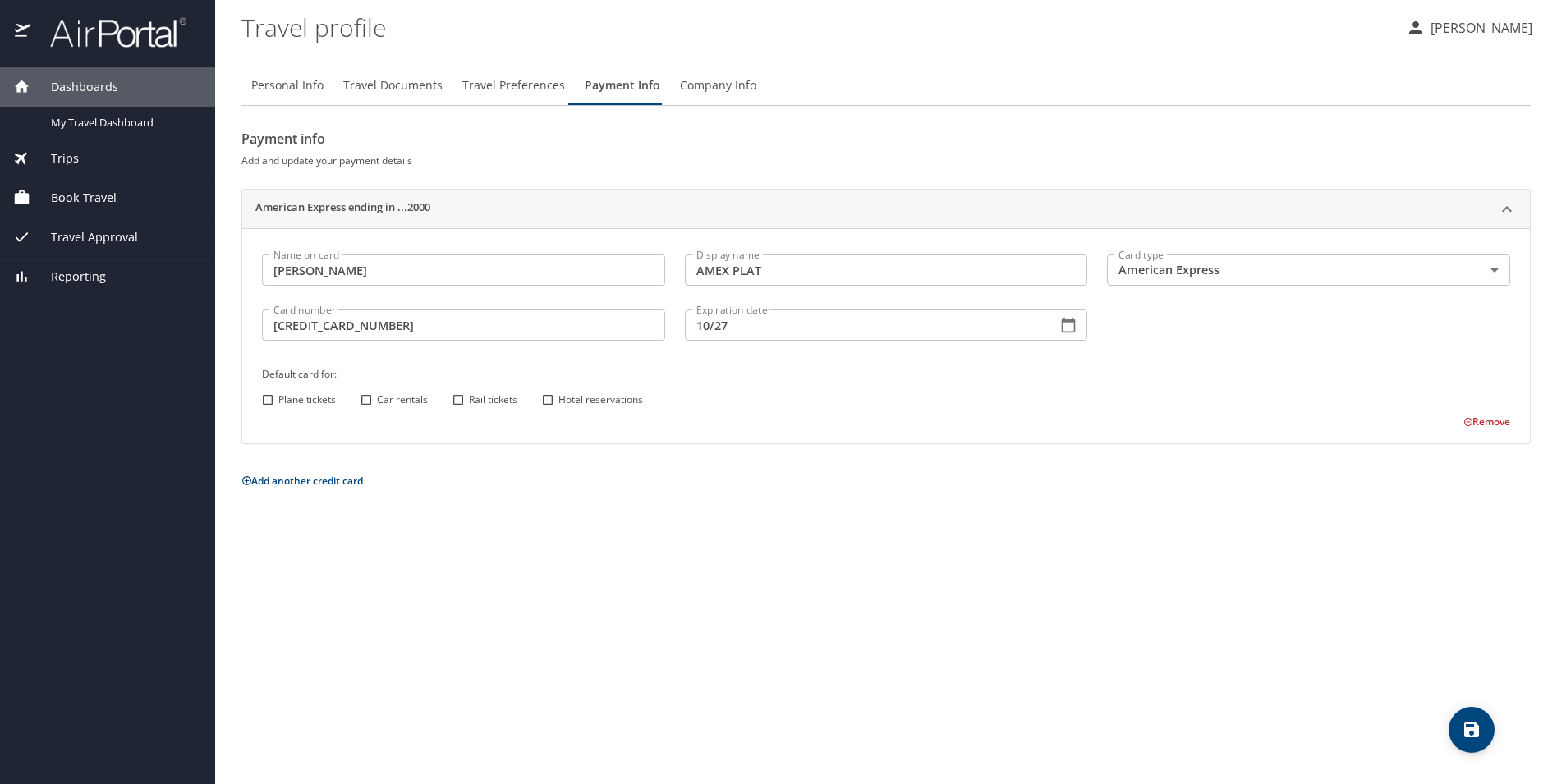
click at [369, 400] on input "Car rentals" at bounding box center [366, 399] width 21 height 21
checkbox input "true"
click at [455, 403] on input "Rail tickets" at bounding box center [457, 399] width 21 height 21
checkbox input "true"
click at [544, 399] on input "Hotel reservations" at bounding box center [547, 399] width 21 height 21
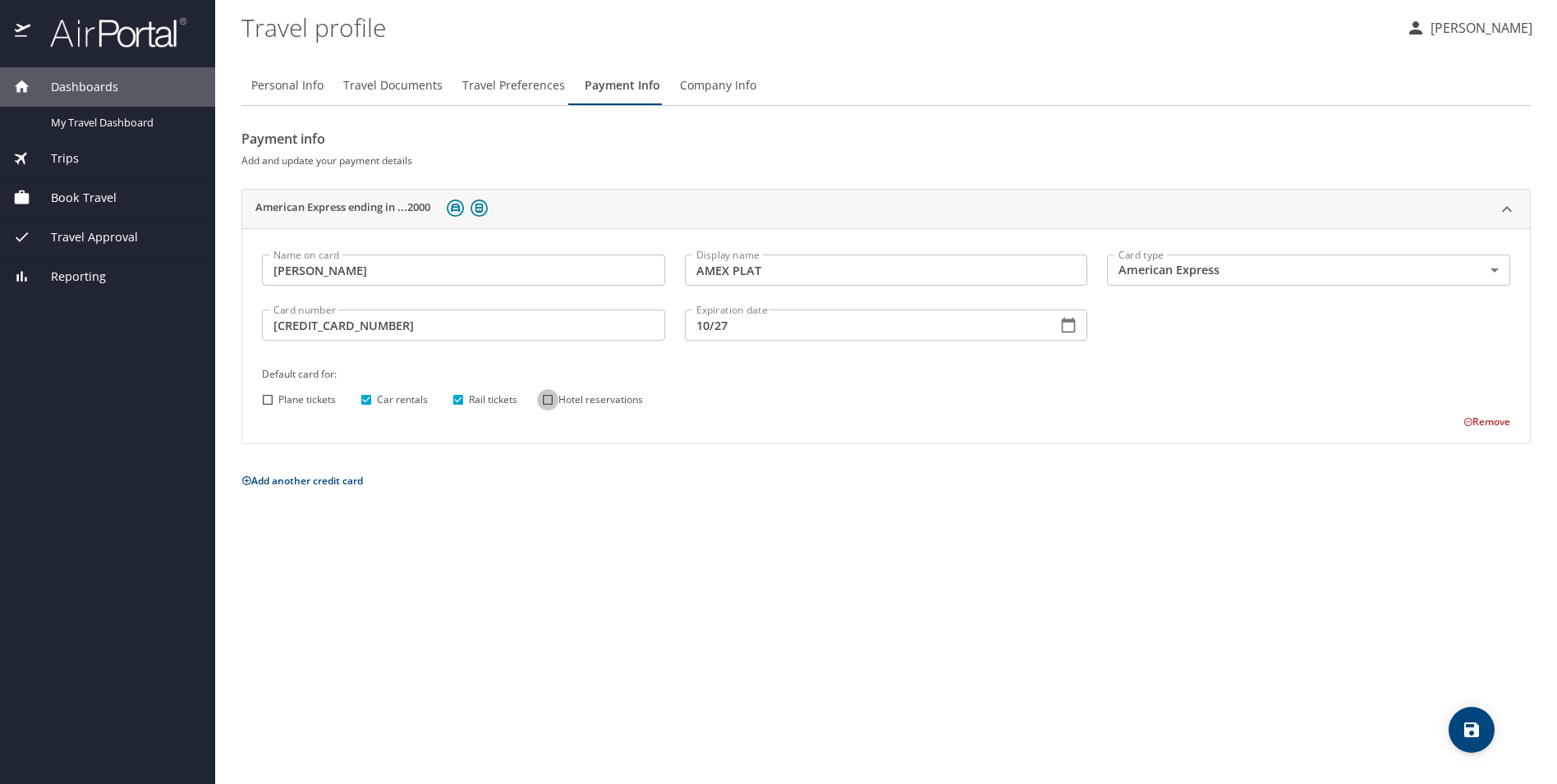
checkbox input "true"
click at [1478, 720] on icon "save" at bounding box center [1472, 730] width 20 height 20
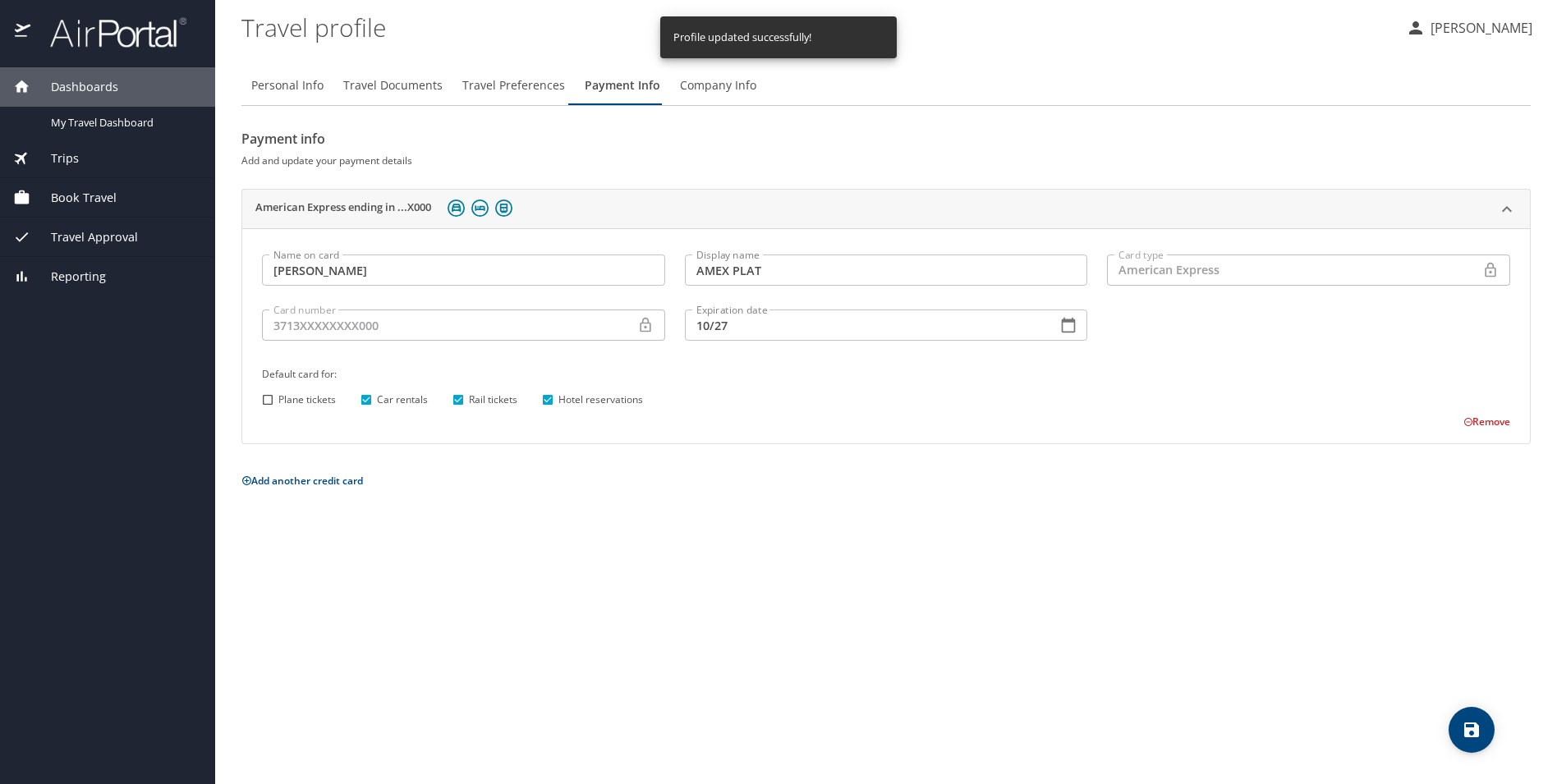
click at [727, 88] on span "Company Info" at bounding box center [719, 86] width 77 height 20
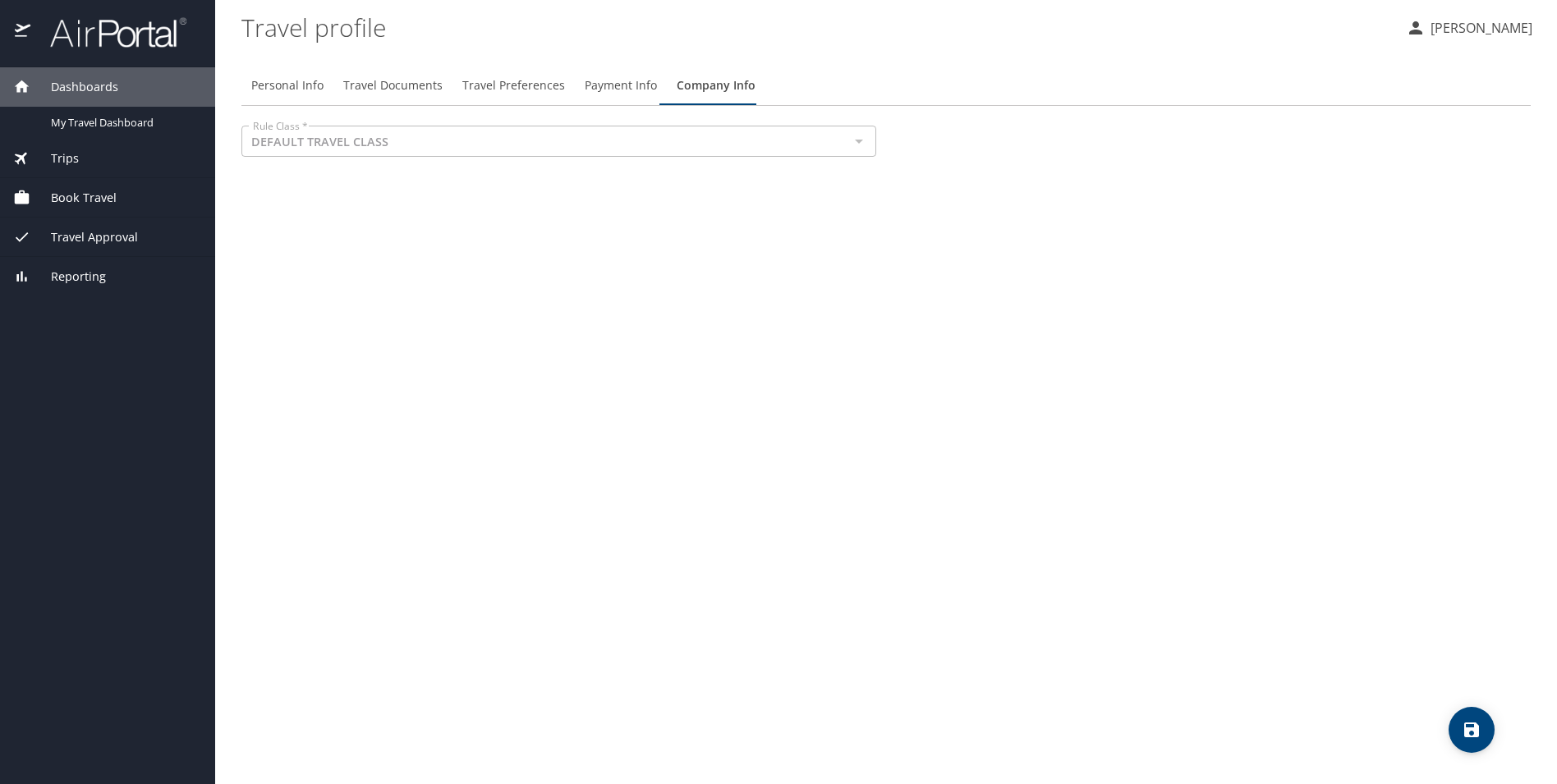
click at [64, 164] on span "Trips" at bounding box center [54, 158] width 48 height 18
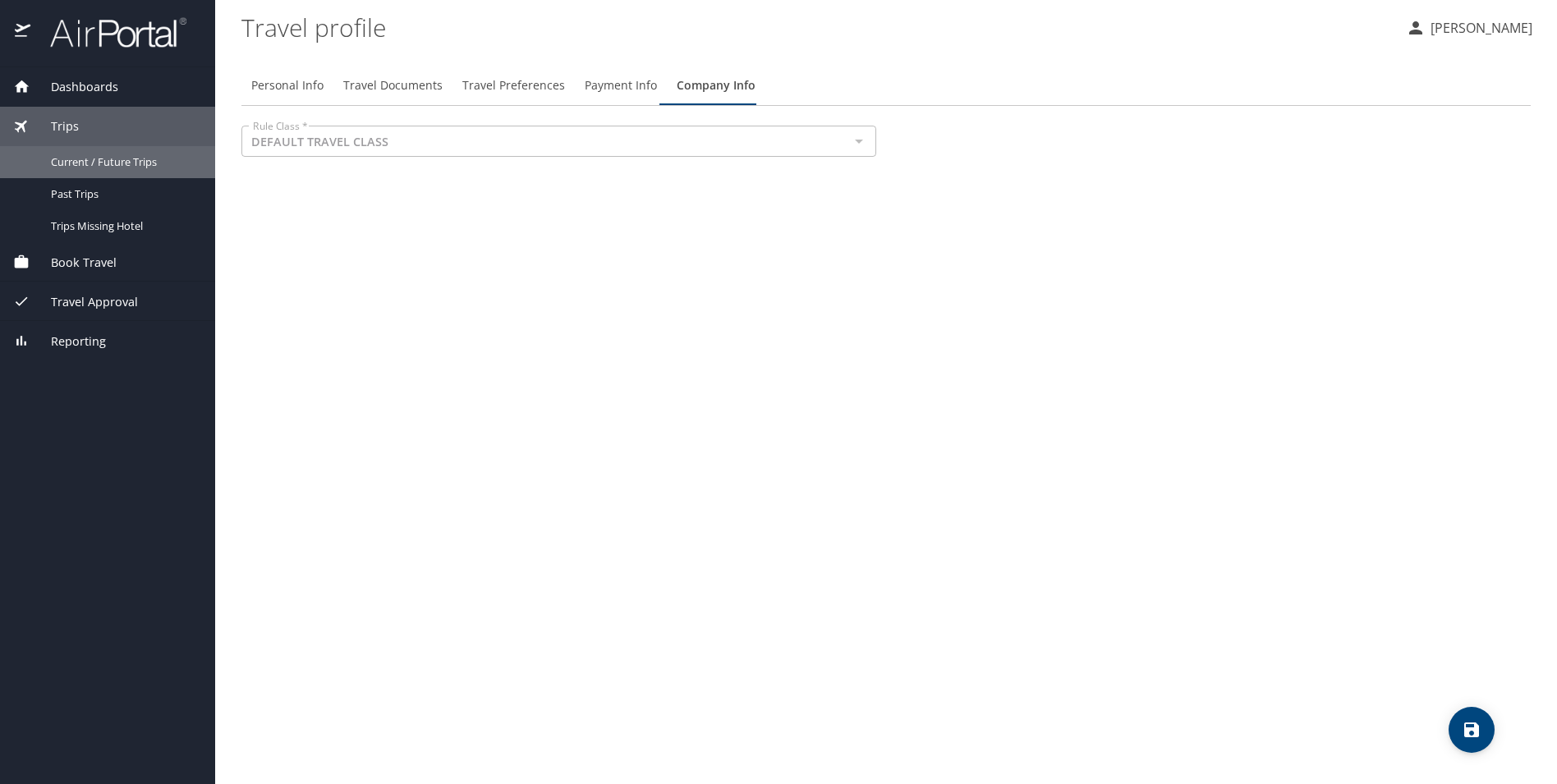
click at [64, 164] on span "Current / Future Trips" at bounding box center [123, 162] width 144 height 16
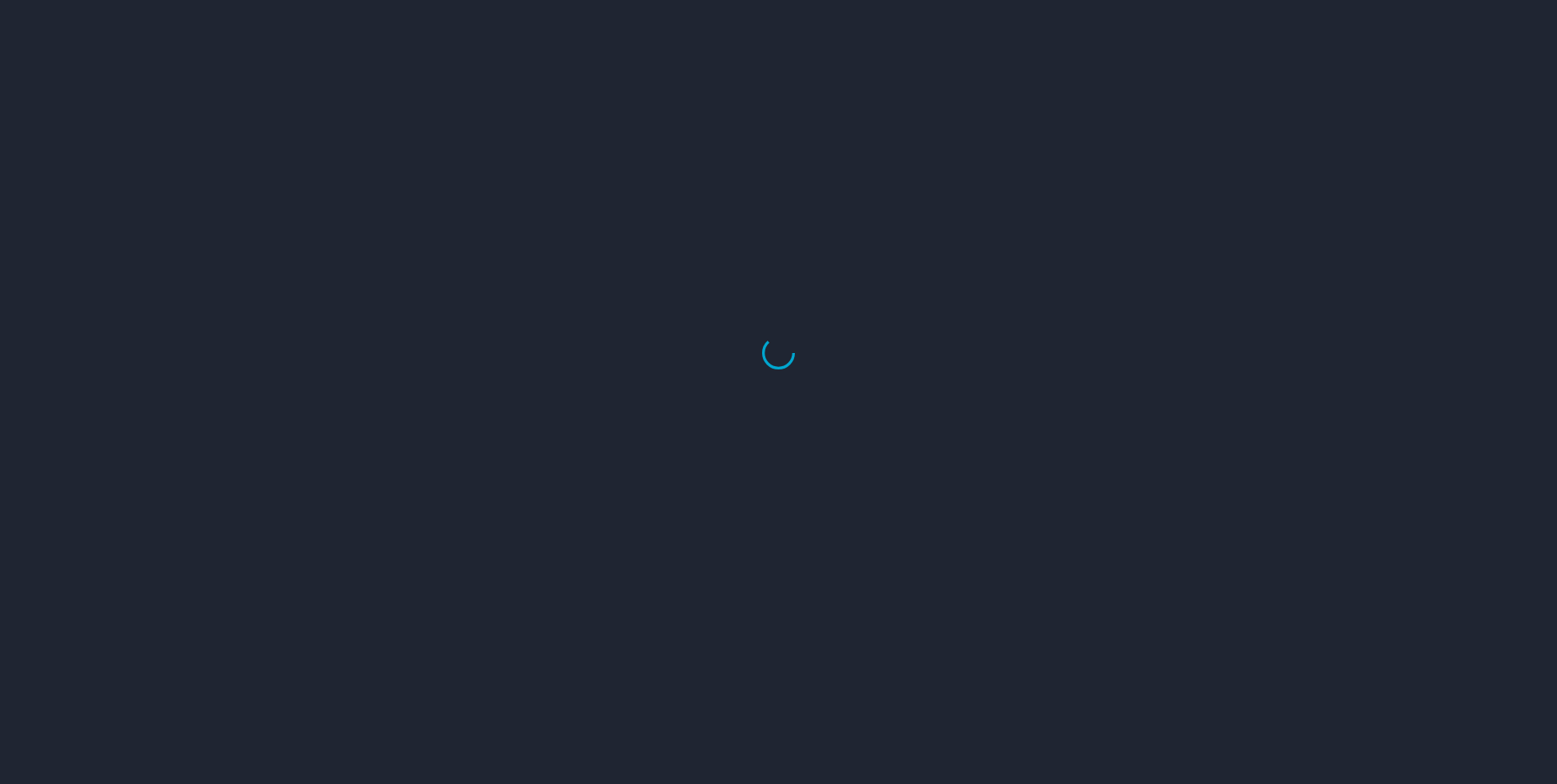
select select "US"
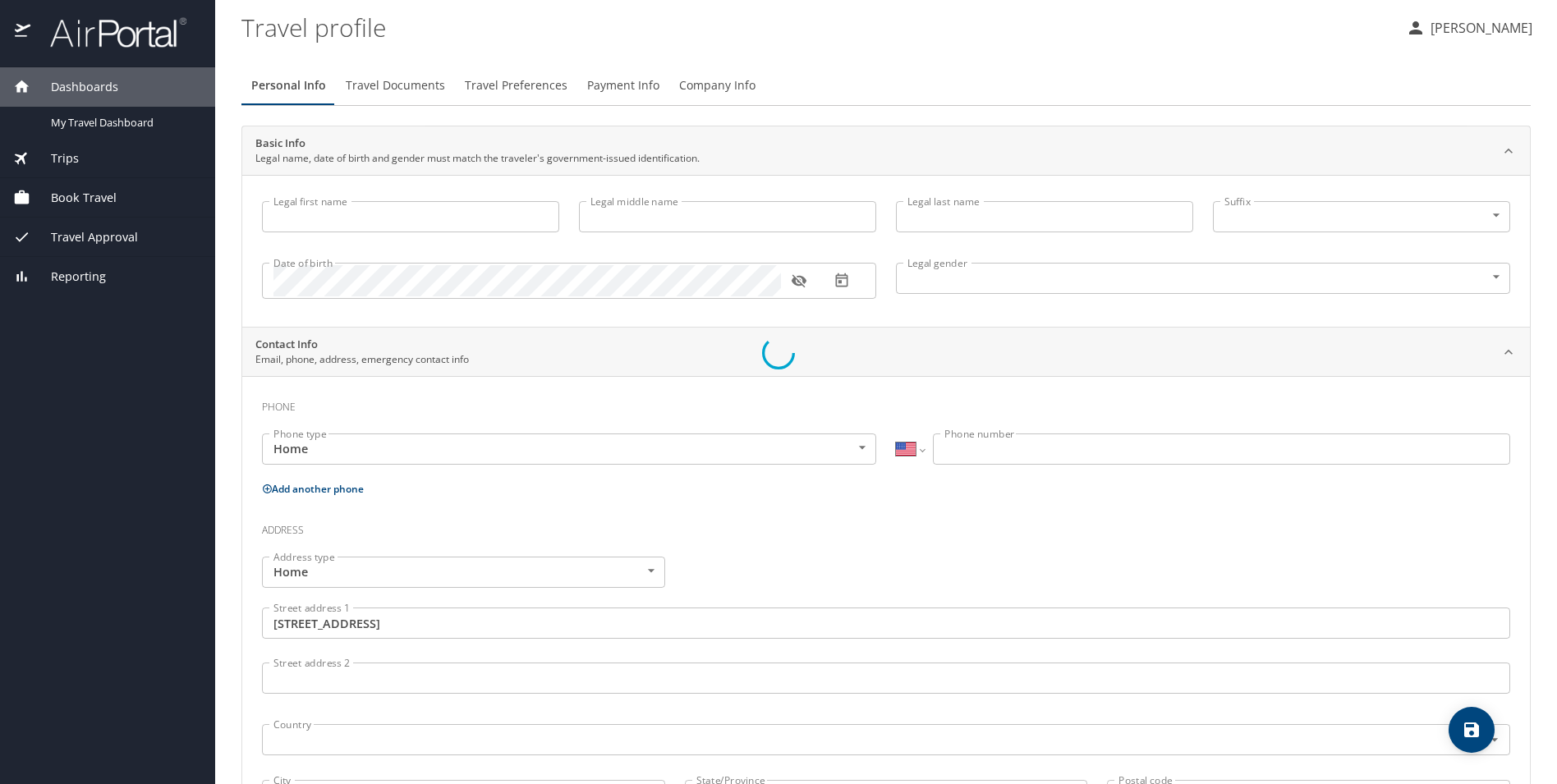
type input "Christopher"
type input "L."
type input "Reeves"
type input "Male"
type input "Sandra"
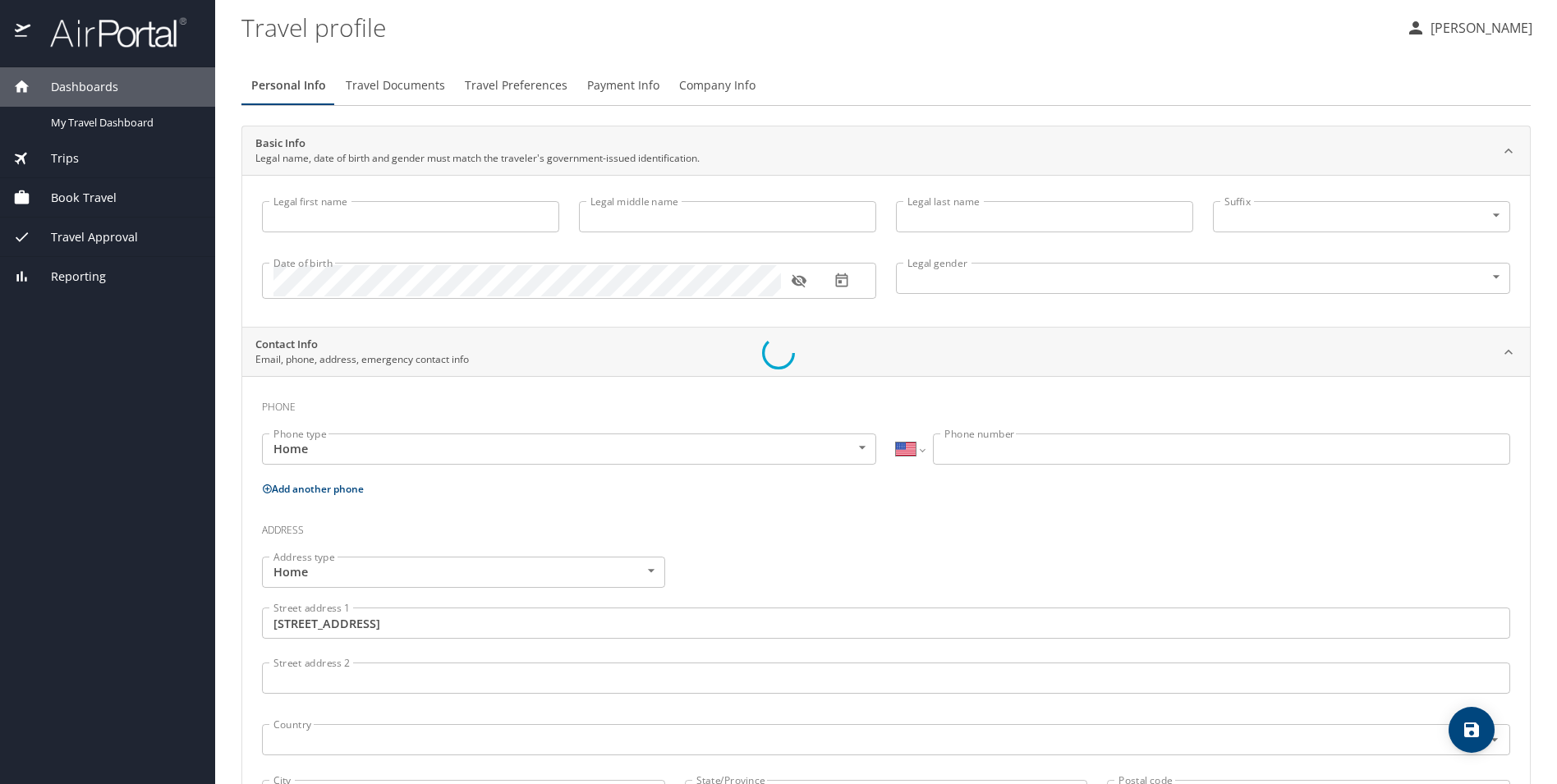
type input "Reeves"
type input "(757) 288-2204"
type input "United States of America"
type input "Florida"
select select "US"
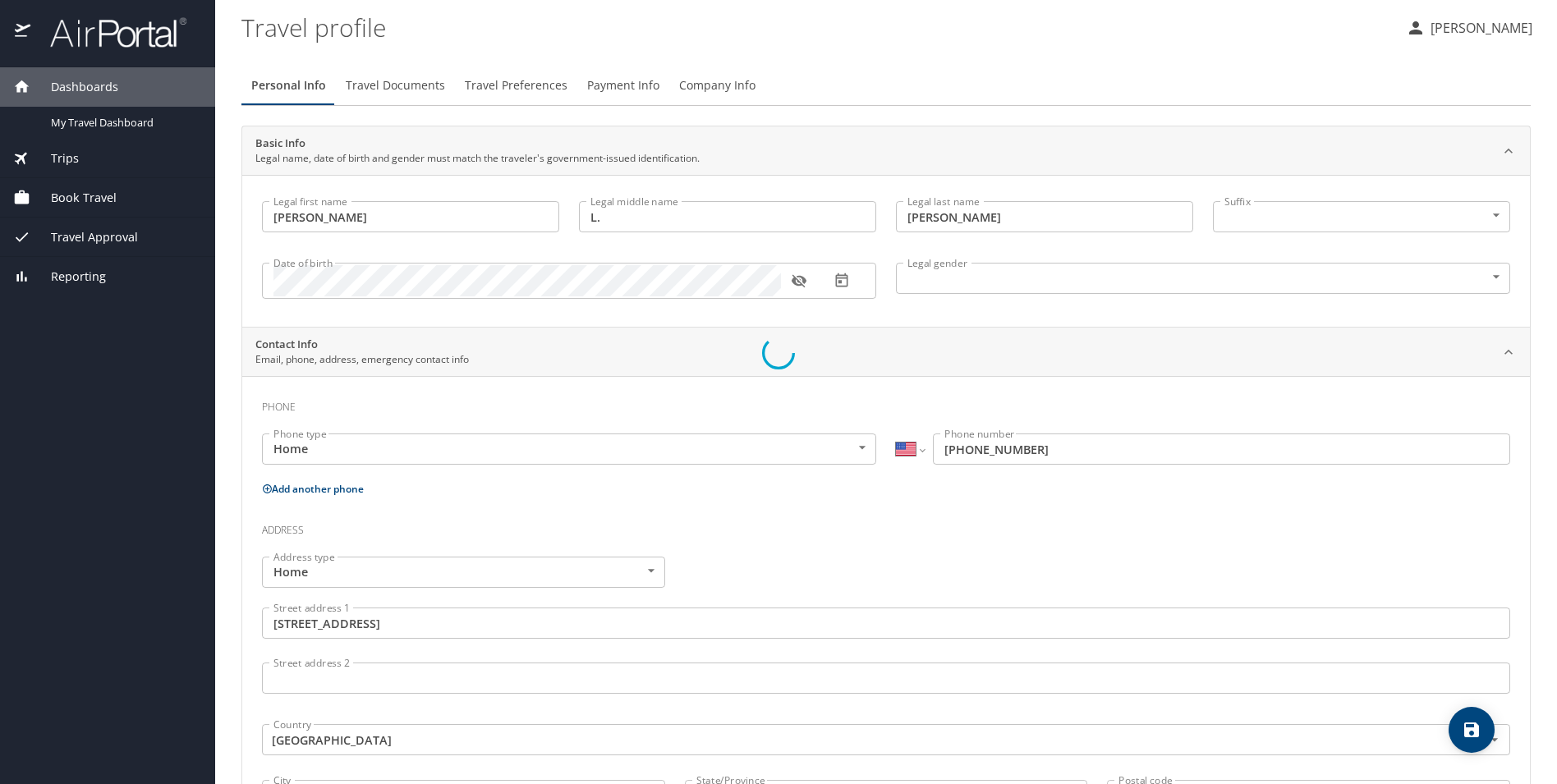
select select "US"
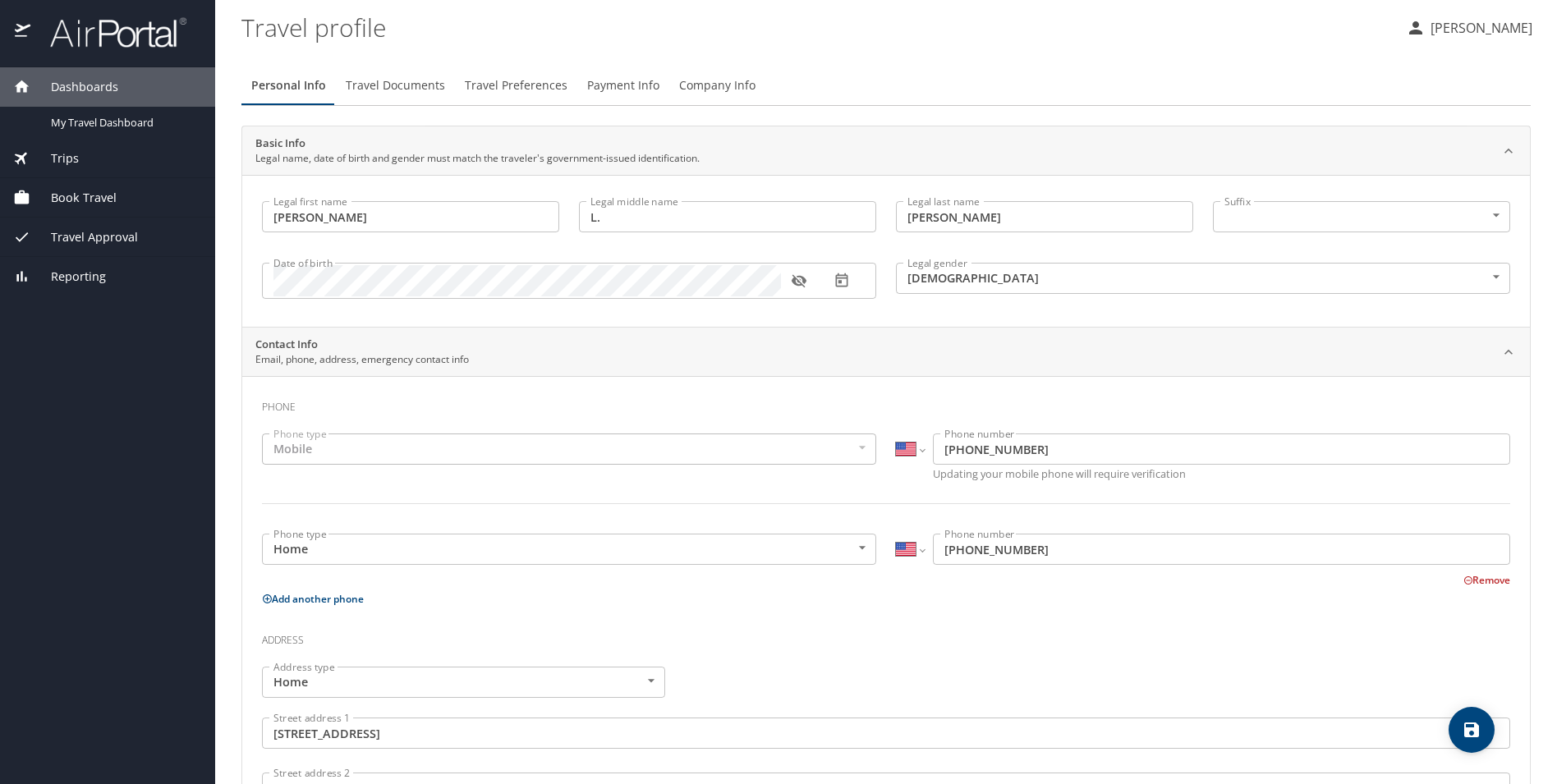
click at [75, 239] on span "Travel Approval" at bounding box center [84, 238] width 108 height 18
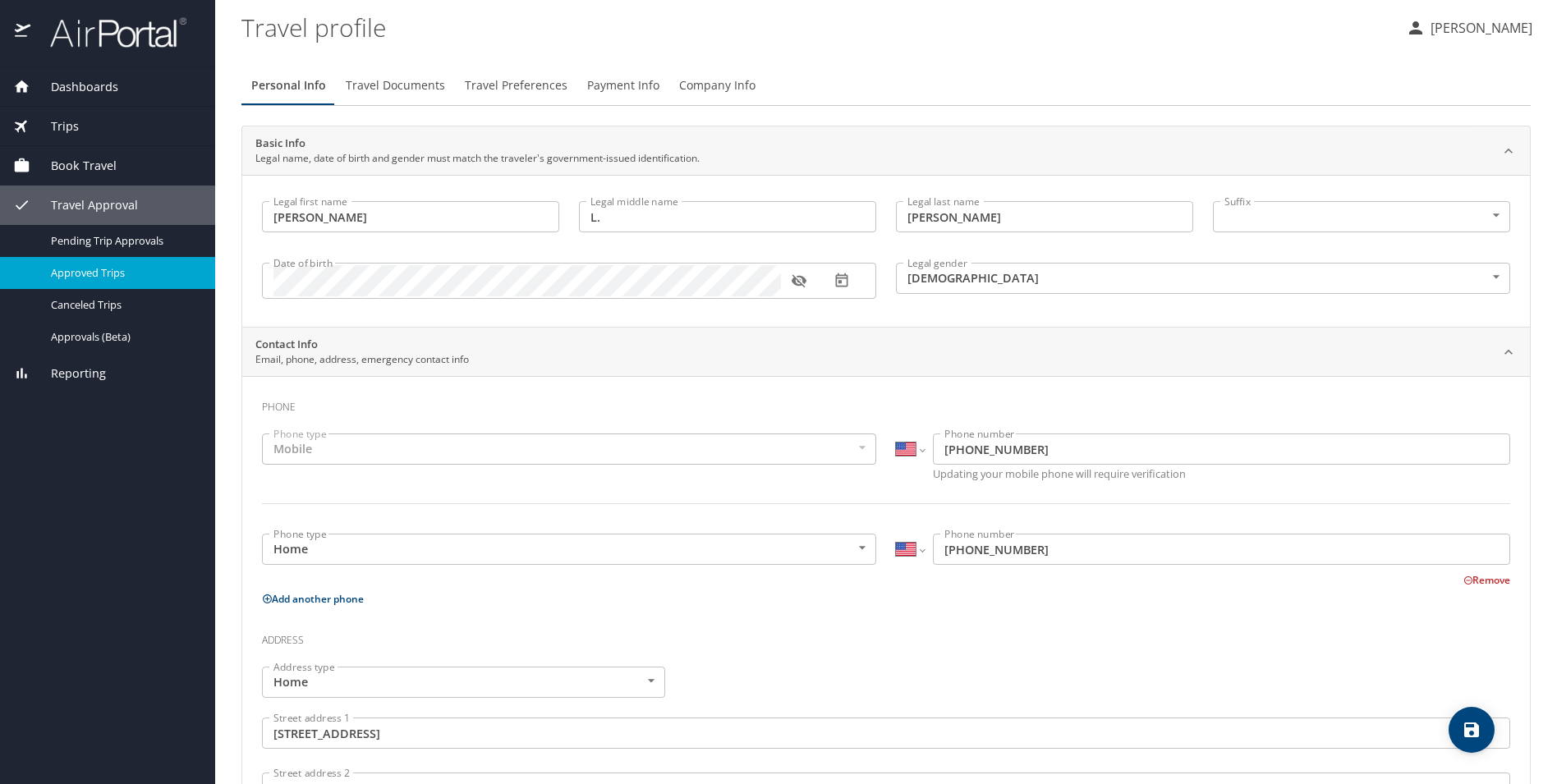
click at [105, 271] on span "Approved Trips" at bounding box center [123, 272] width 144 height 16
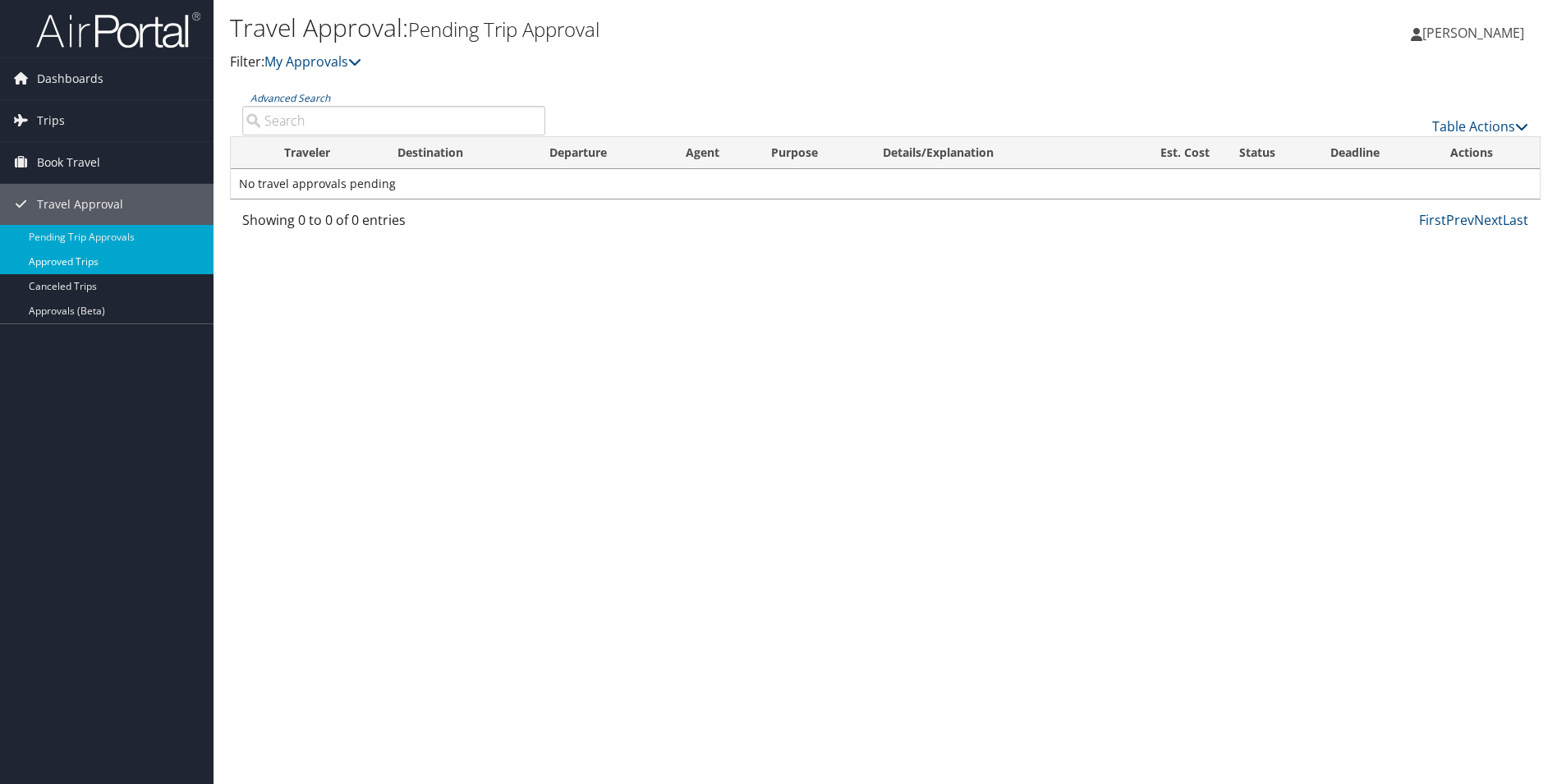
click at [79, 260] on link "Approved Trips" at bounding box center [106, 261] width 213 height 25
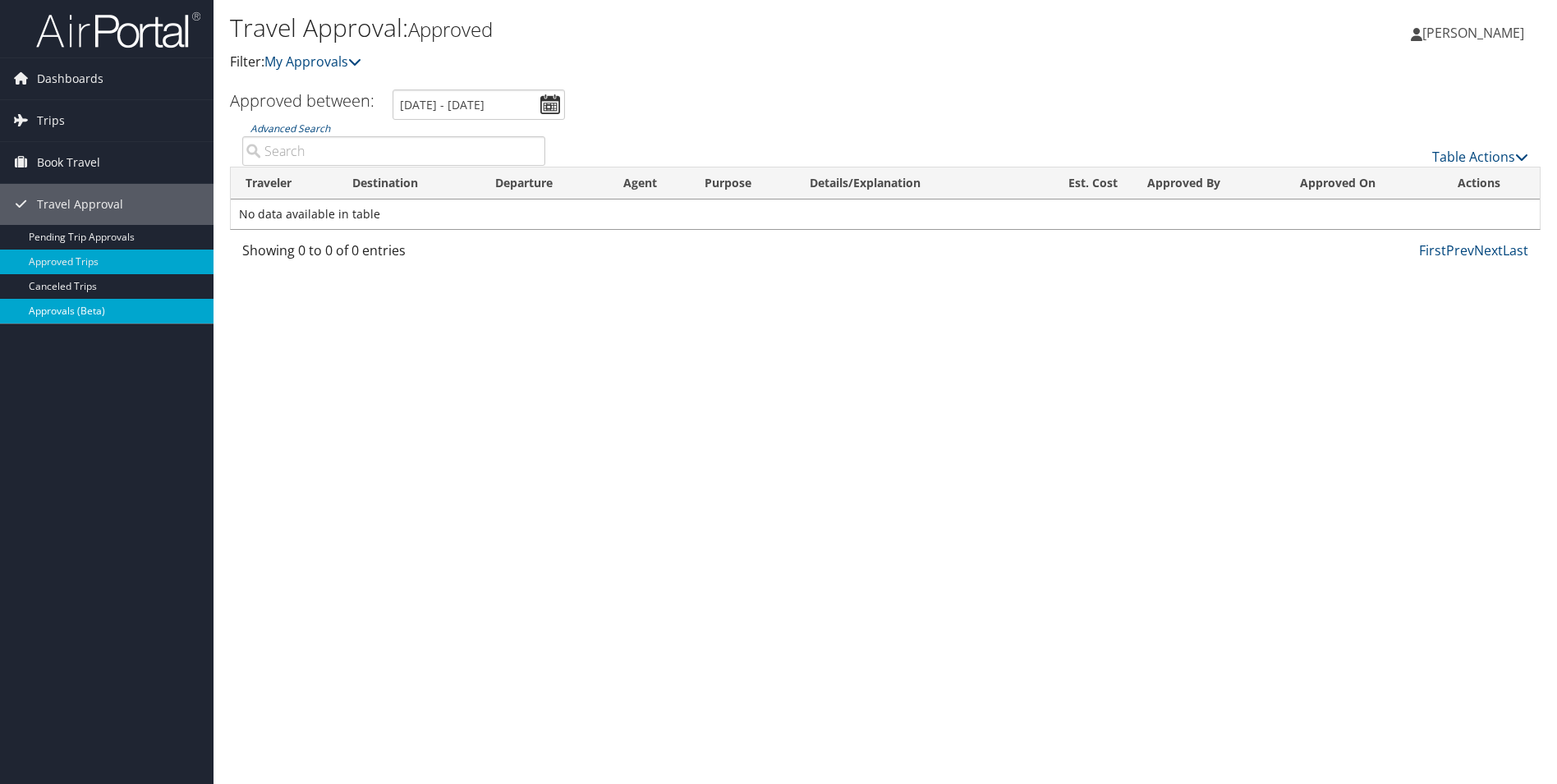
click at [99, 313] on link "Approvals (Beta)" at bounding box center [106, 311] width 213 height 25
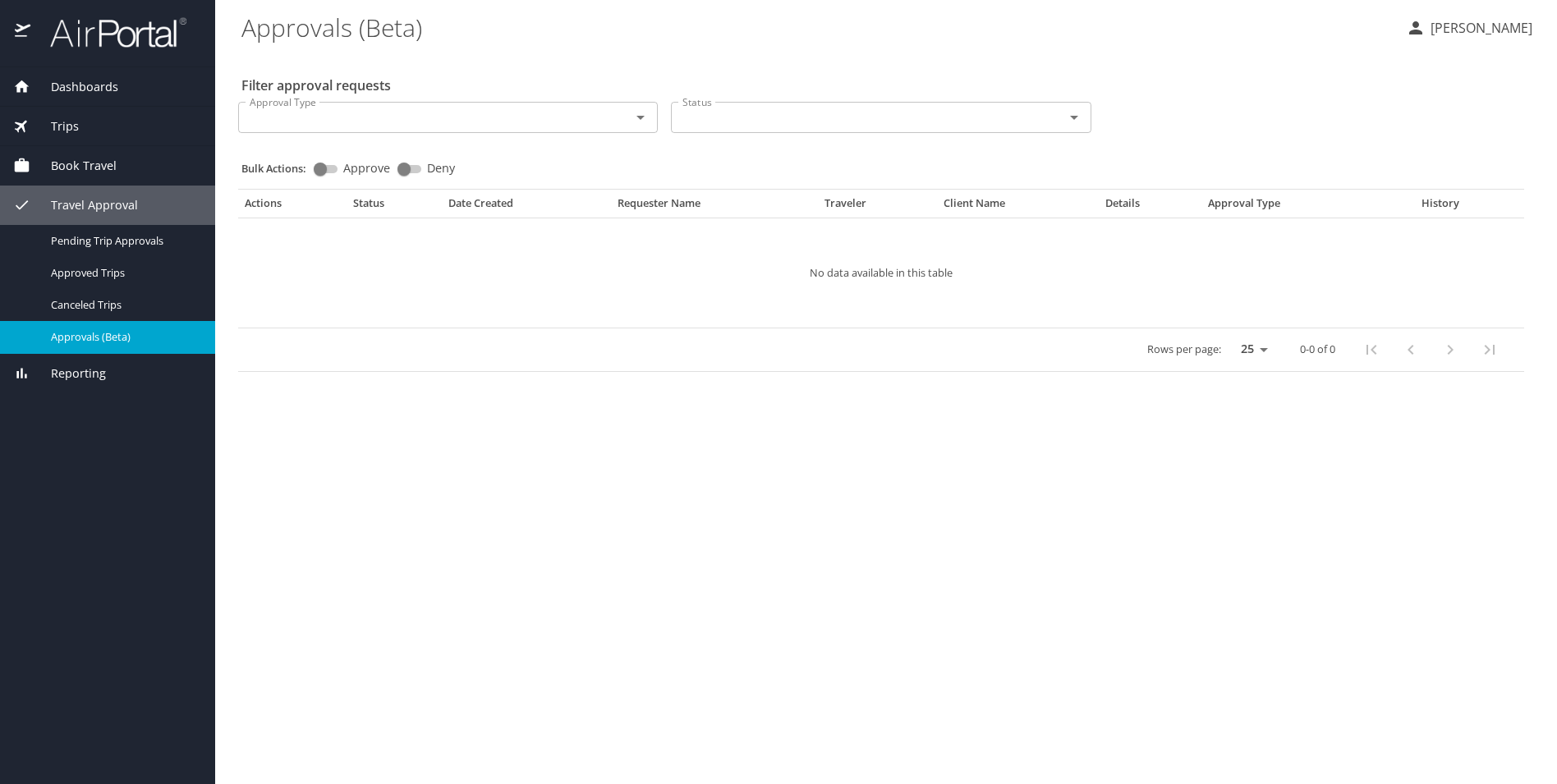
click at [69, 132] on span "Trips" at bounding box center [54, 126] width 48 height 18
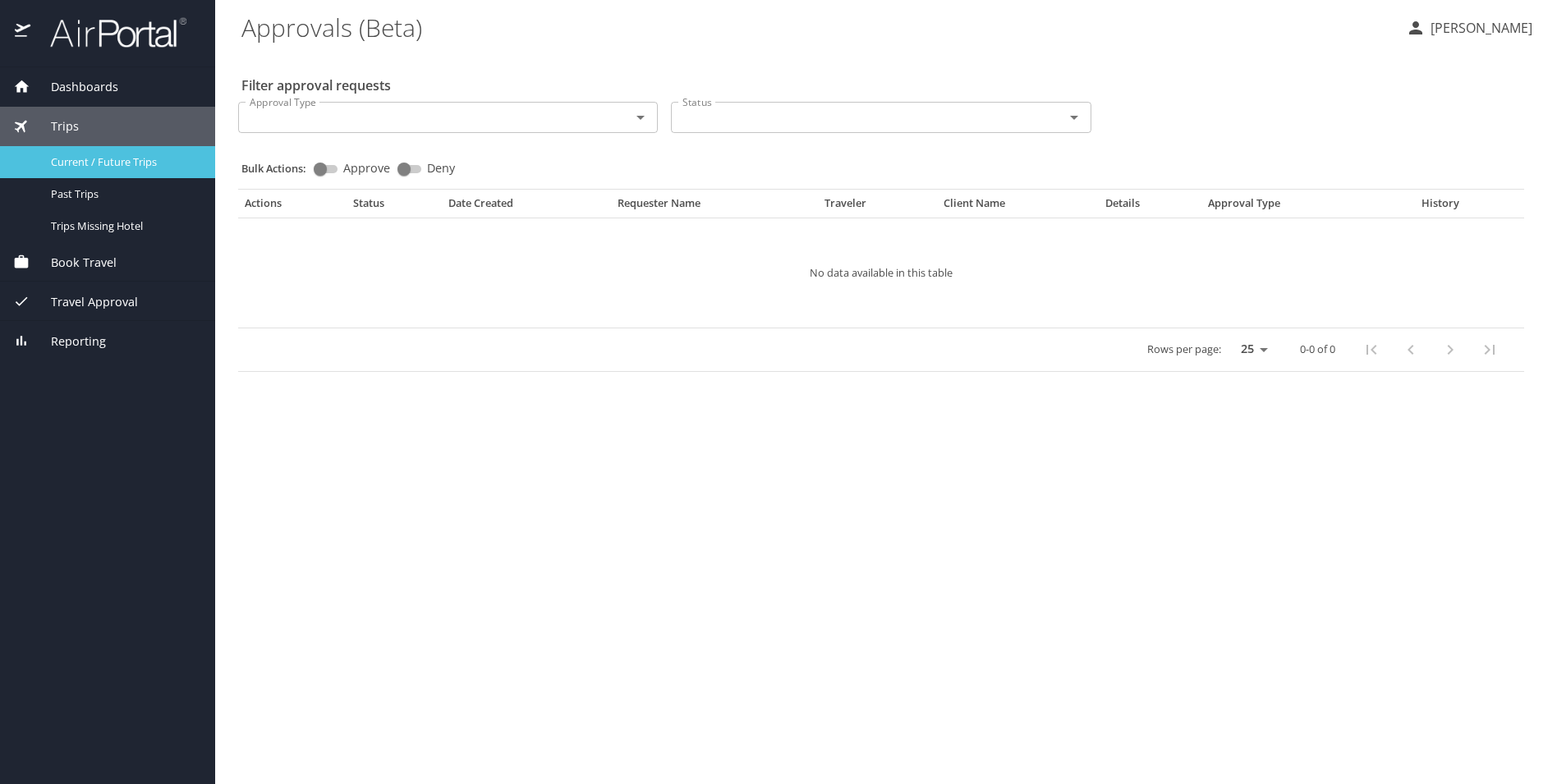
click at [106, 162] on span "Current / Future Trips" at bounding box center [123, 162] width 144 height 16
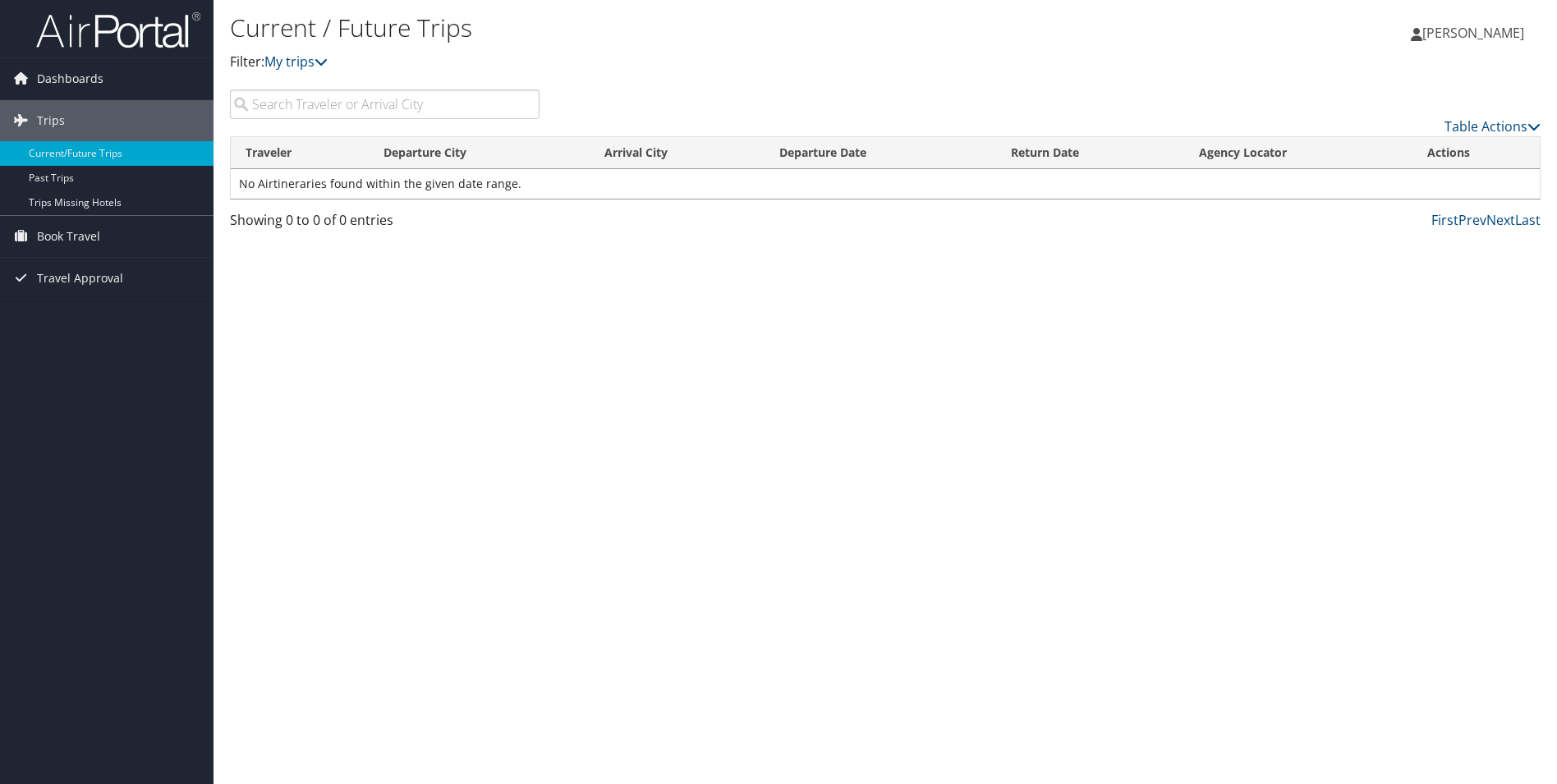
click at [1435, 24] on span "[PERSON_NAME]" at bounding box center [1472, 33] width 101 height 18
click at [1358, 260] on link "Sign Out" at bounding box center [1432, 268] width 183 height 28
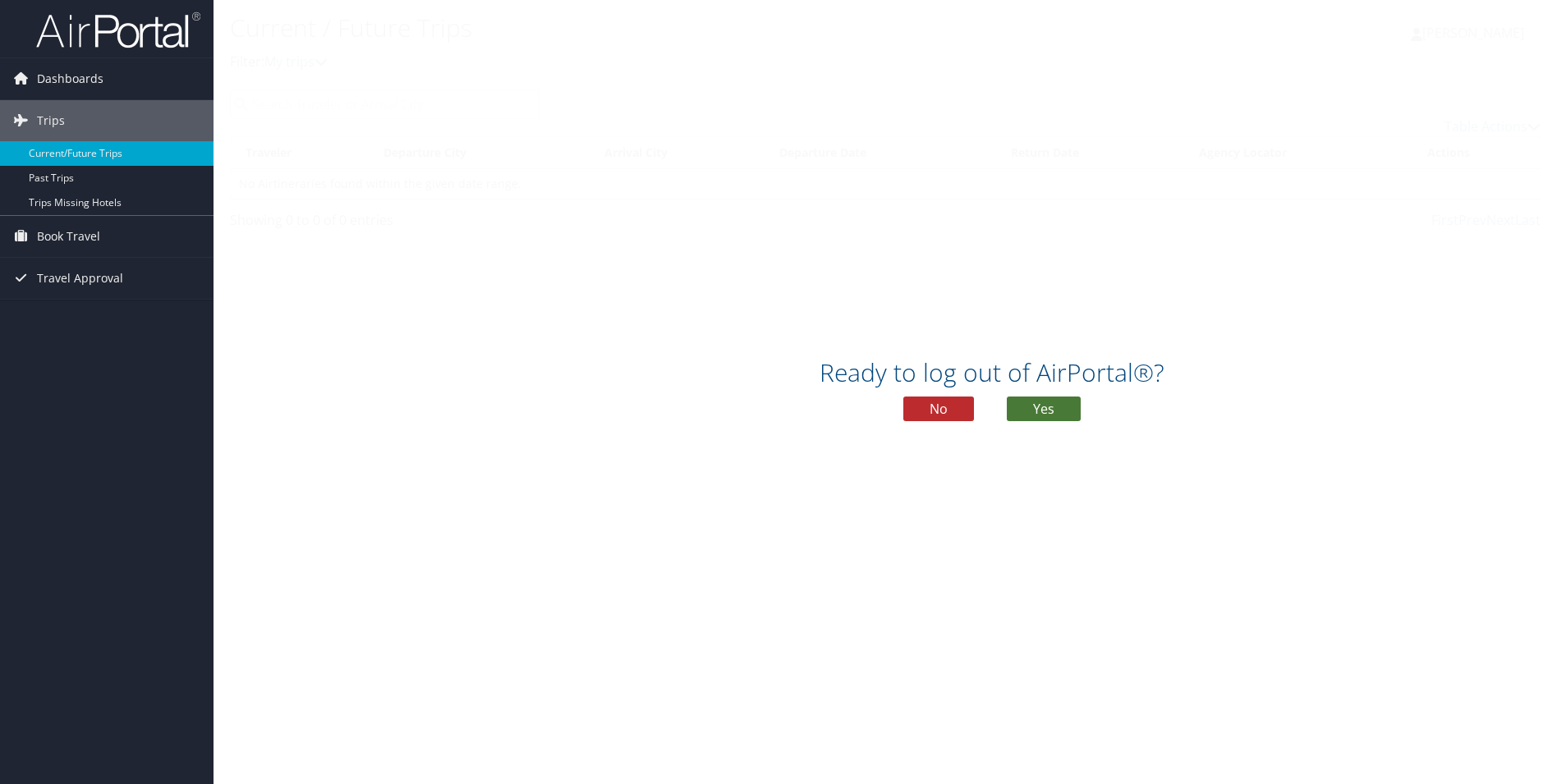
click at [1056, 406] on button "Yes" at bounding box center [1043, 408] width 74 height 25
